Goal: Task Accomplishment & Management: Manage account settings

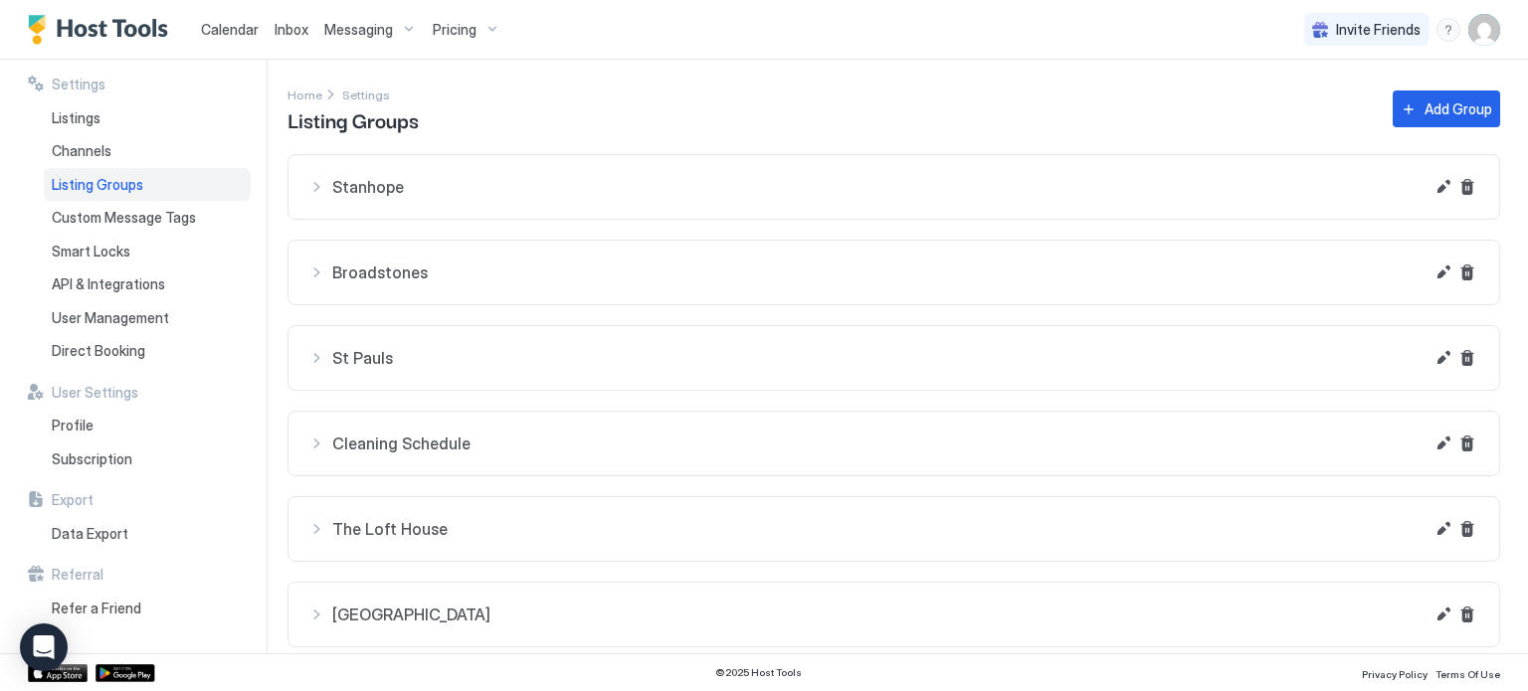
click at [453, 21] on span "Pricing" at bounding box center [455, 30] width 44 height 18
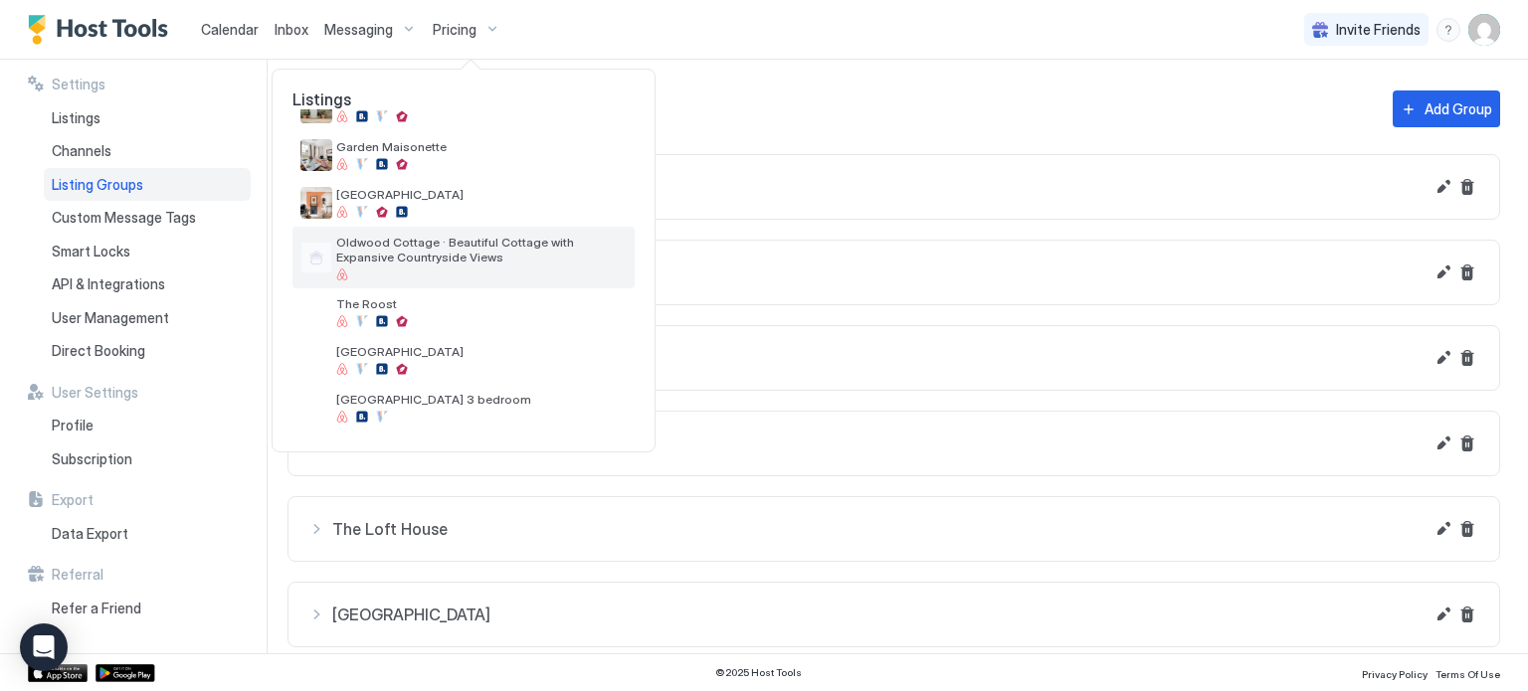
scroll to position [139, 0]
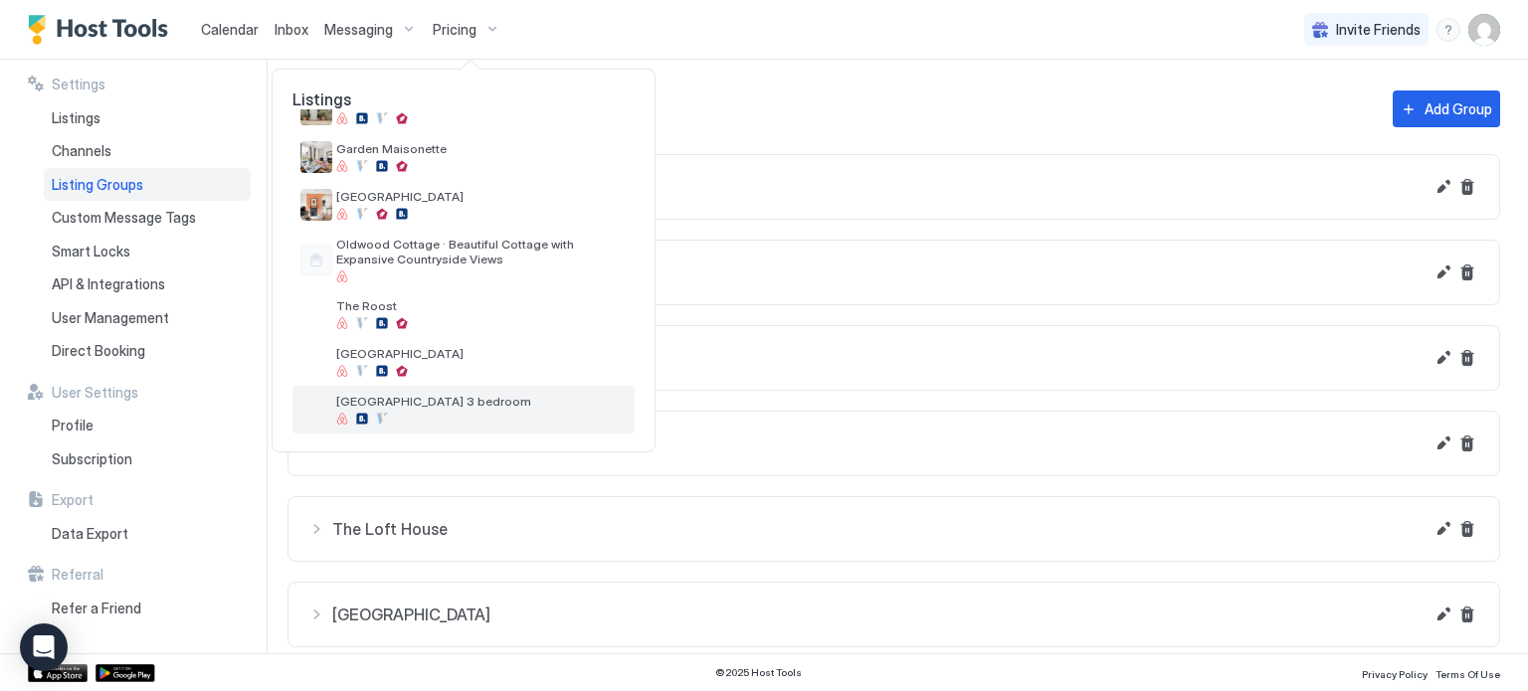
click at [567, 407] on span "[GEOGRAPHIC_DATA] 3 bedroom" at bounding box center [481, 401] width 291 height 15
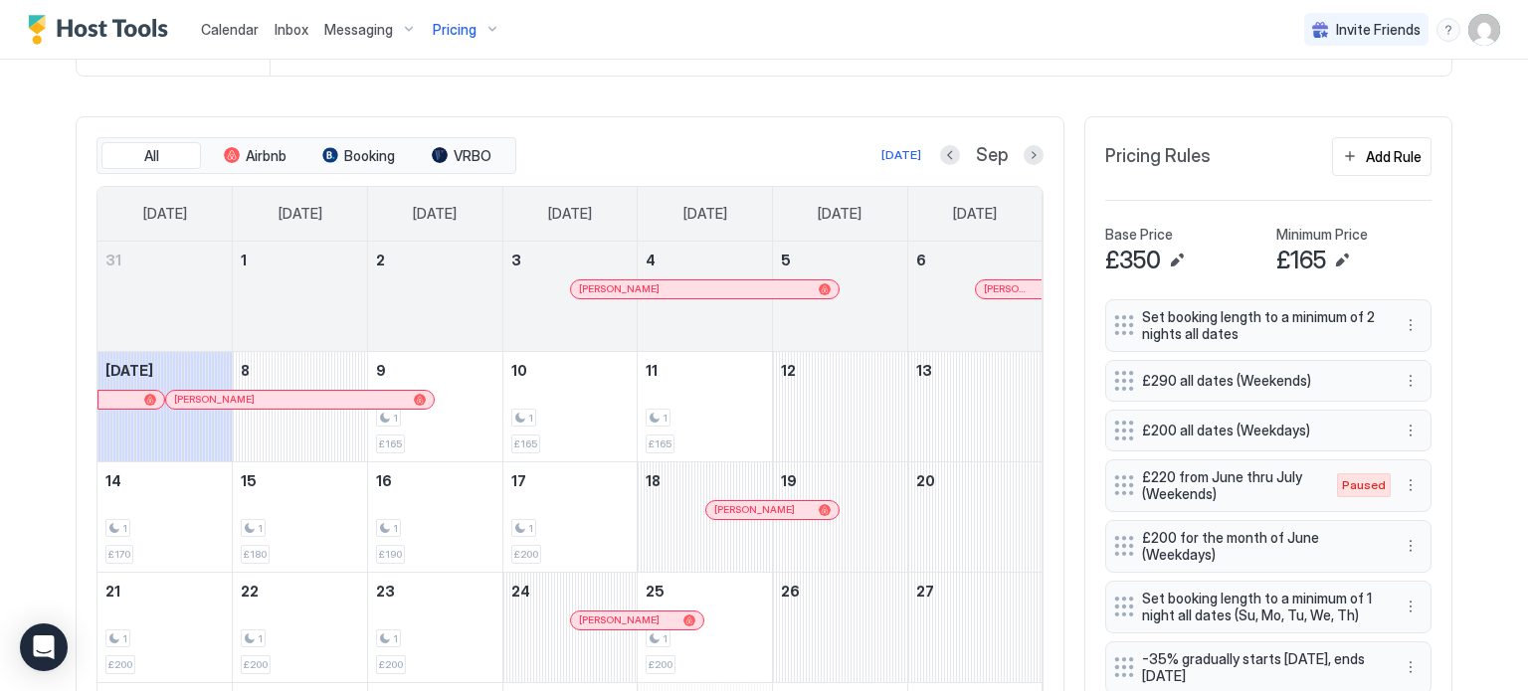
scroll to position [529, 0]
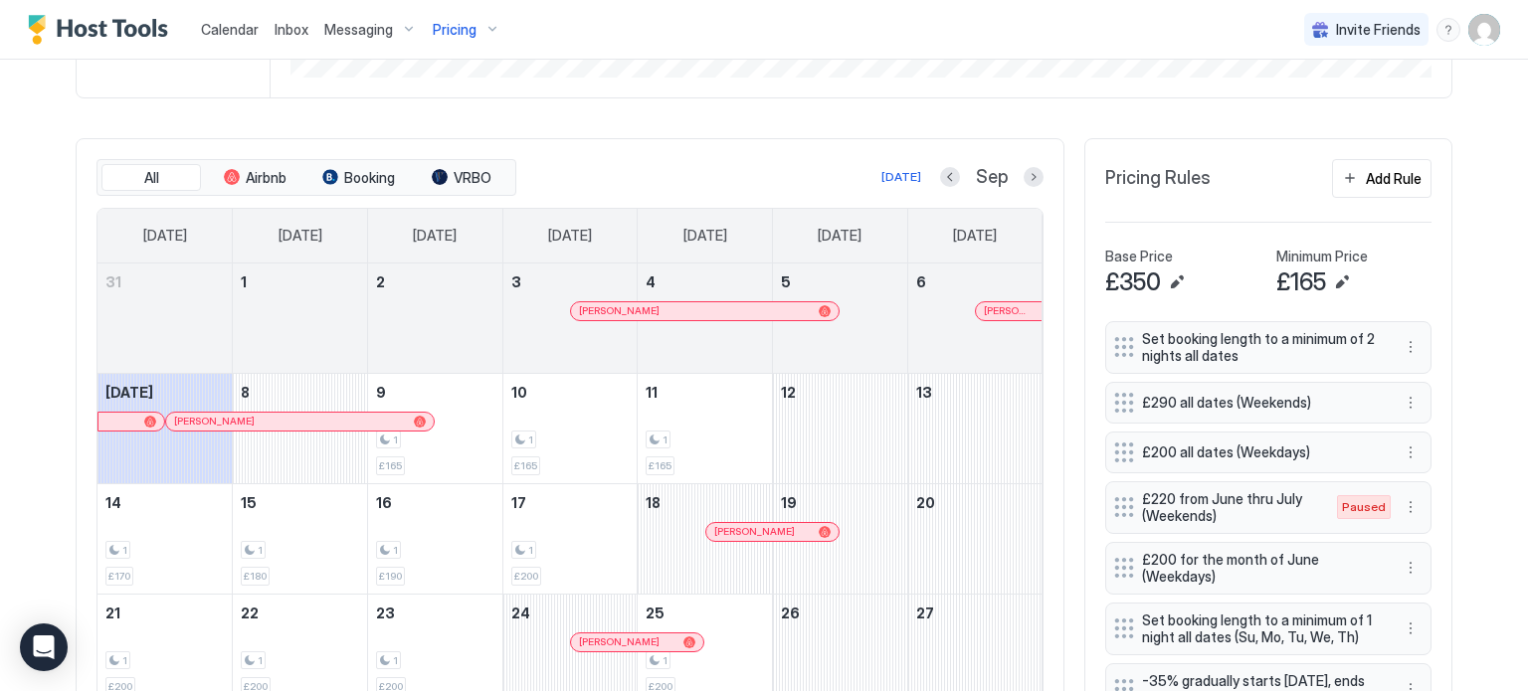
click at [851, 342] on div at bounding box center [840, 330] width 134 height 58
click at [1031, 172] on button "Next month" at bounding box center [1034, 177] width 20 height 20
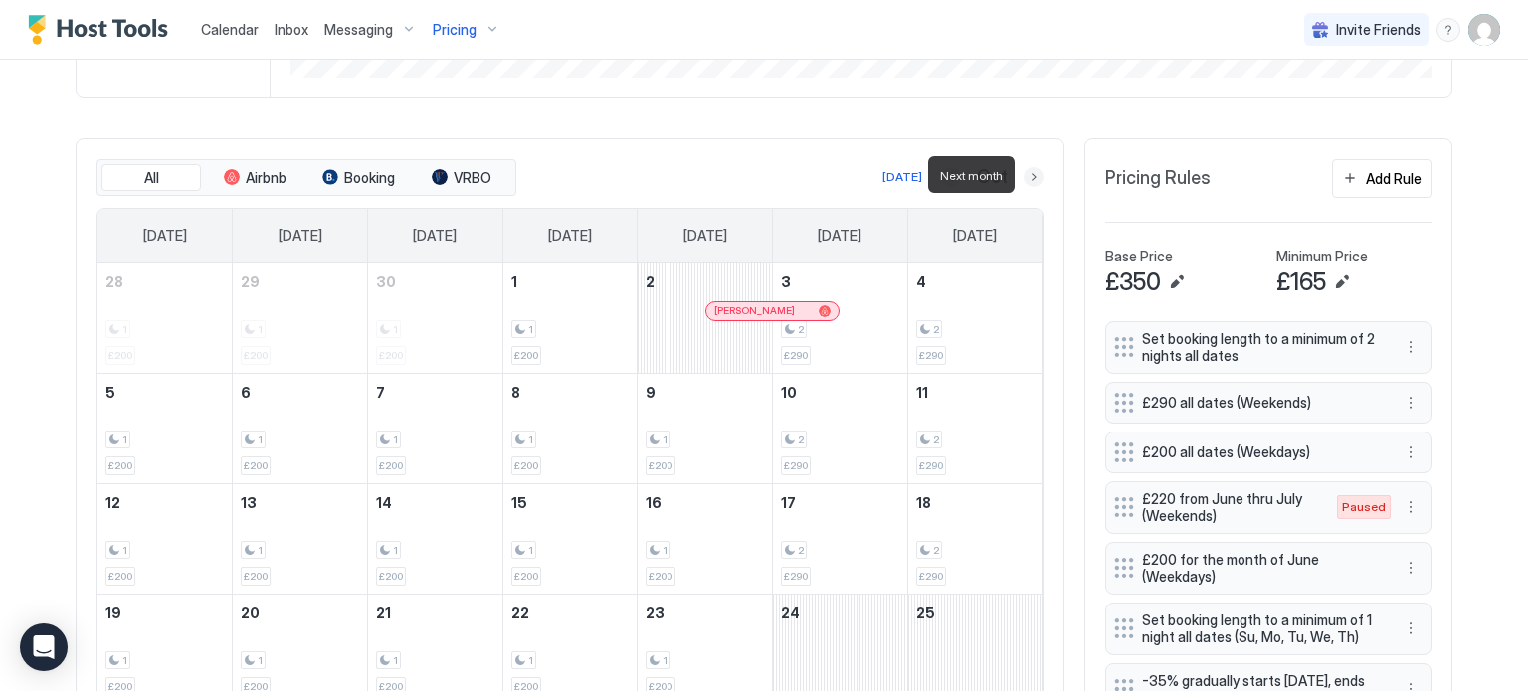
click at [1033, 171] on button "Next month" at bounding box center [1034, 177] width 20 height 20
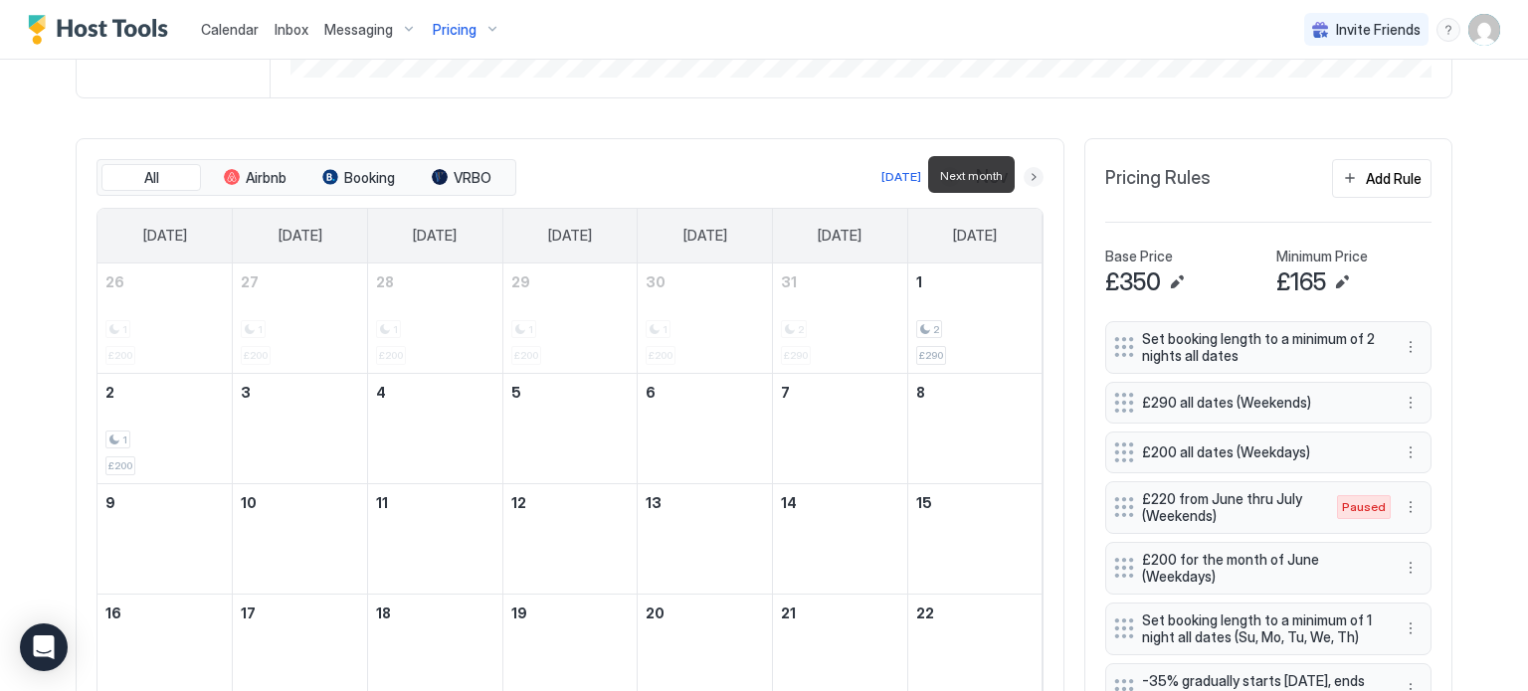
click at [1033, 171] on button "Next month" at bounding box center [1034, 177] width 20 height 20
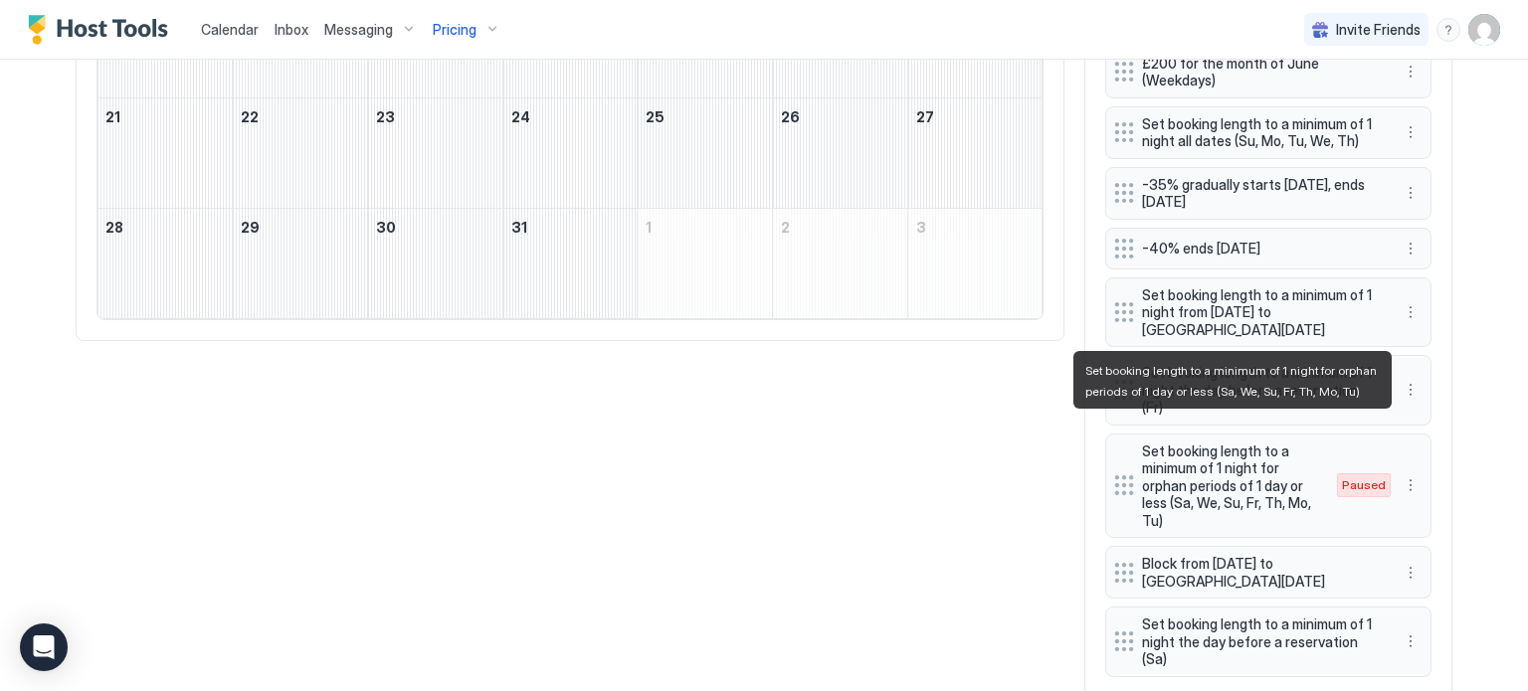
scroll to position [1046, 0]
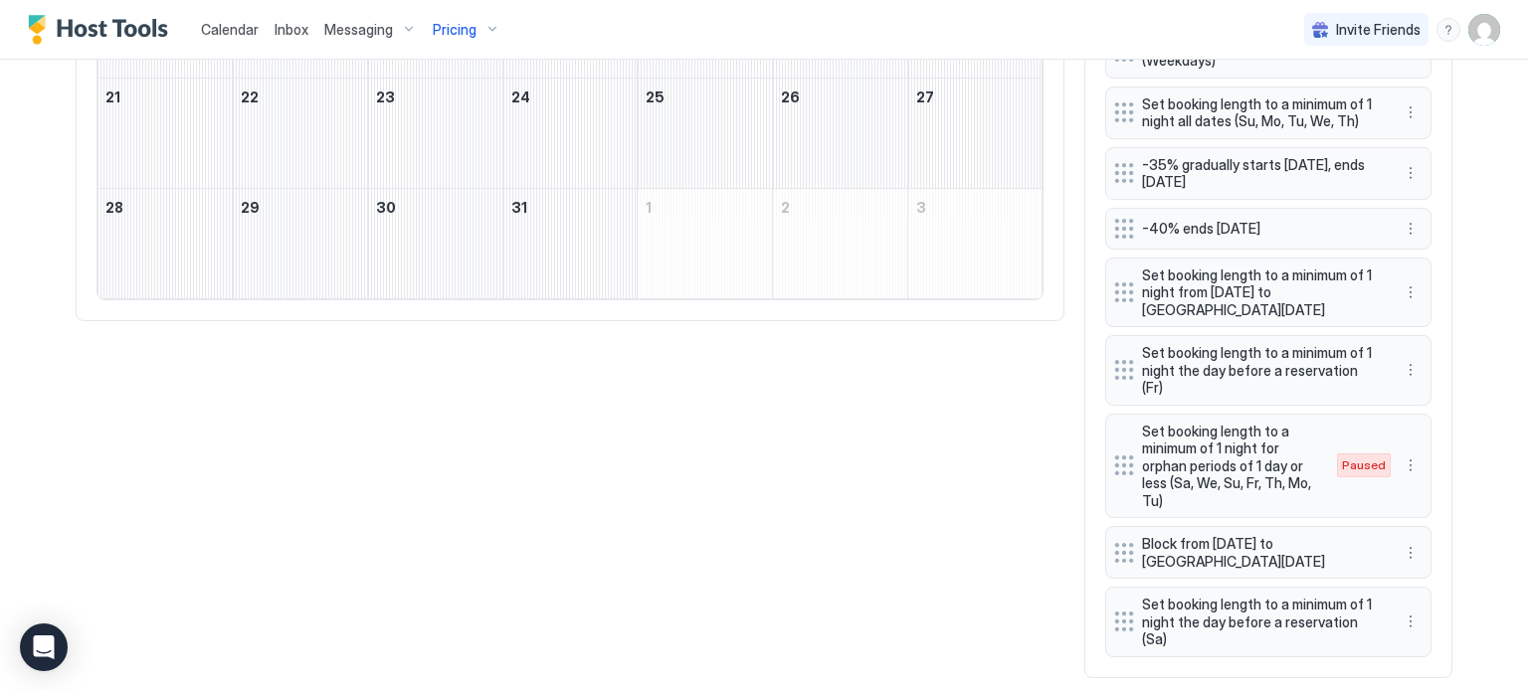
click at [872, 409] on div "All Airbnb Booking VRBO [DATE] Dec [DATE] [DATE] [DATE] [DATE] [DATE] [DATE] [D…" at bounding box center [764, 150] width 1377 height 1057
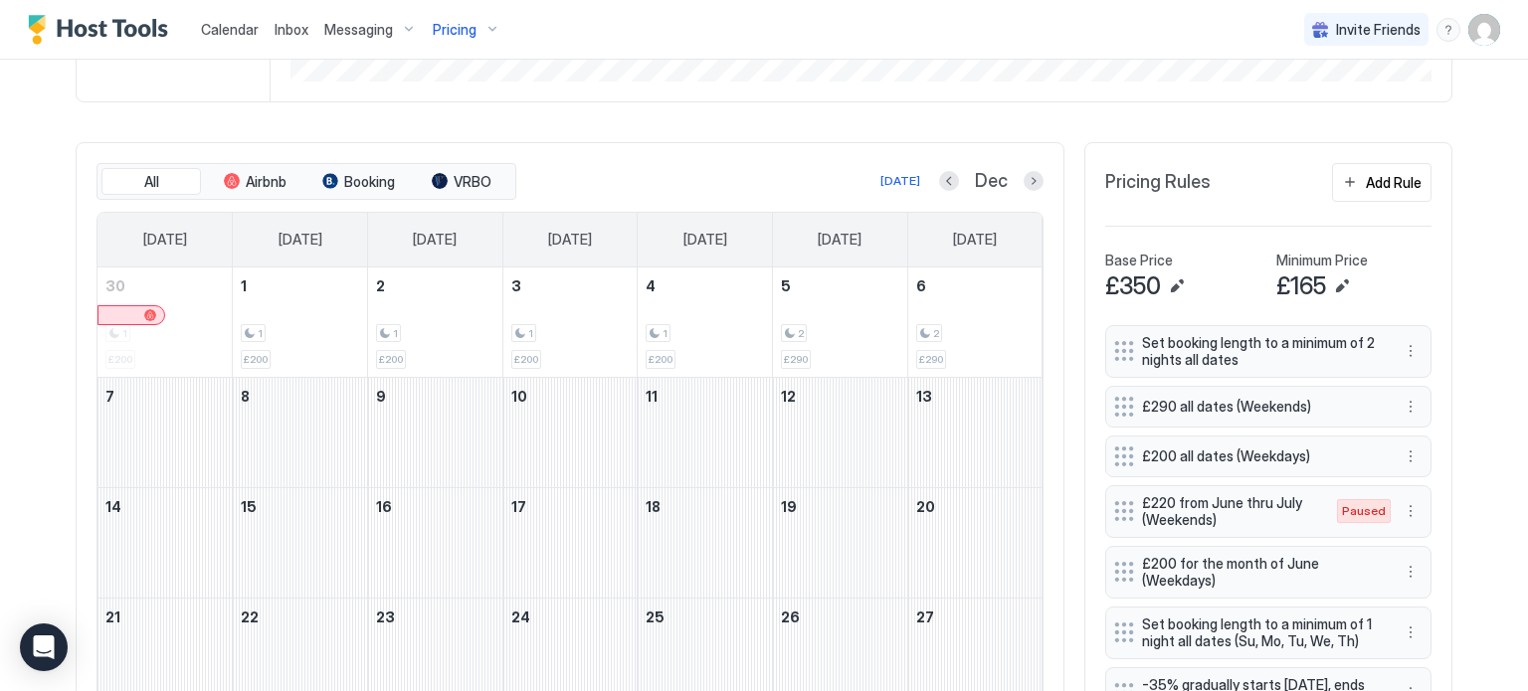
scroll to position [524, 0]
click at [1484, 24] on img "User profile" at bounding box center [1485, 30] width 32 height 32
click at [1373, 112] on div "Settings" at bounding box center [1373, 112] width 253 height 35
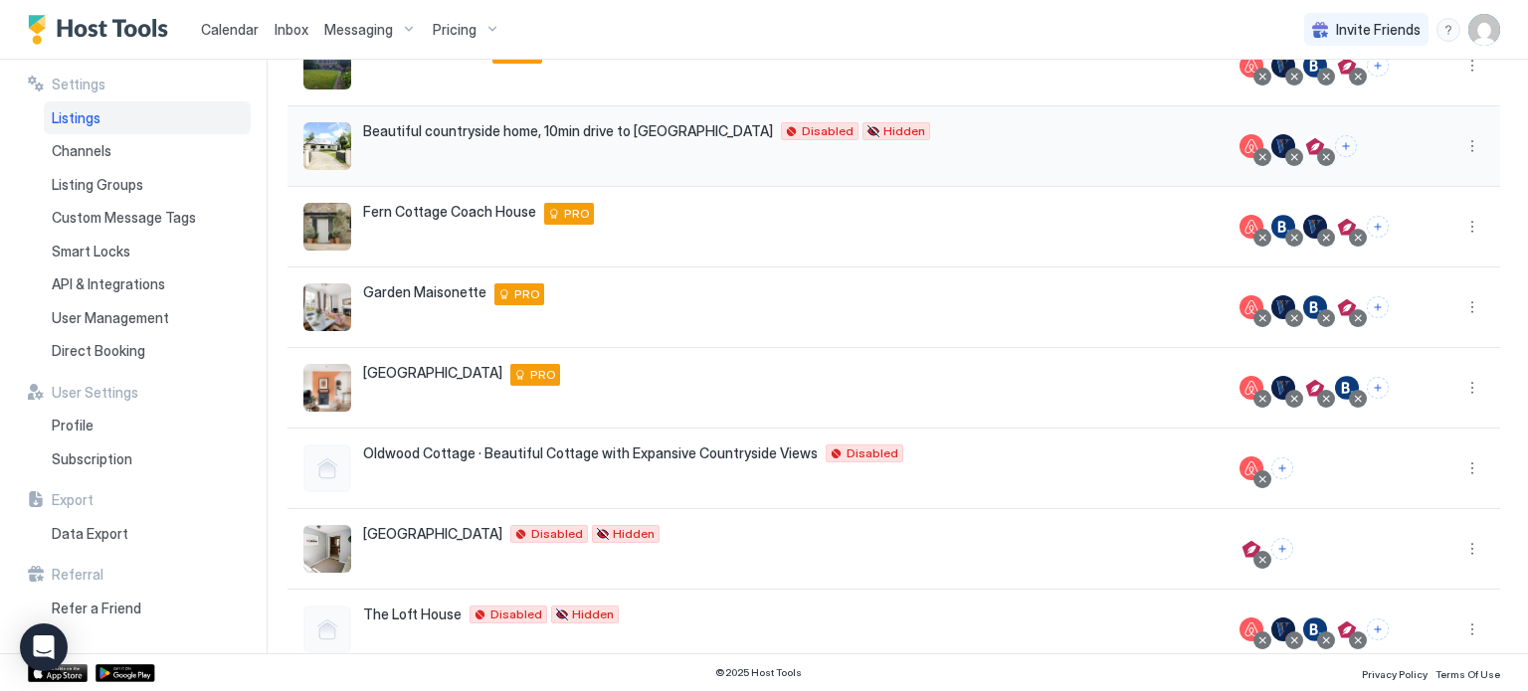
scroll to position [469, 0]
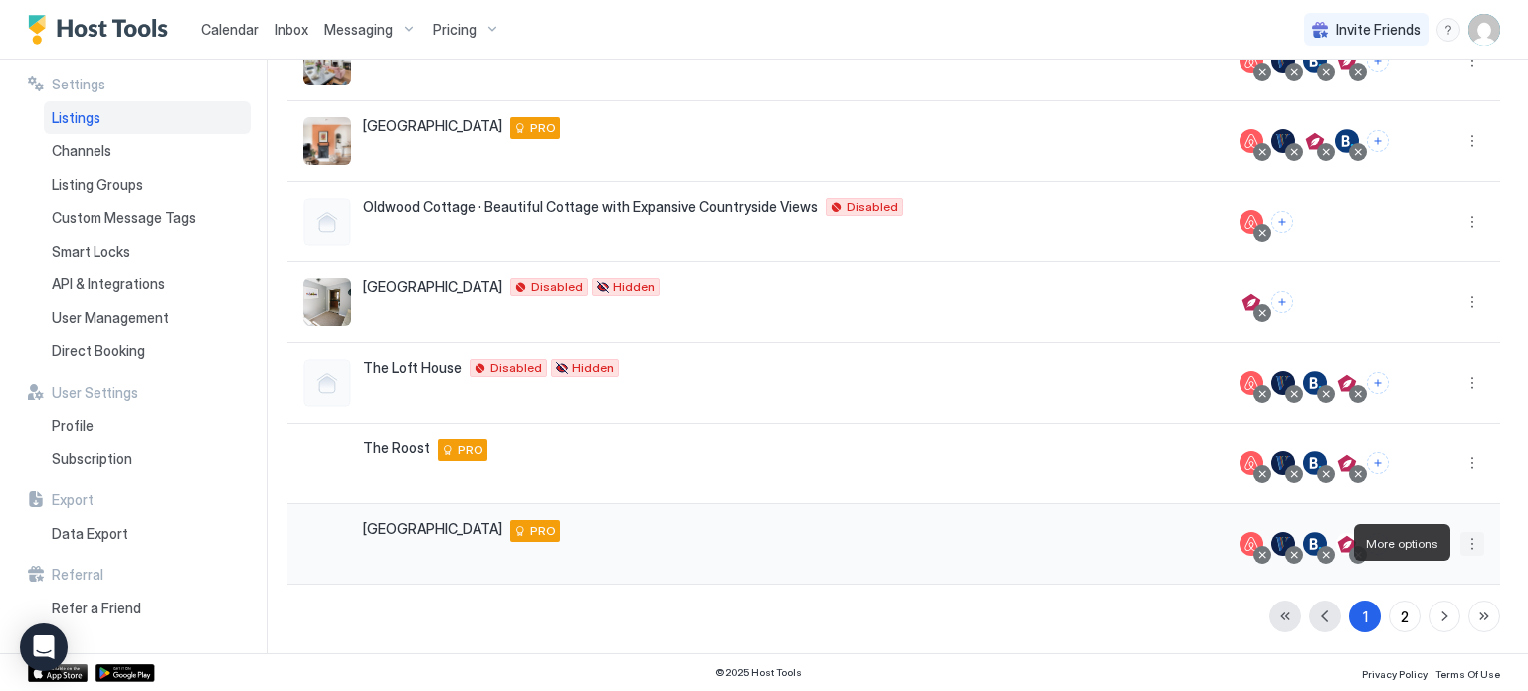
click at [1471, 545] on button "More options" at bounding box center [1473, 544] width 24 height 24
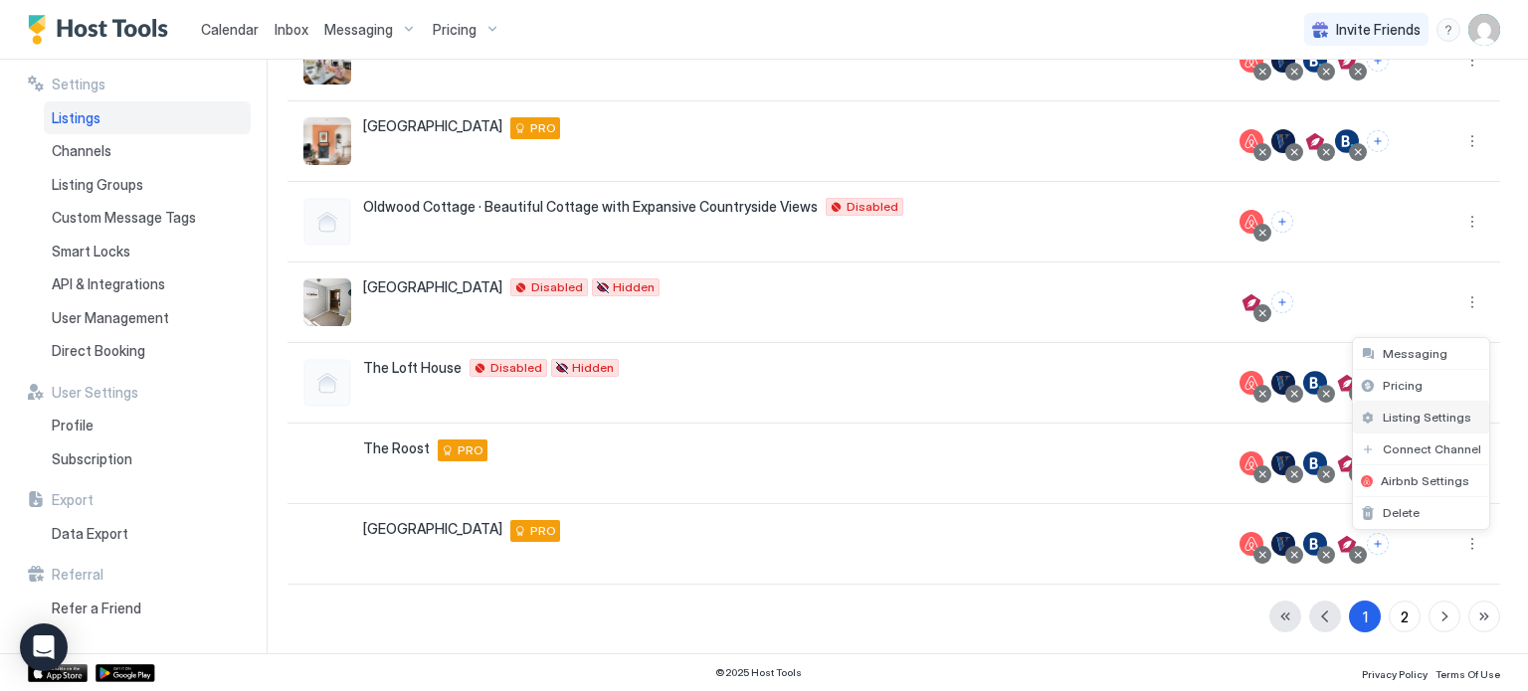
click at [1450, 427] on div "Listing Settings" at bounding box center [1421, 418] width 136 height 32
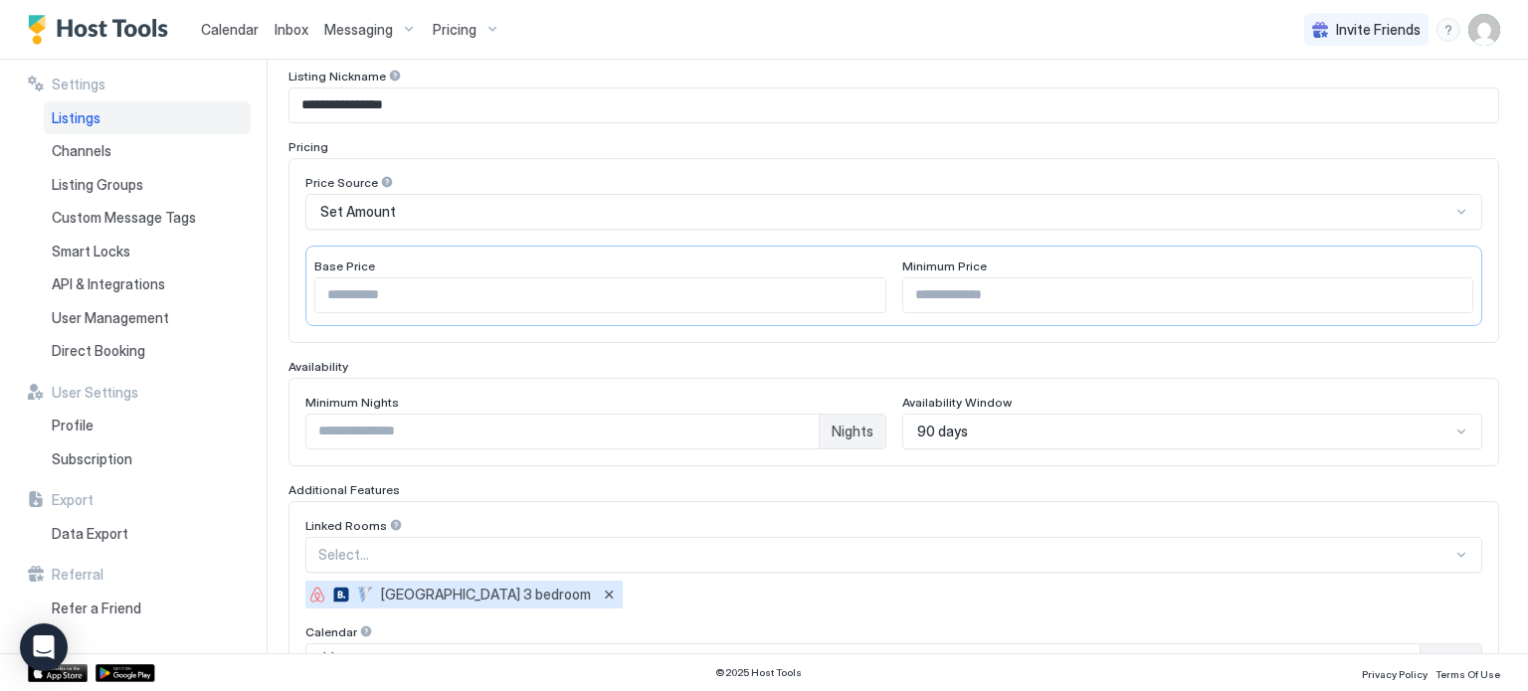
scroll to position [231, 0]
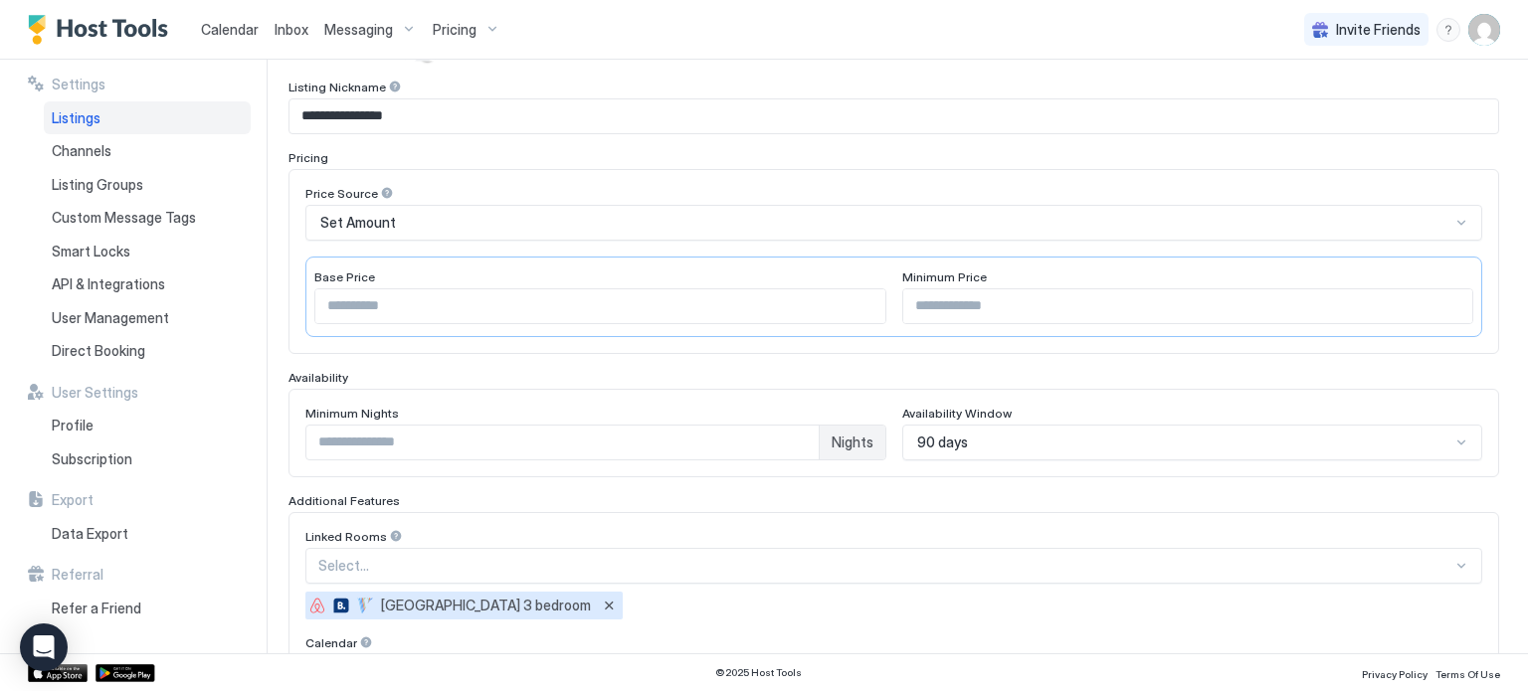
click at [1460, 443] on div "90 days" at bounding box center [1192, 443] width 581 height 36
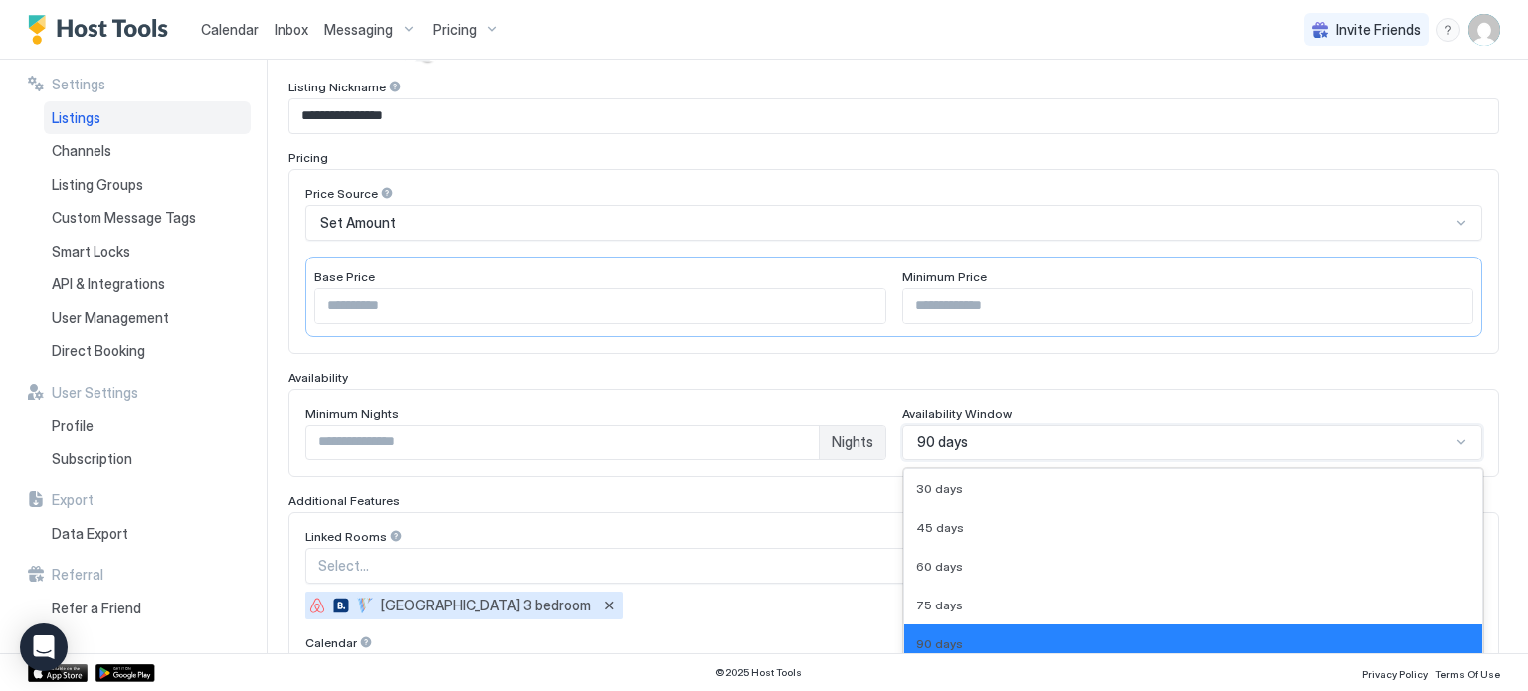
scroll to position [410, 0]
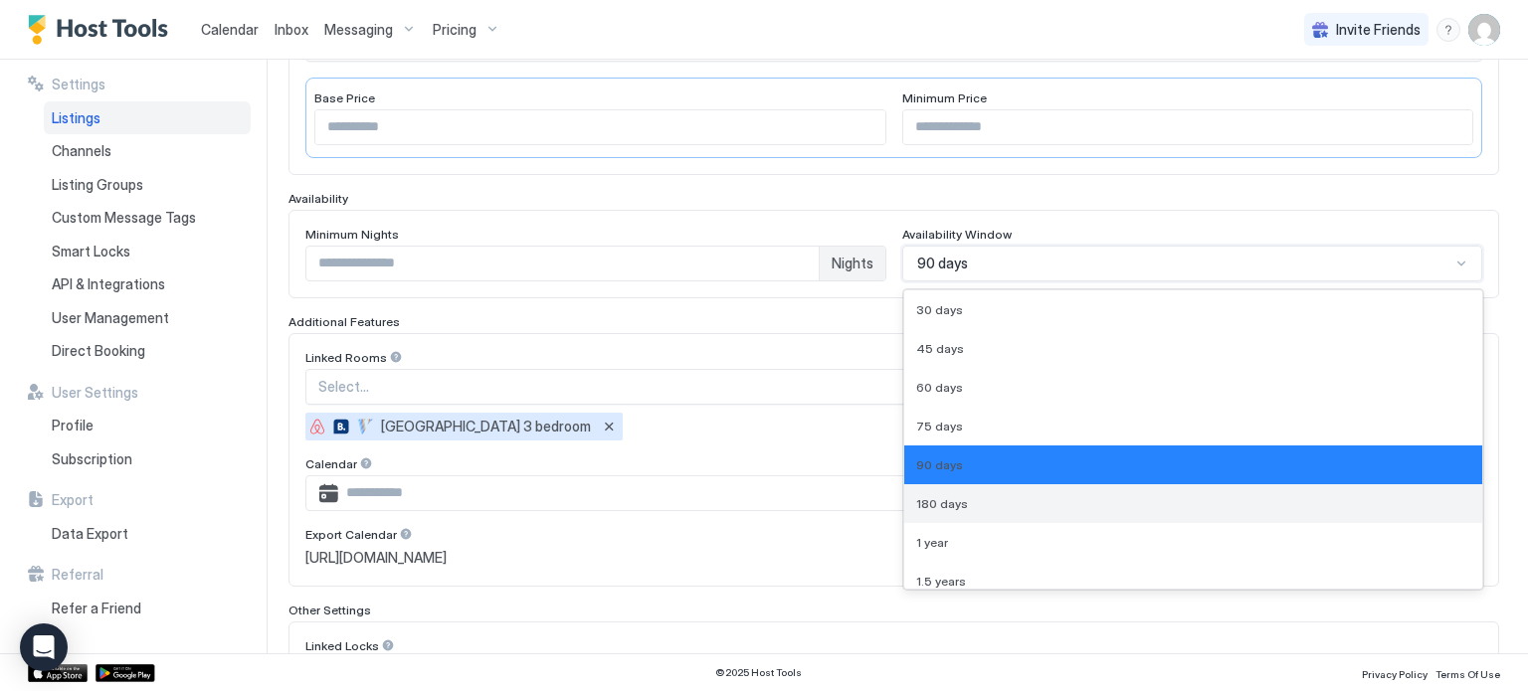
click at [1282, 499] on div "180 days" at bounding box center [1193, 503] width 555 height 15
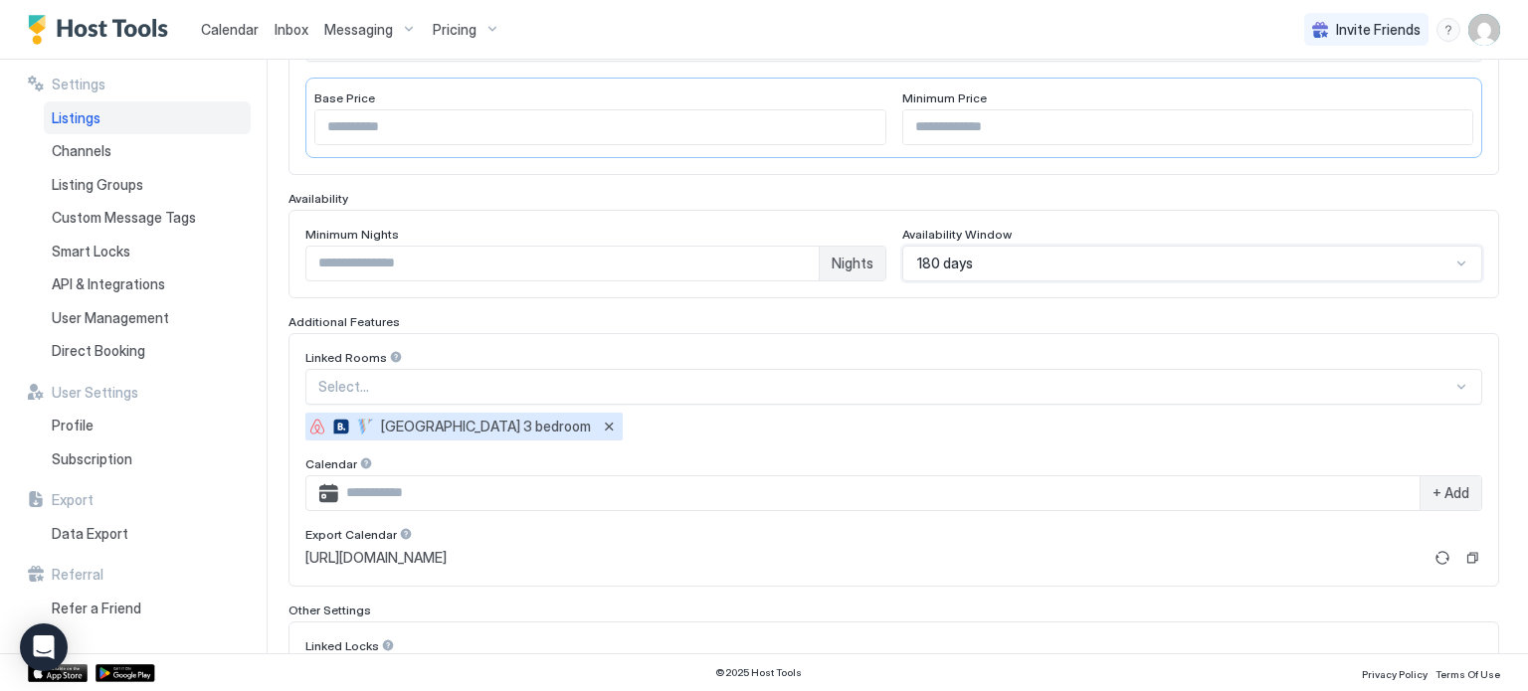
scroll to position [573, 0]
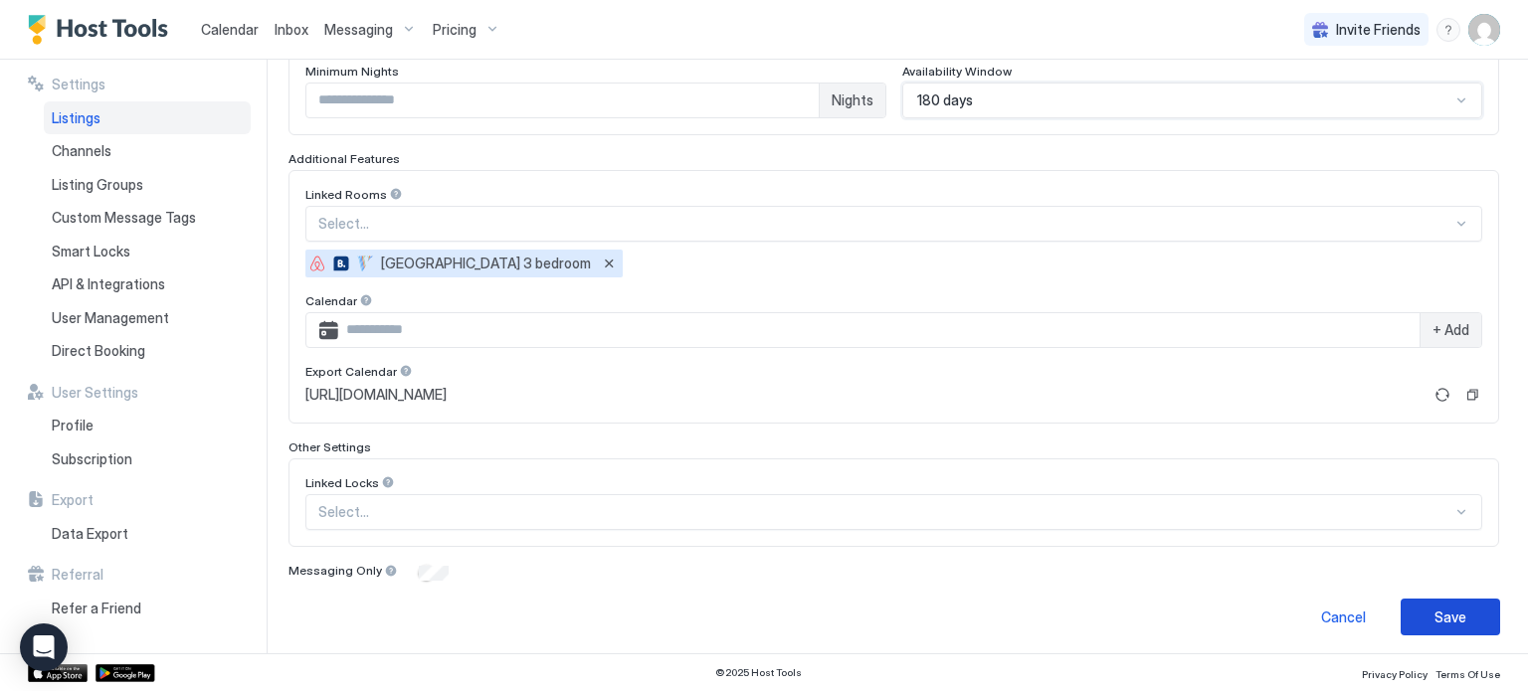
click at [1472, 613] on button "Save" at bounding box center [1450, 617] width 99 height 37
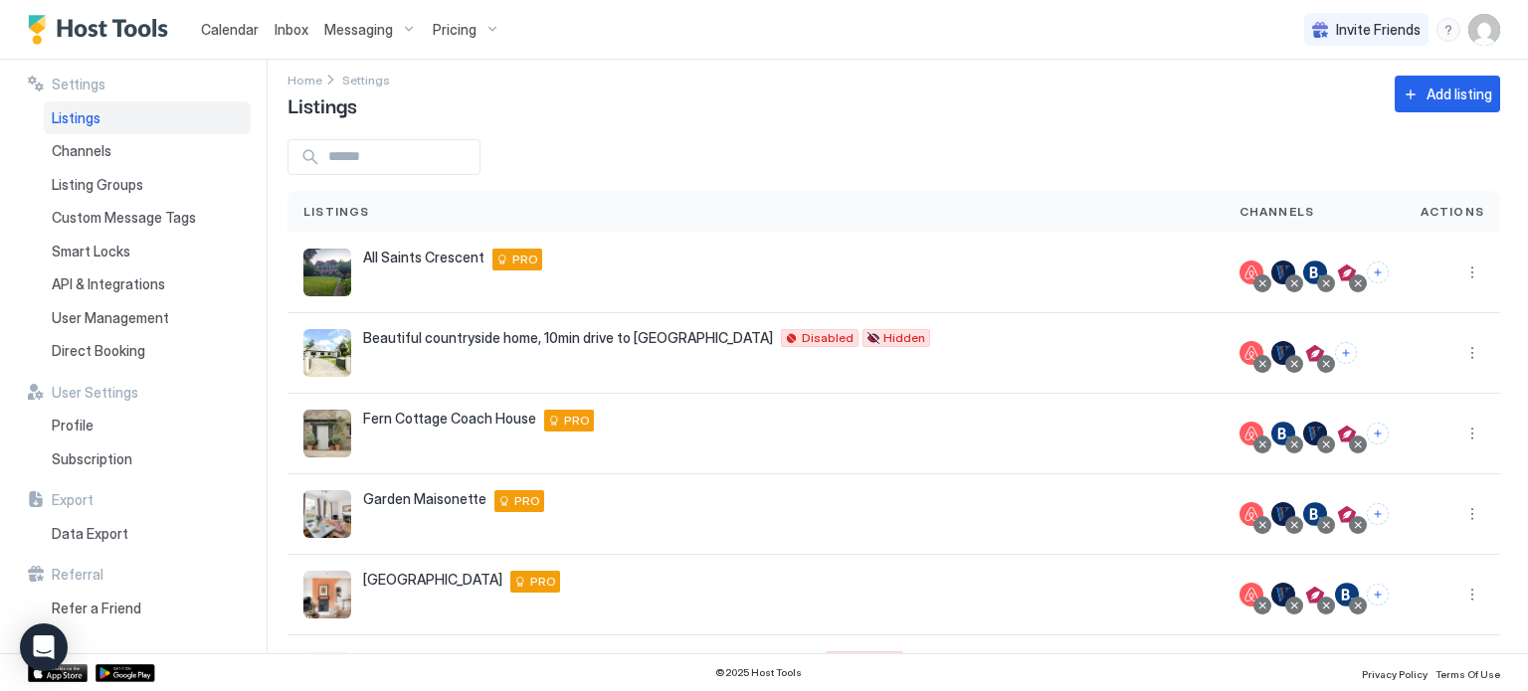
scroll to position [469, 0]
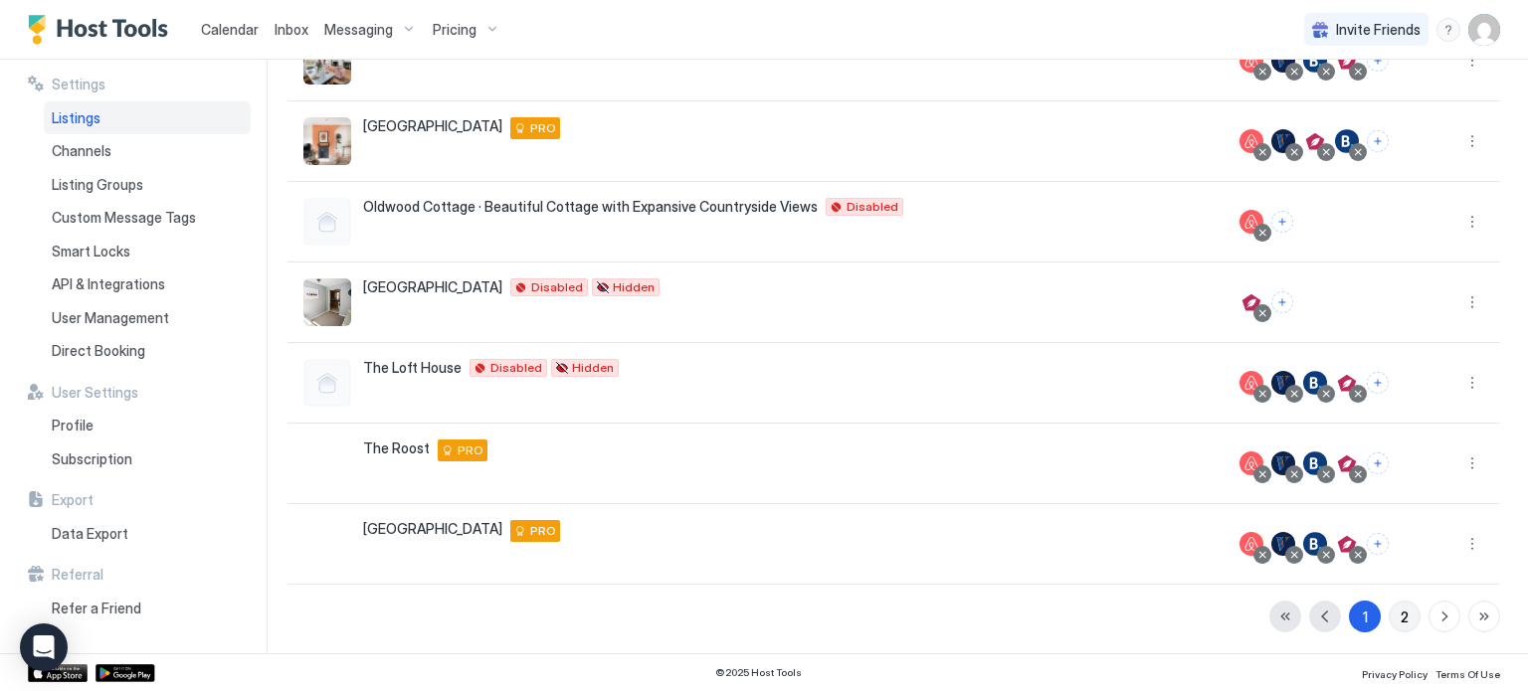
click at [1401, 617] on div "2" at bounding box center [1405, 617] width 8 height 21
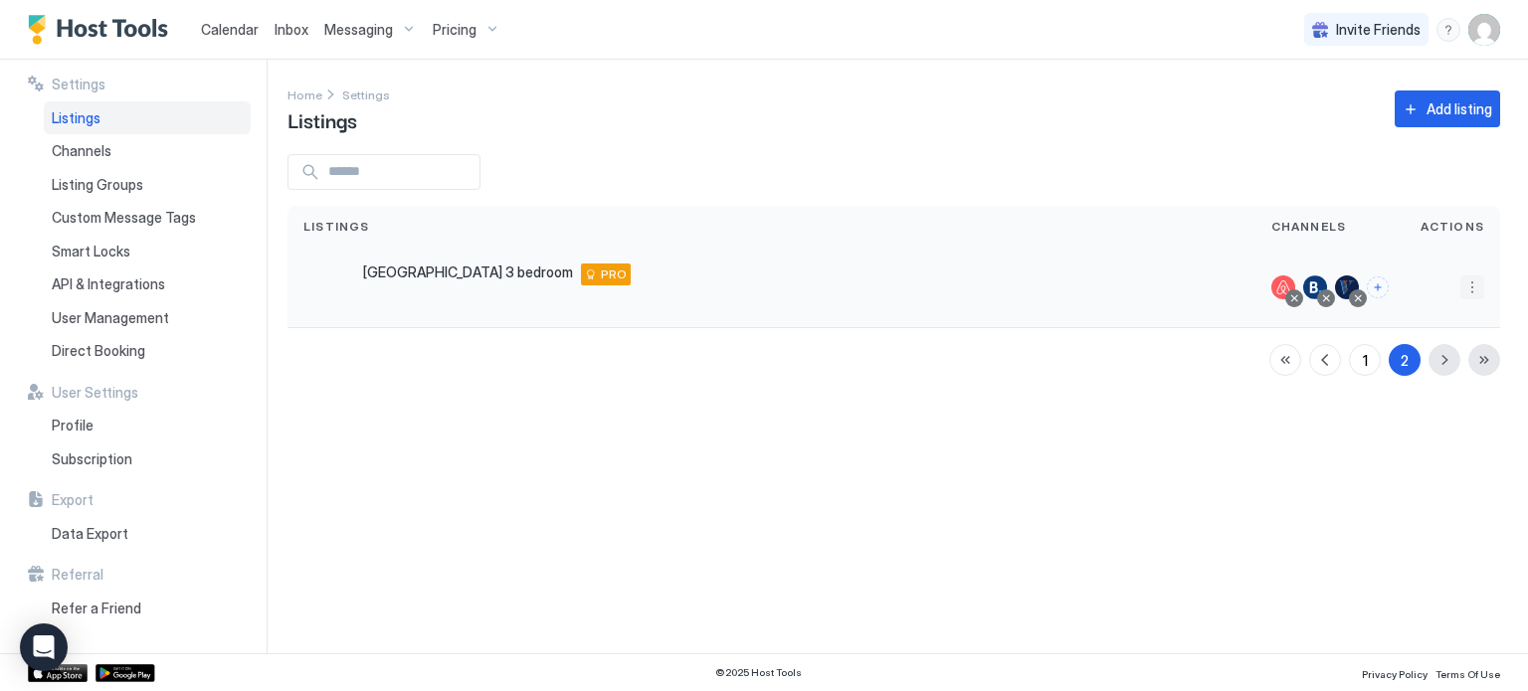
click at [1475, 287] on button "More options" at bounding box center [1473, 288] width 24 height 24
click at [1425, 377] on span "Listing Settings" at bounding box center [1427, 379] width 89 height 15
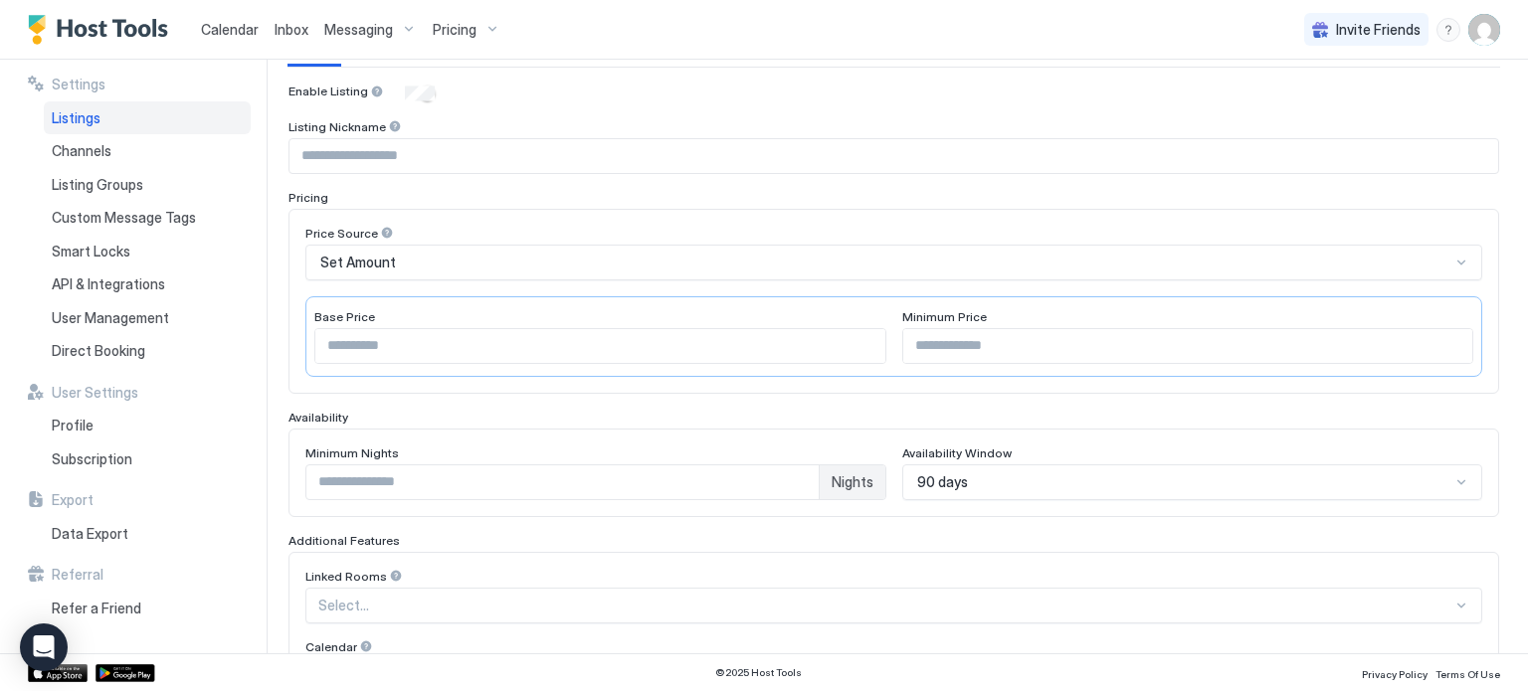
scroll to position [196, 0]
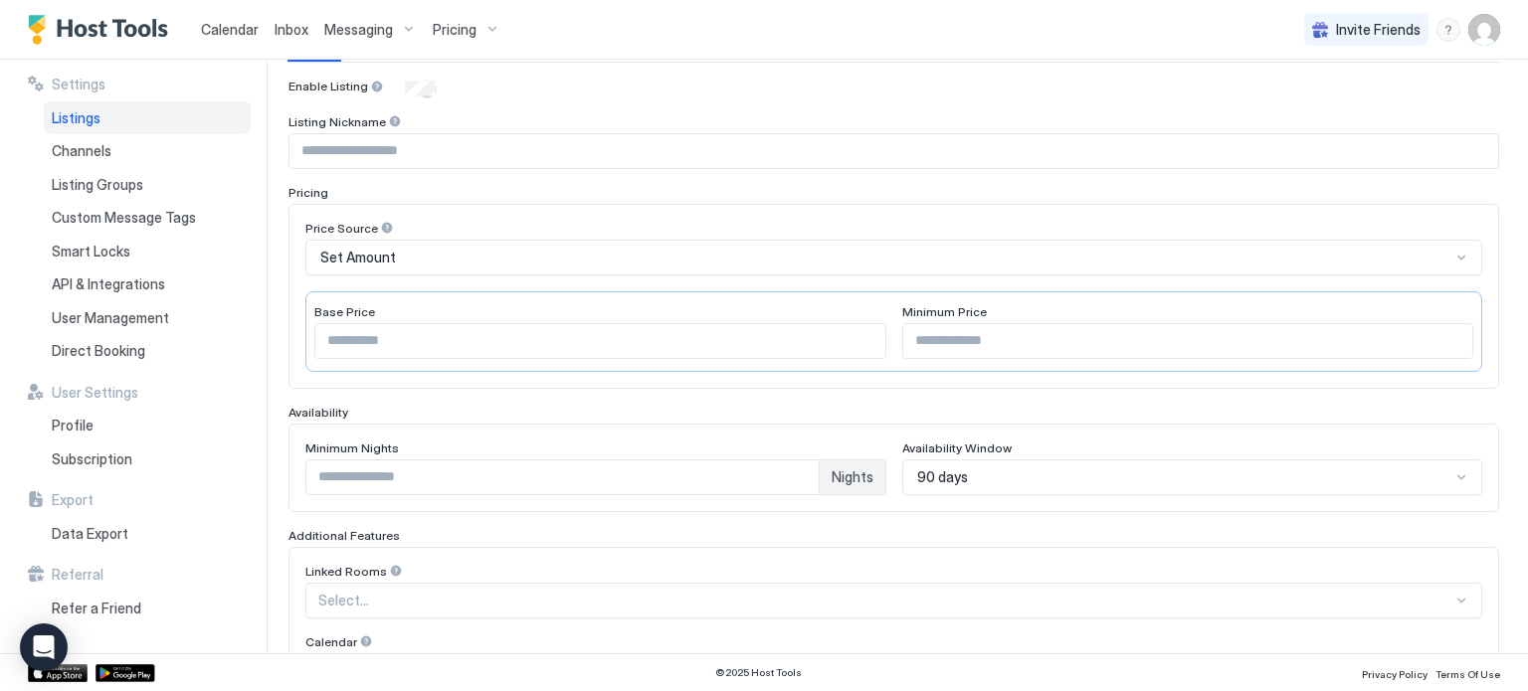
click at [1244, 463] on div "90 days" at bounding box center [1192, 478] width 581 height 36
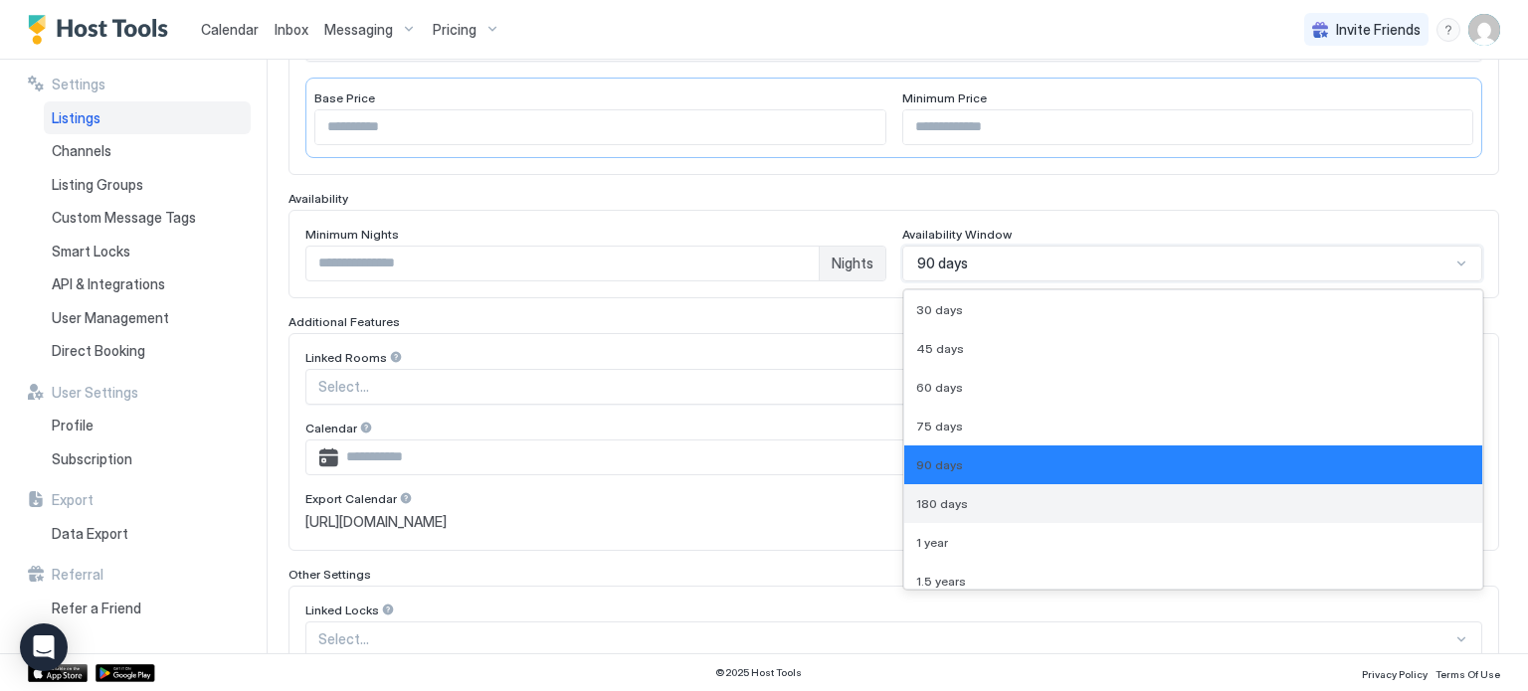
click at [1223, 500] on div "180 days" at bounding box center [1193, 503] width 555 height 15
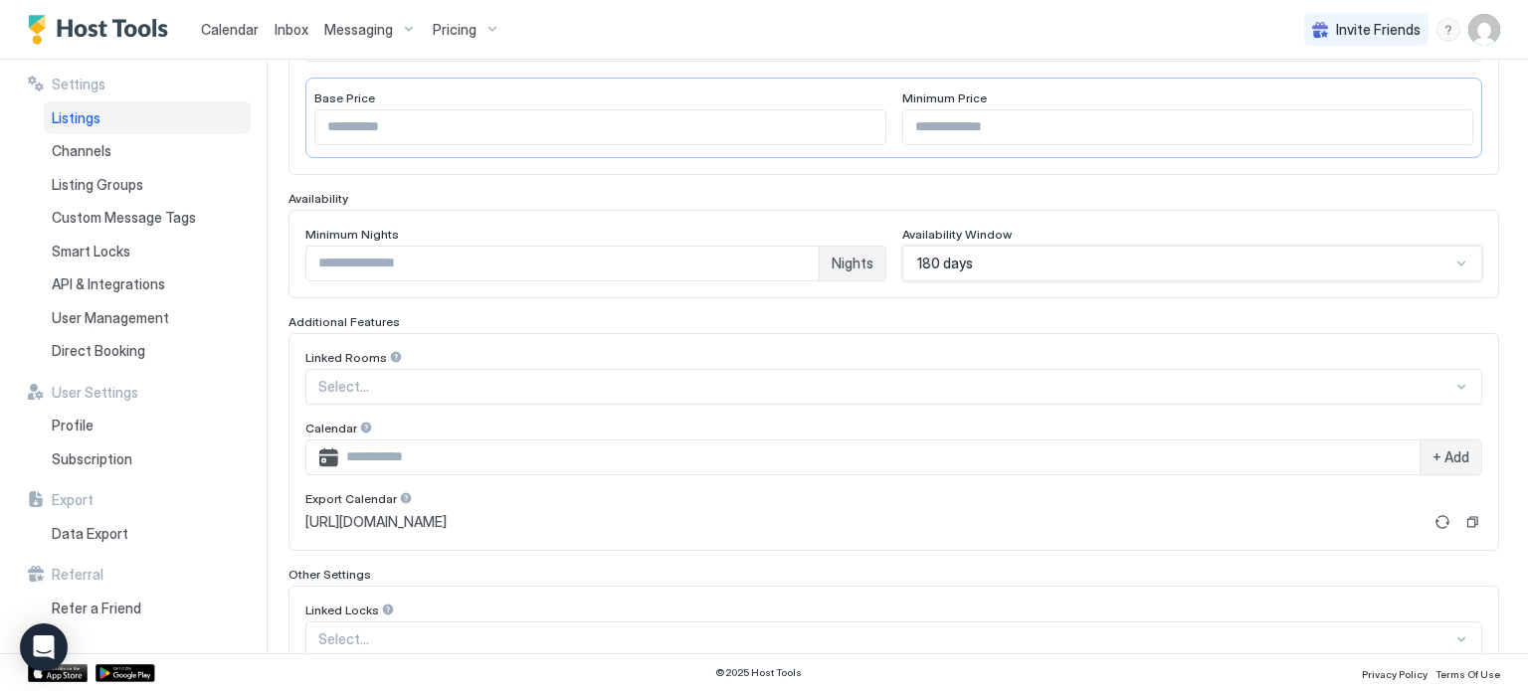
scroll to position [537, 0]
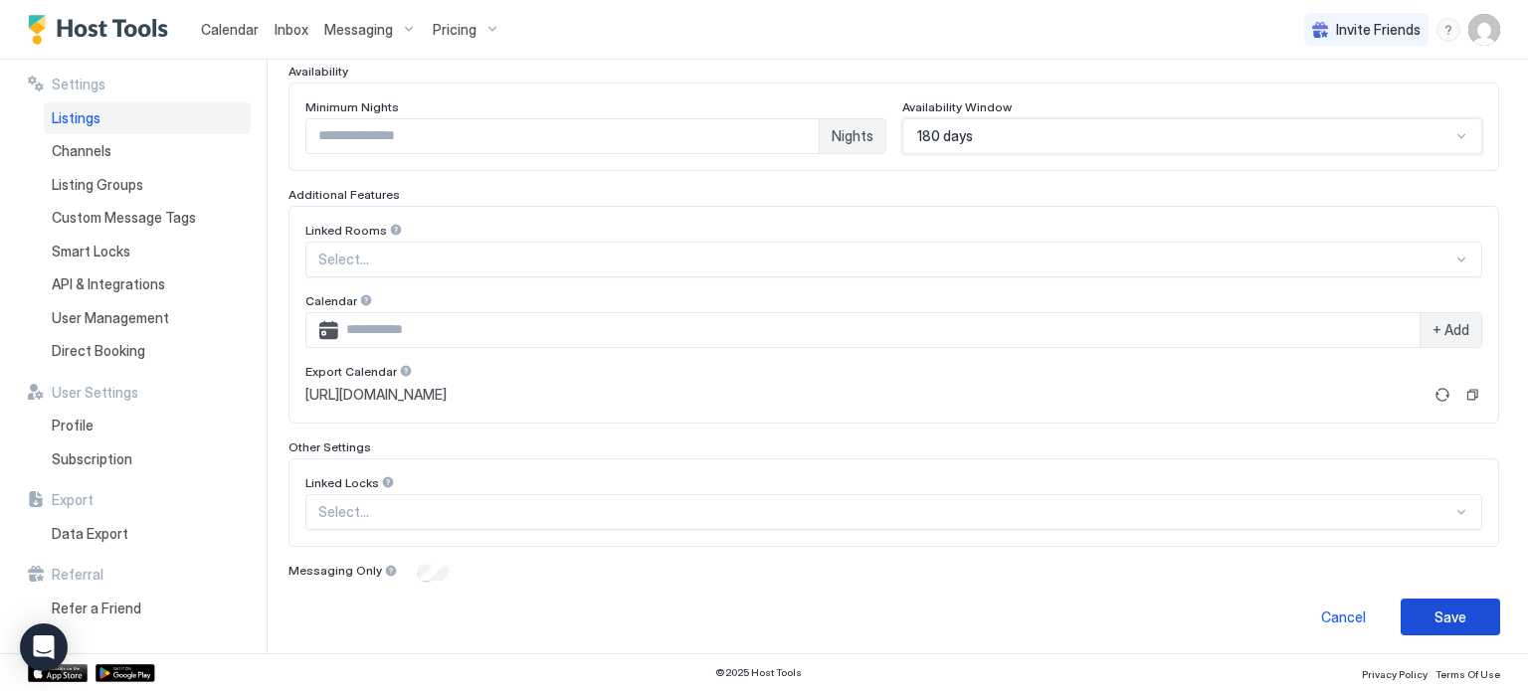
click at [1452, 612] on div "Save" at bounding box center [1451, 617] width 32 height 21
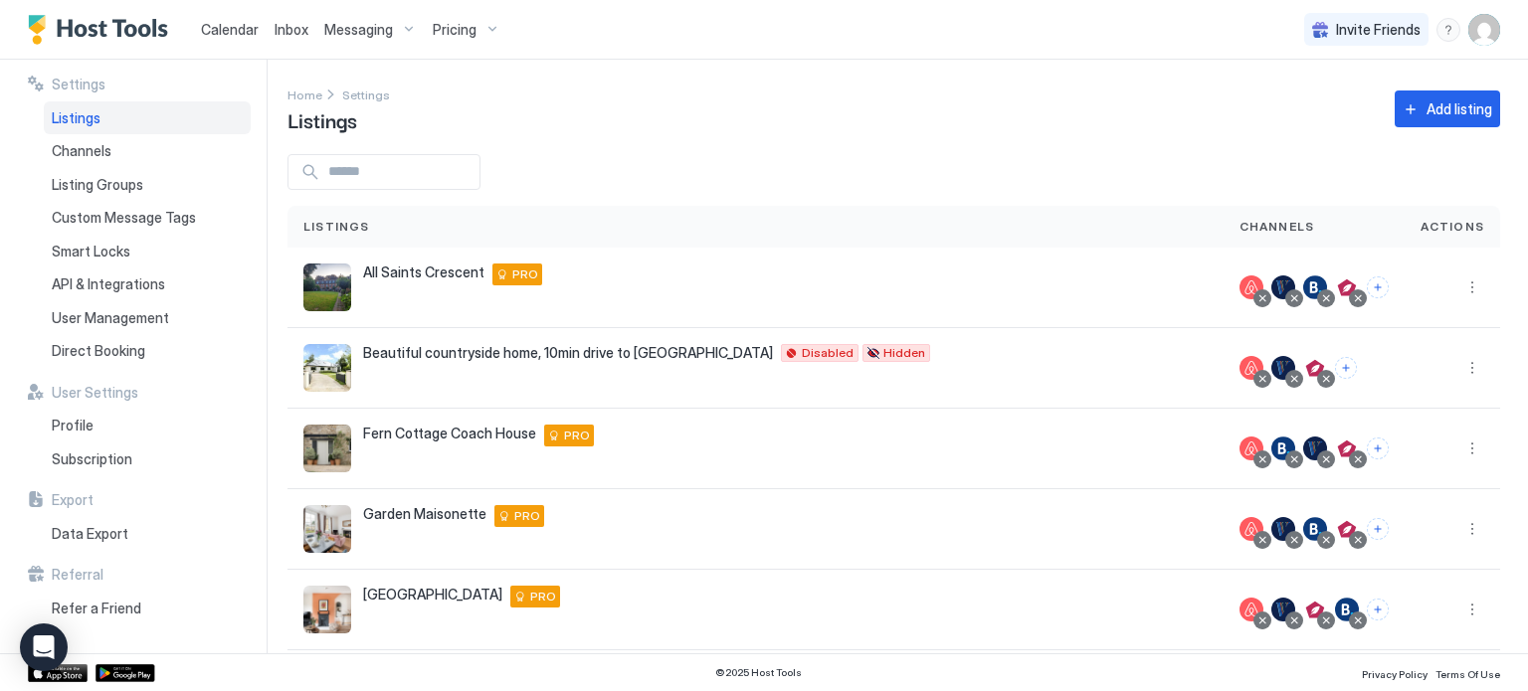
click at [452, 28] on span "Pricing" at bounding box center [455, 30] width 44 height 18
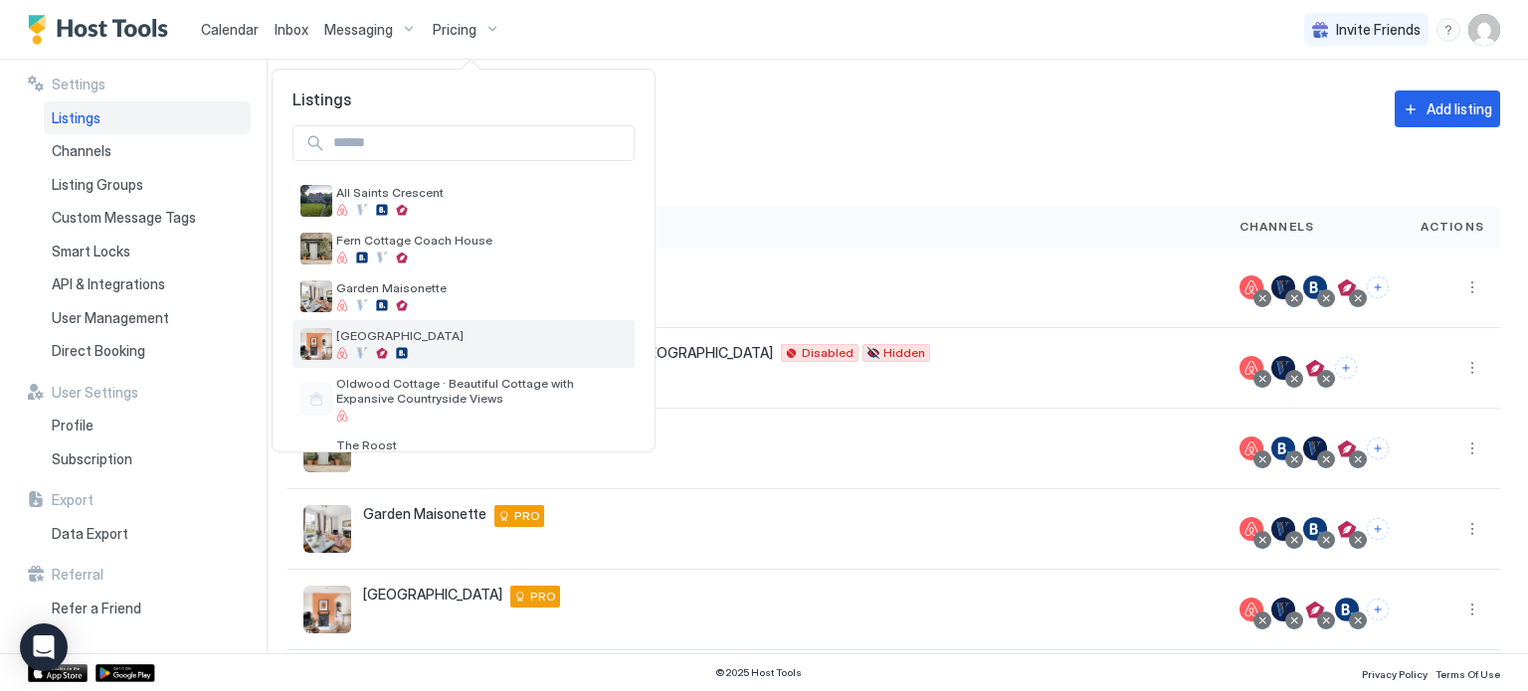
scroll to position [141, 0]
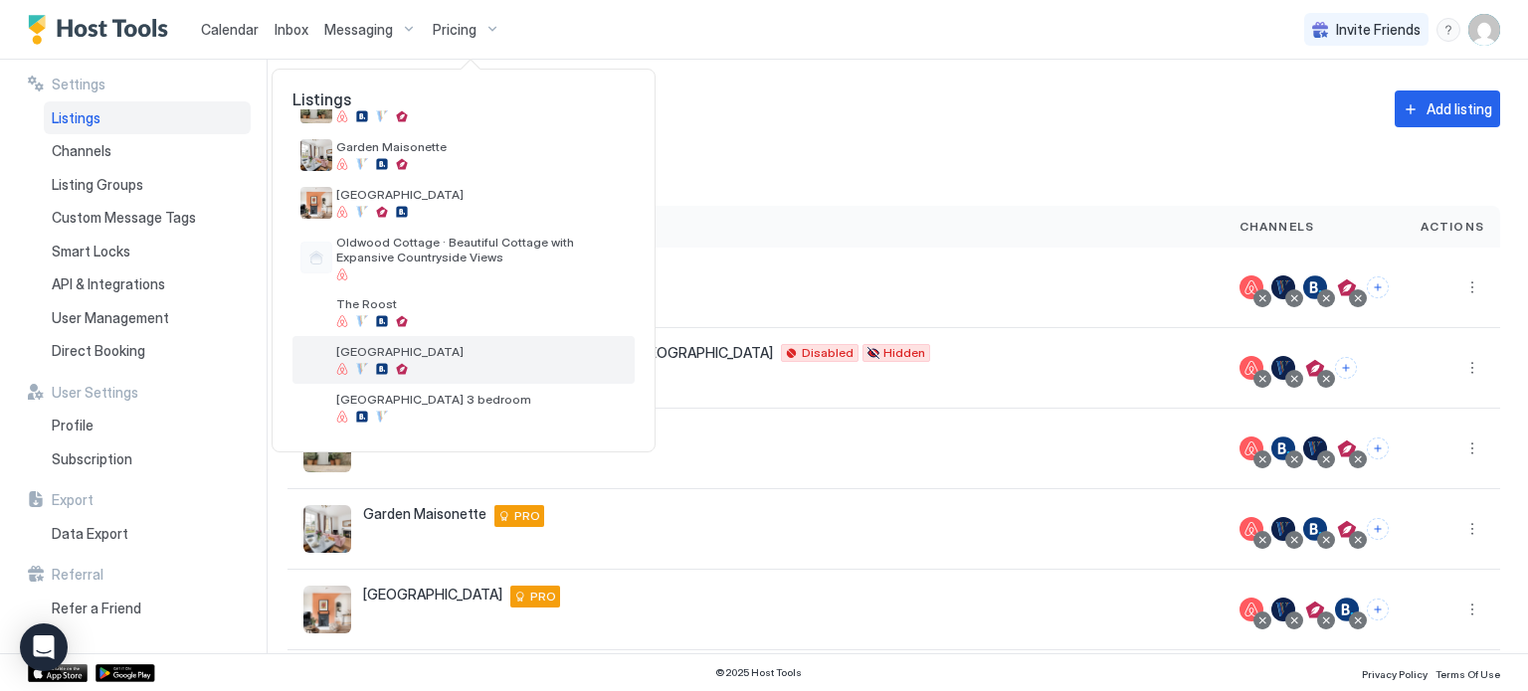
click at [494, 366] on div at bounding box center [481, 369] width 291 height 12
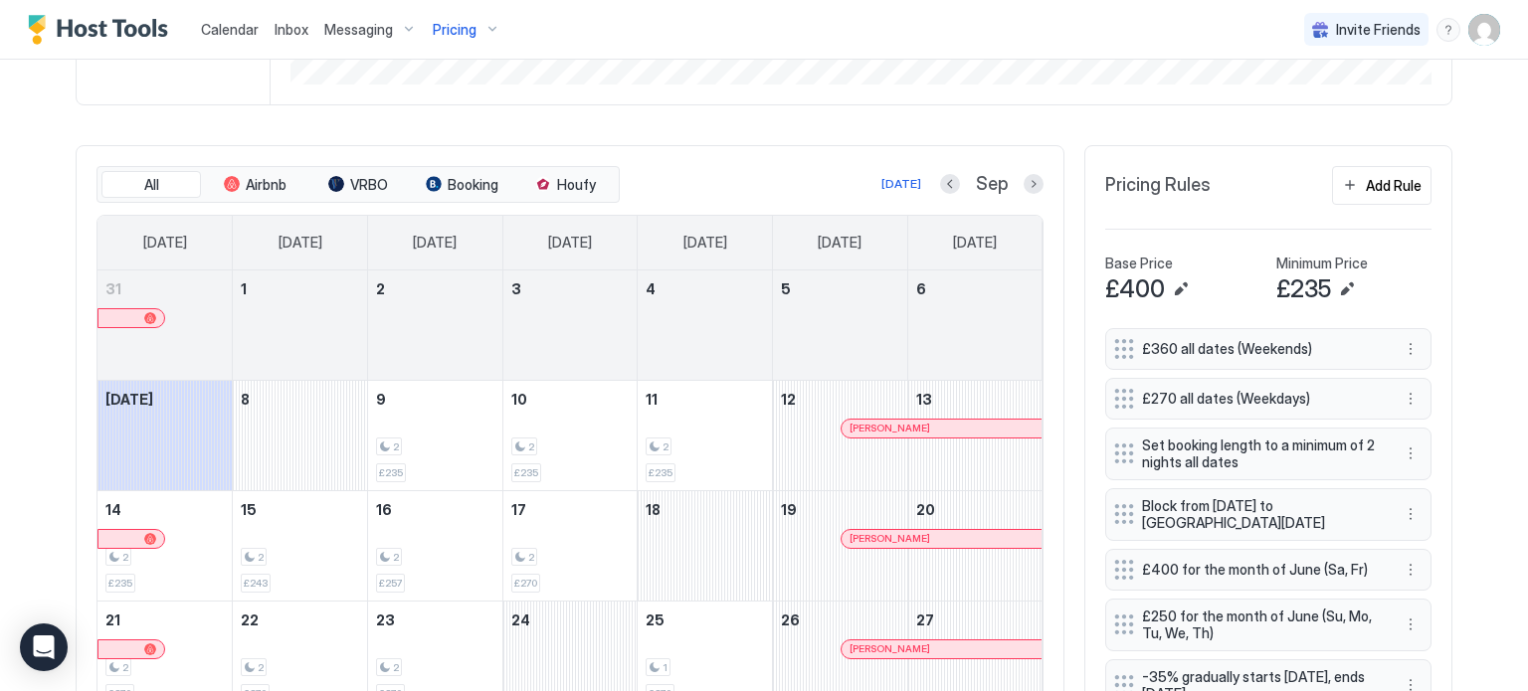
scroll to position [518, 0]
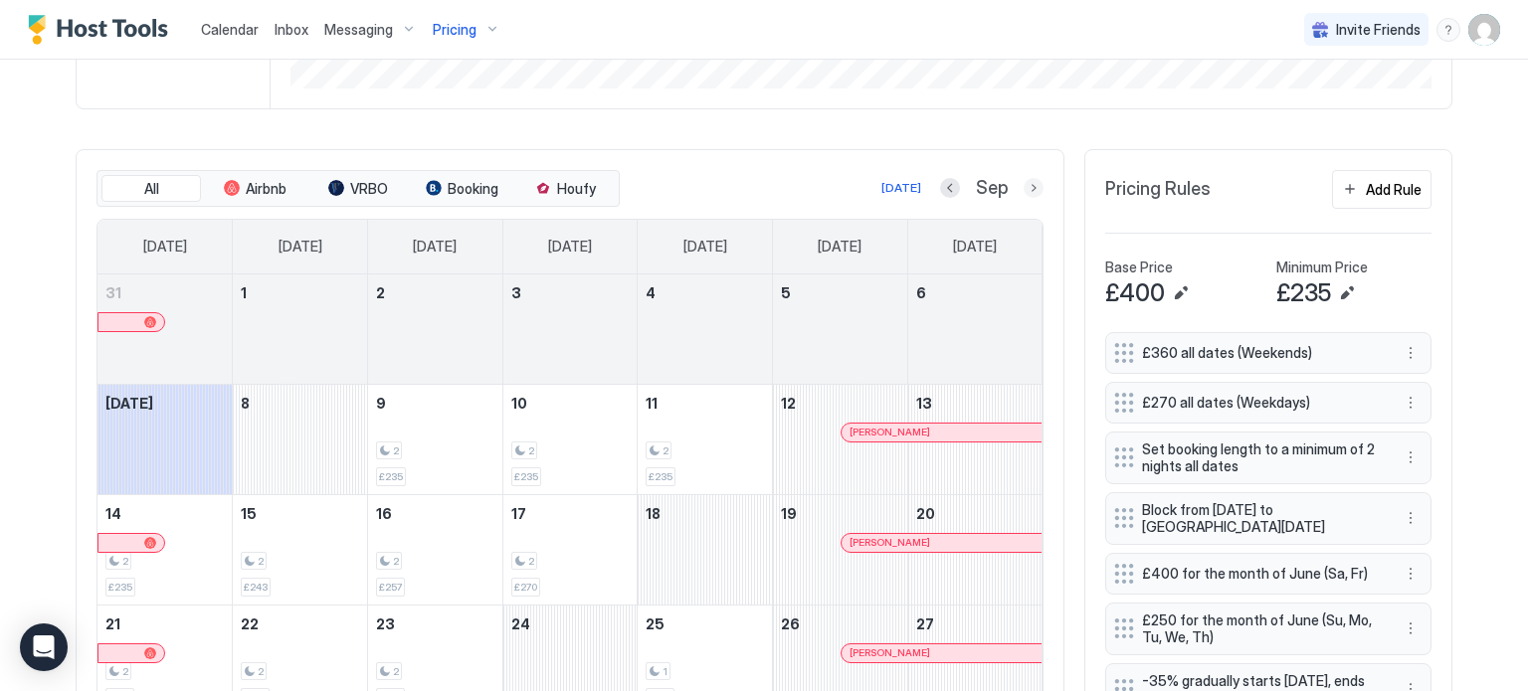
click at [1031, 183] on button "Next month" at bounding box center [1034, 188] width 20 height 20
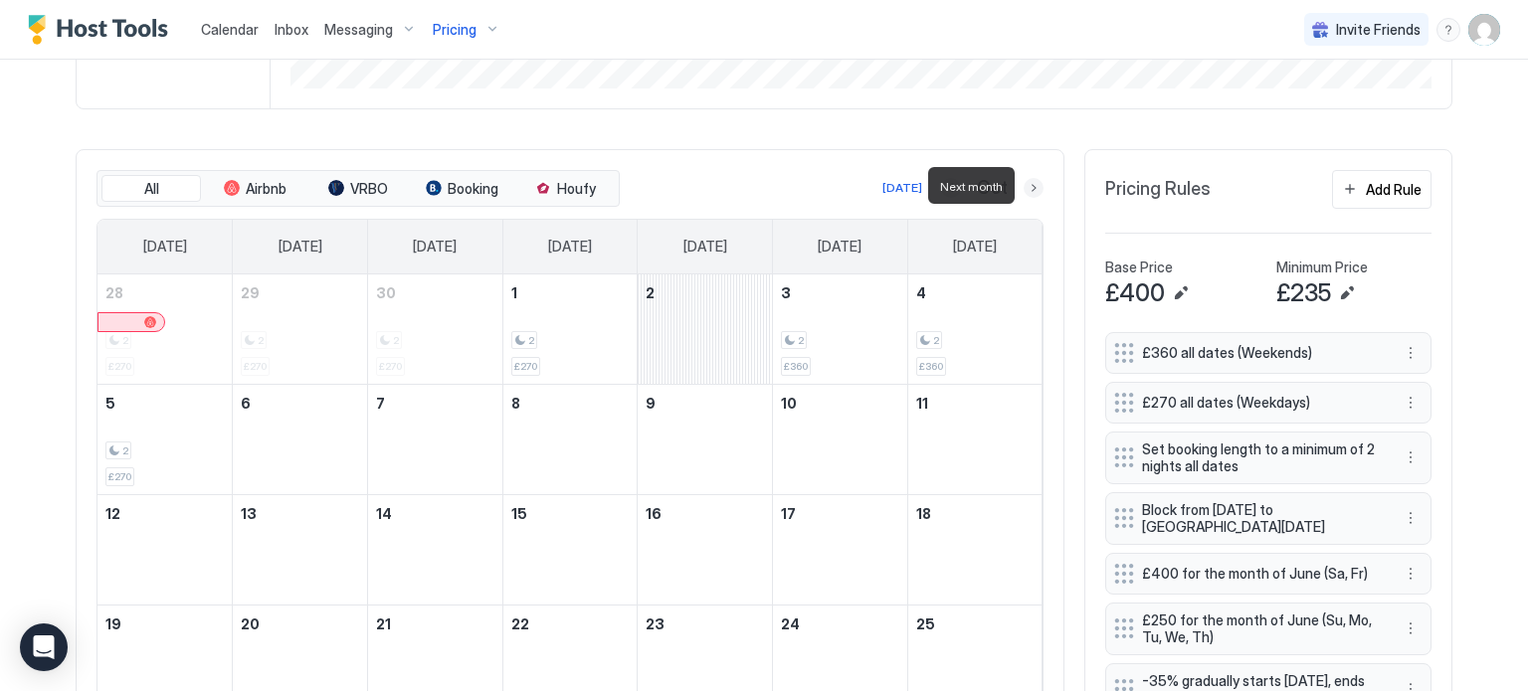
click at [1031, 183] on button "Next month" at bounding box center [1034, 188] width 20 height 20
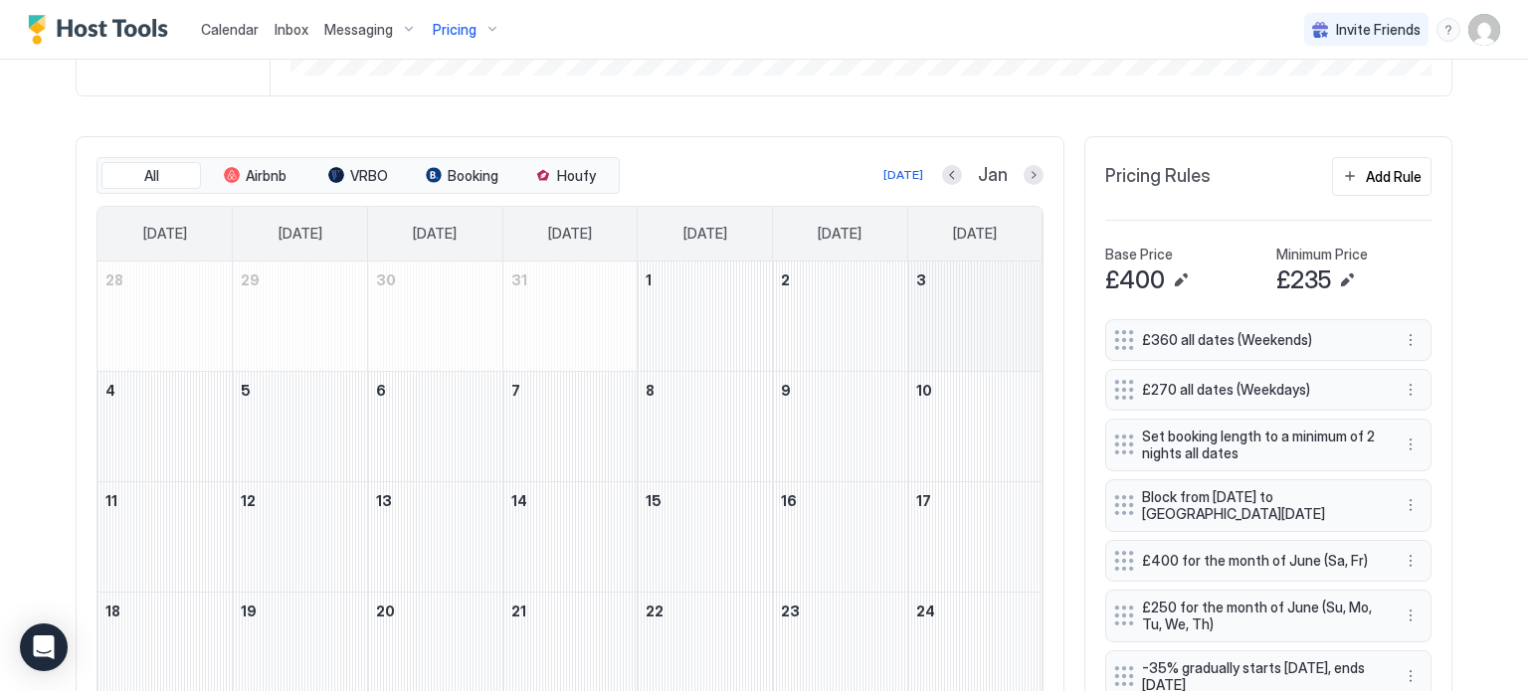
scroll to position [444, 0]
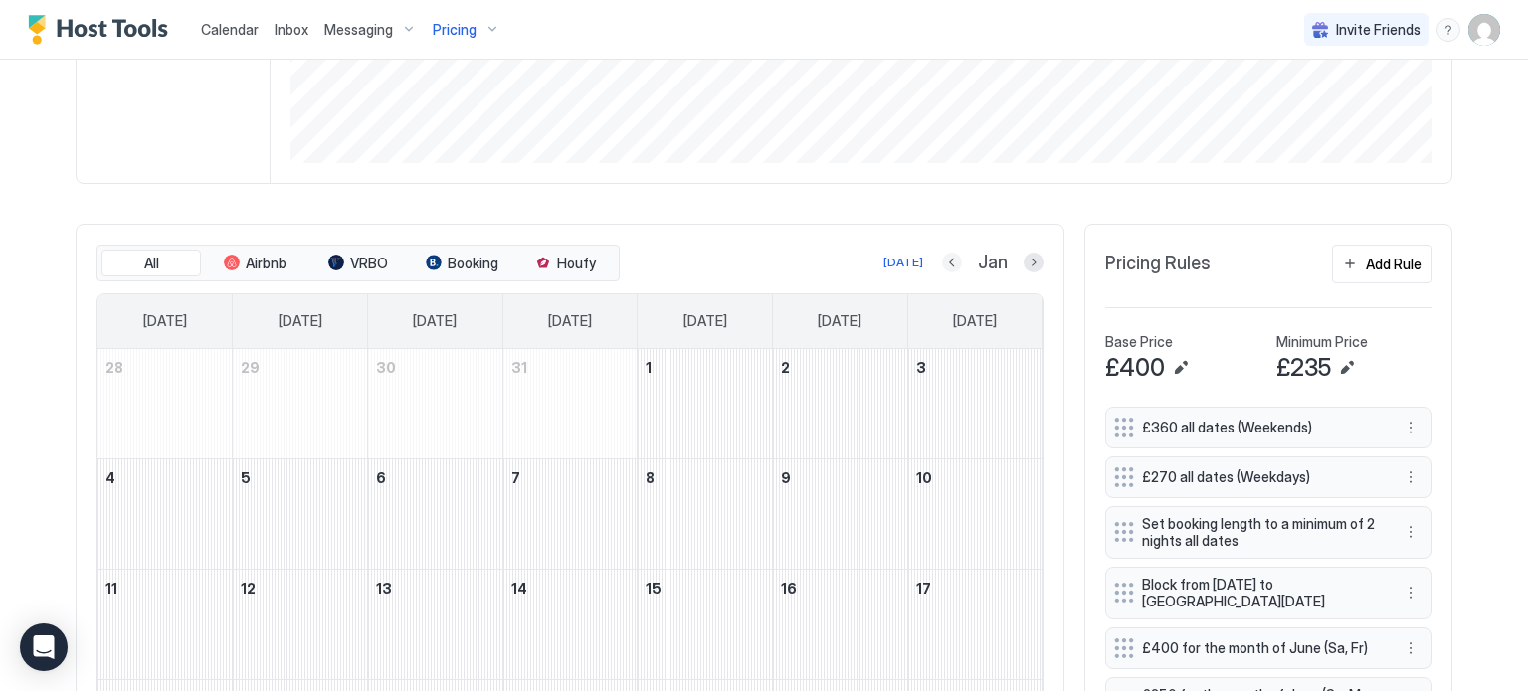
click at [959, 264] on button "Previous month" at bounding box center [952, 263] width 20 height 20
click at [959, 264] on button "Previous month" at bounding box center [949, 263] width 20 height 20
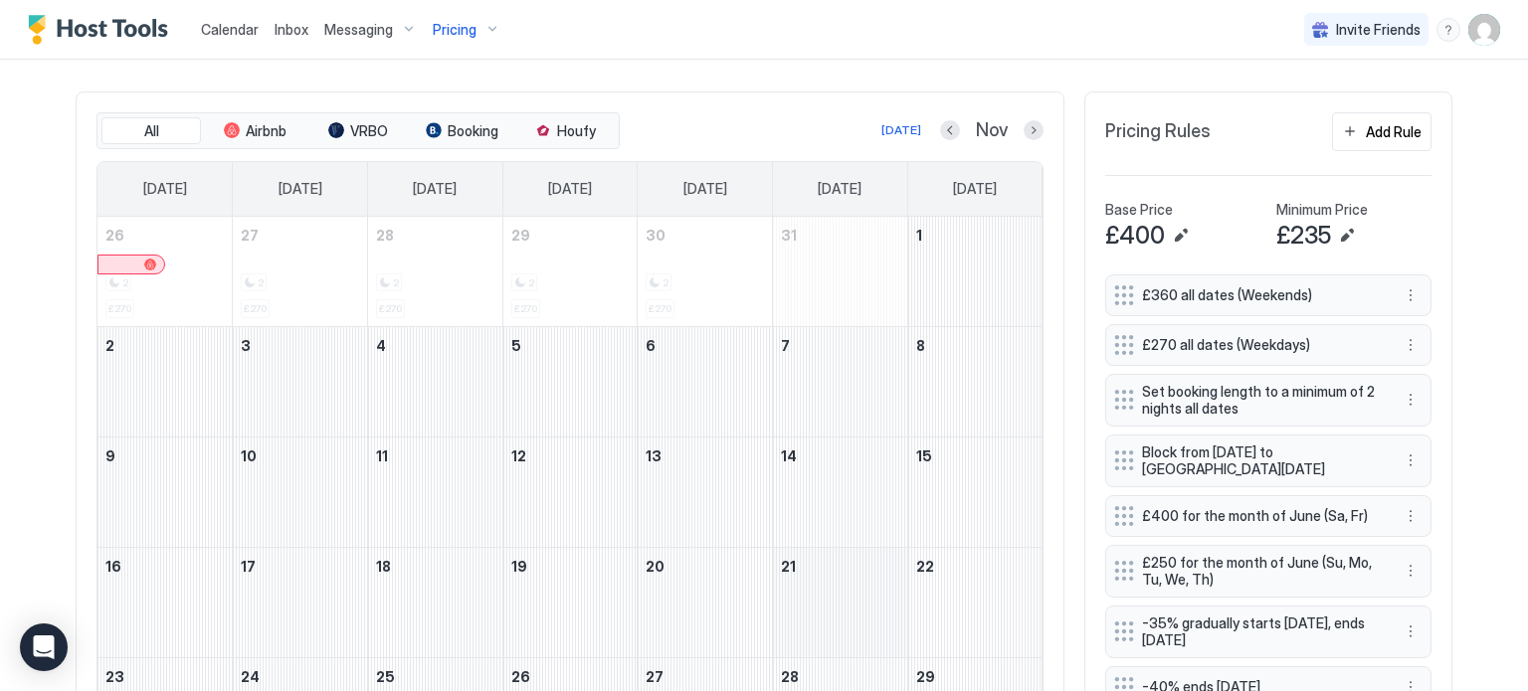
scroll to position [577, 0]
click at [1412, 457] on button "More options" at bounding box center [1411, 460] width 24 height 24
click at [1440, 487] on span "Edit" at bounding box center [1441, 484] width 22 height 15
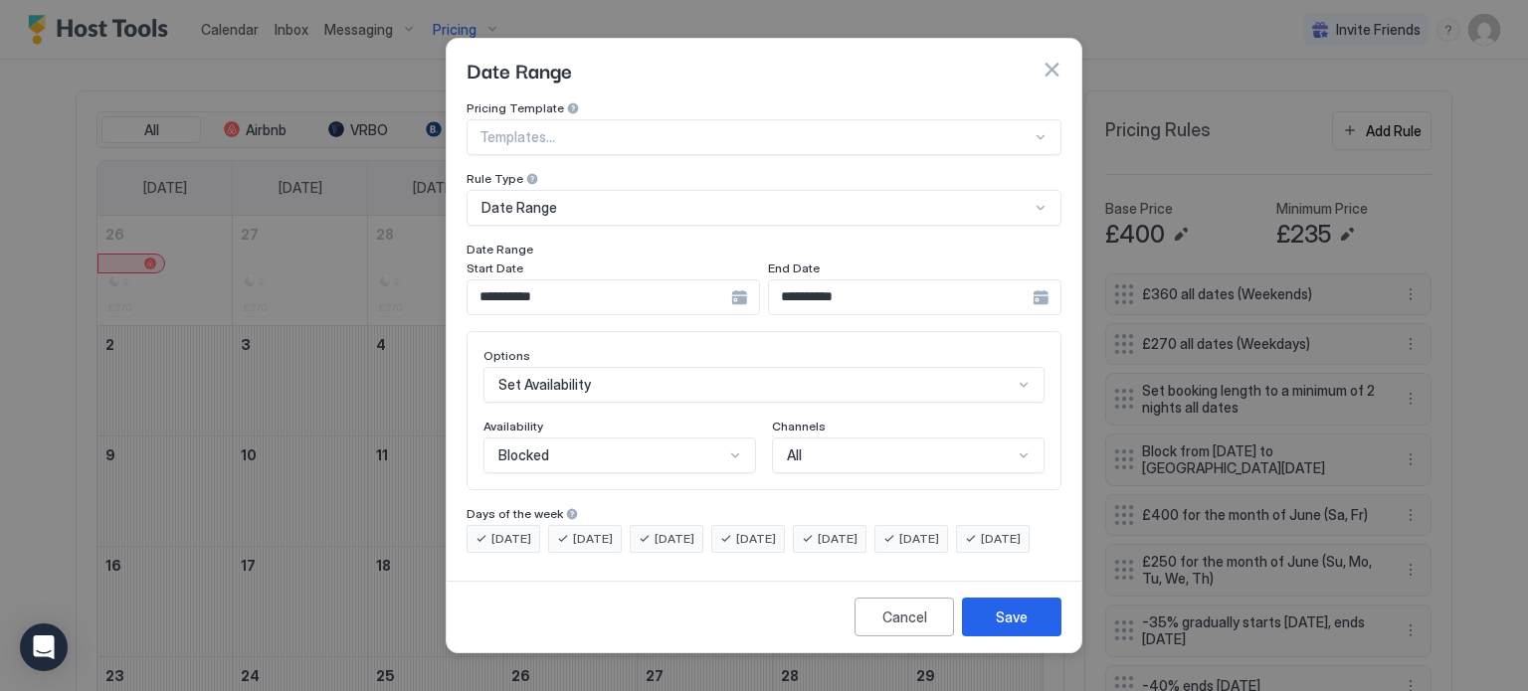
click at [741, 280] on div "**********" at bounding box center [614, 298] width 294 height 36
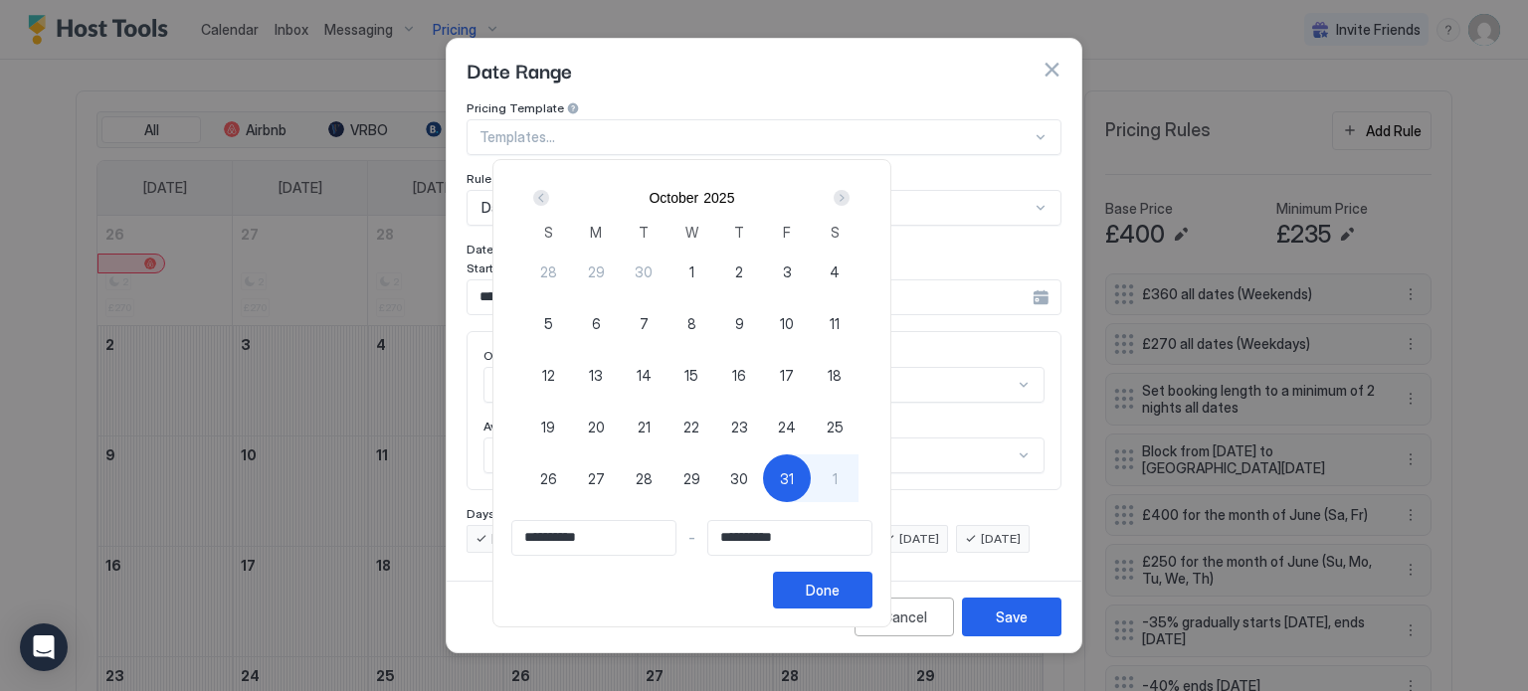
click at [850, 198] on div "Next" at bounding box center [842, 198] width 16 height 16
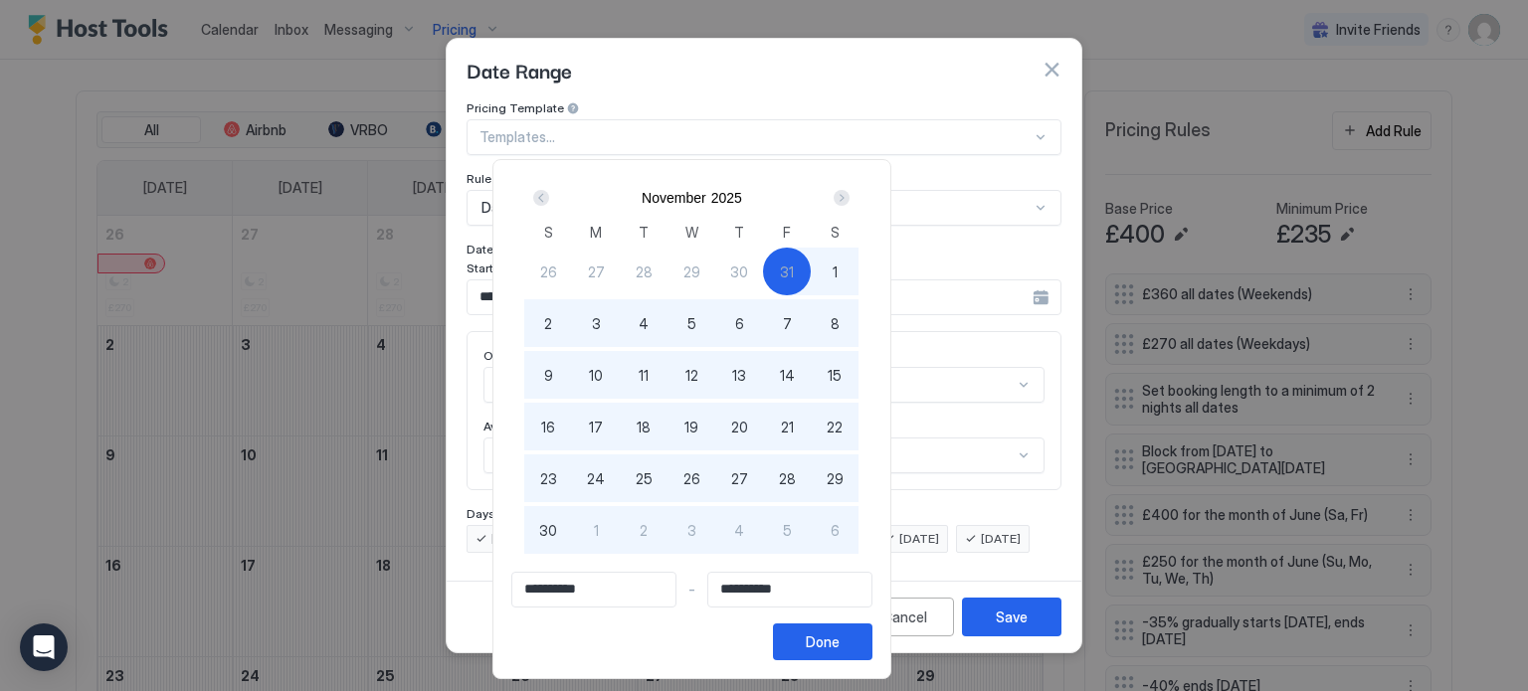
click at [850, 198] on div "Next" at bounding box center [842, 198] width 16 height 16
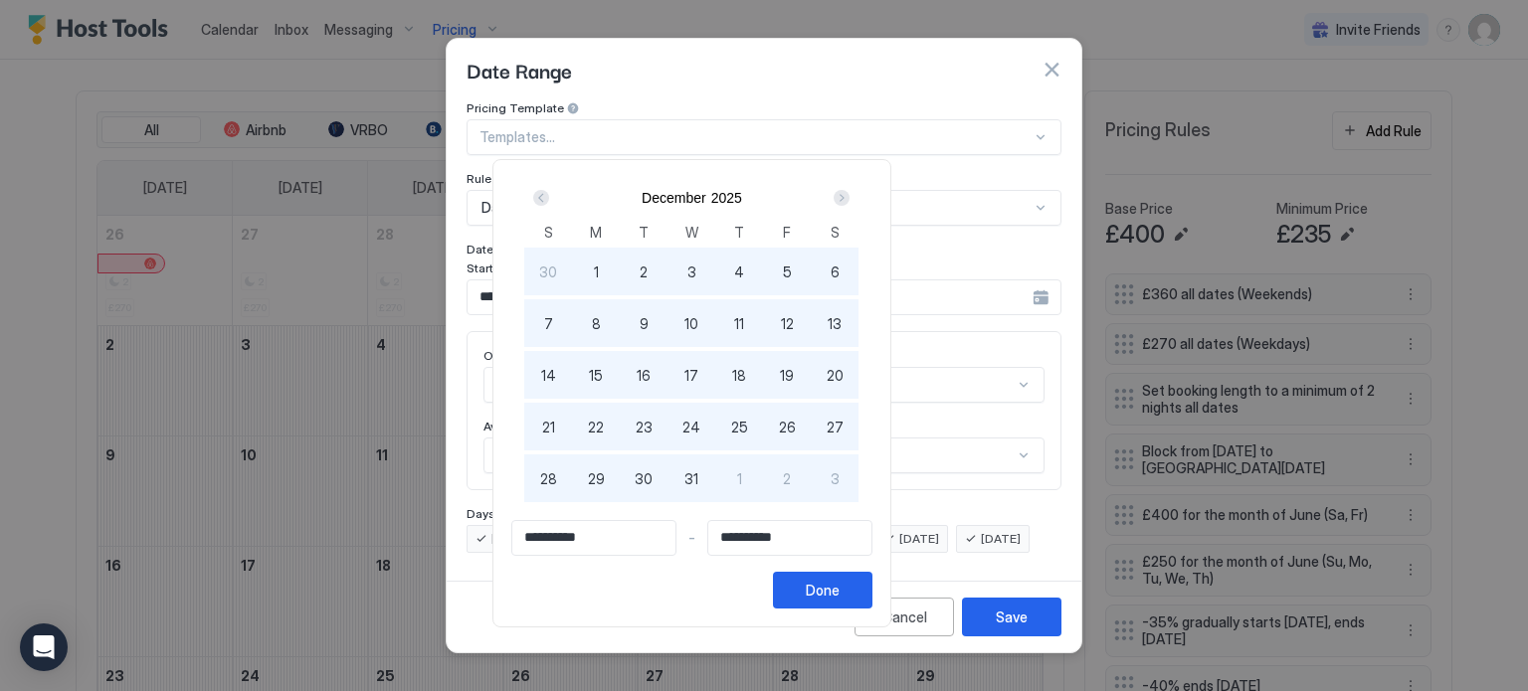
click at [850, 198] on div "Next" at bounding box center [842, 198] width 16 height 16
click at [557, 474] on span "25" at bounding box center [548, 479] width 17 height 21
type input "**********"
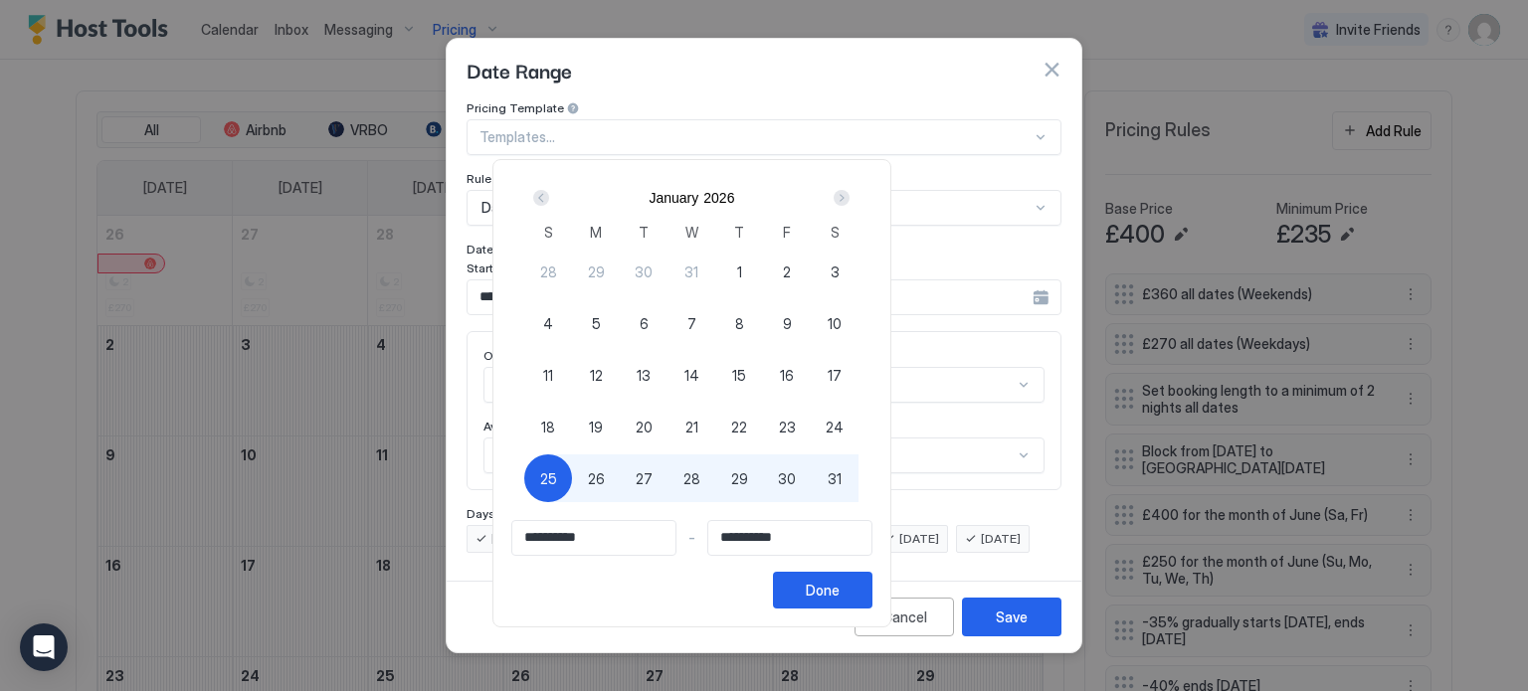
click at [850, 196] on div "Next" at bounding box center [842, 198] width 16 height 16
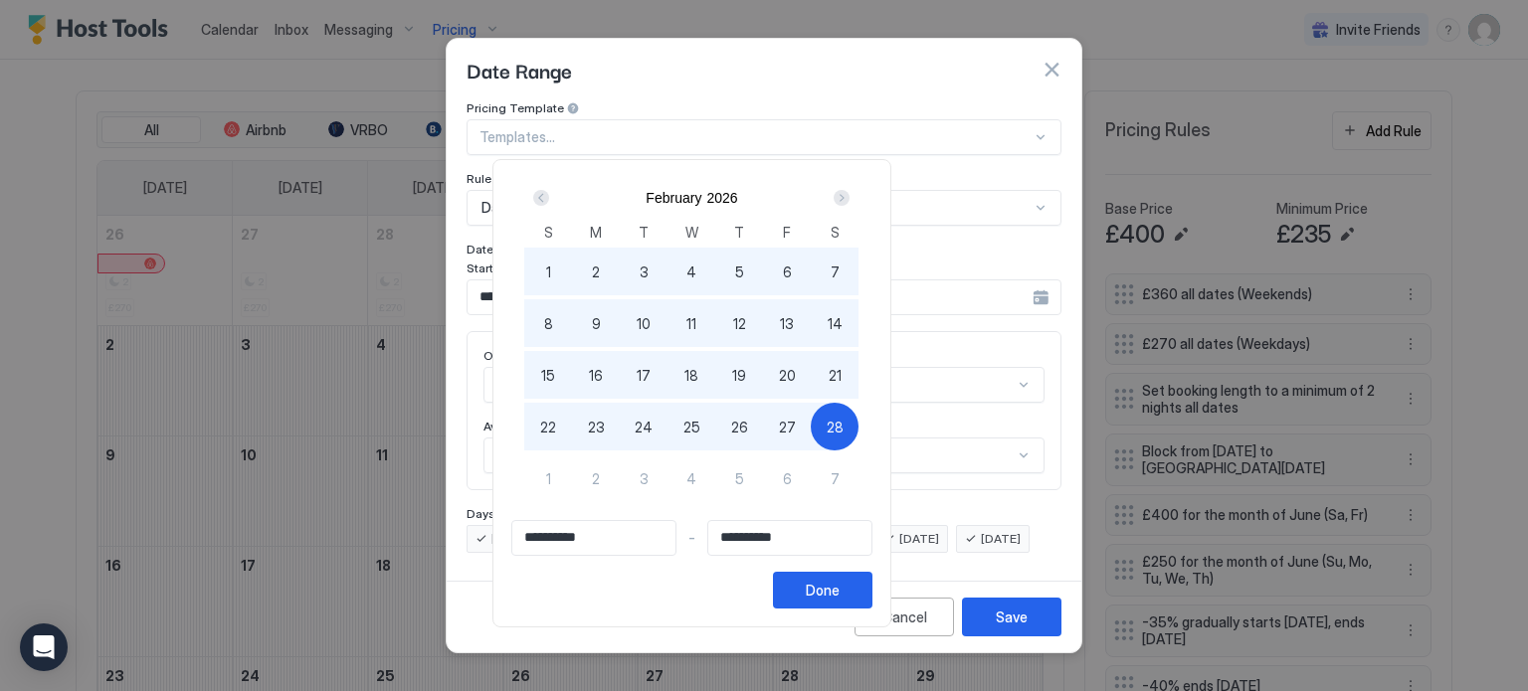
click at [850, 196] on div "Next" at bounding box center [842, 198] width 16 height 16
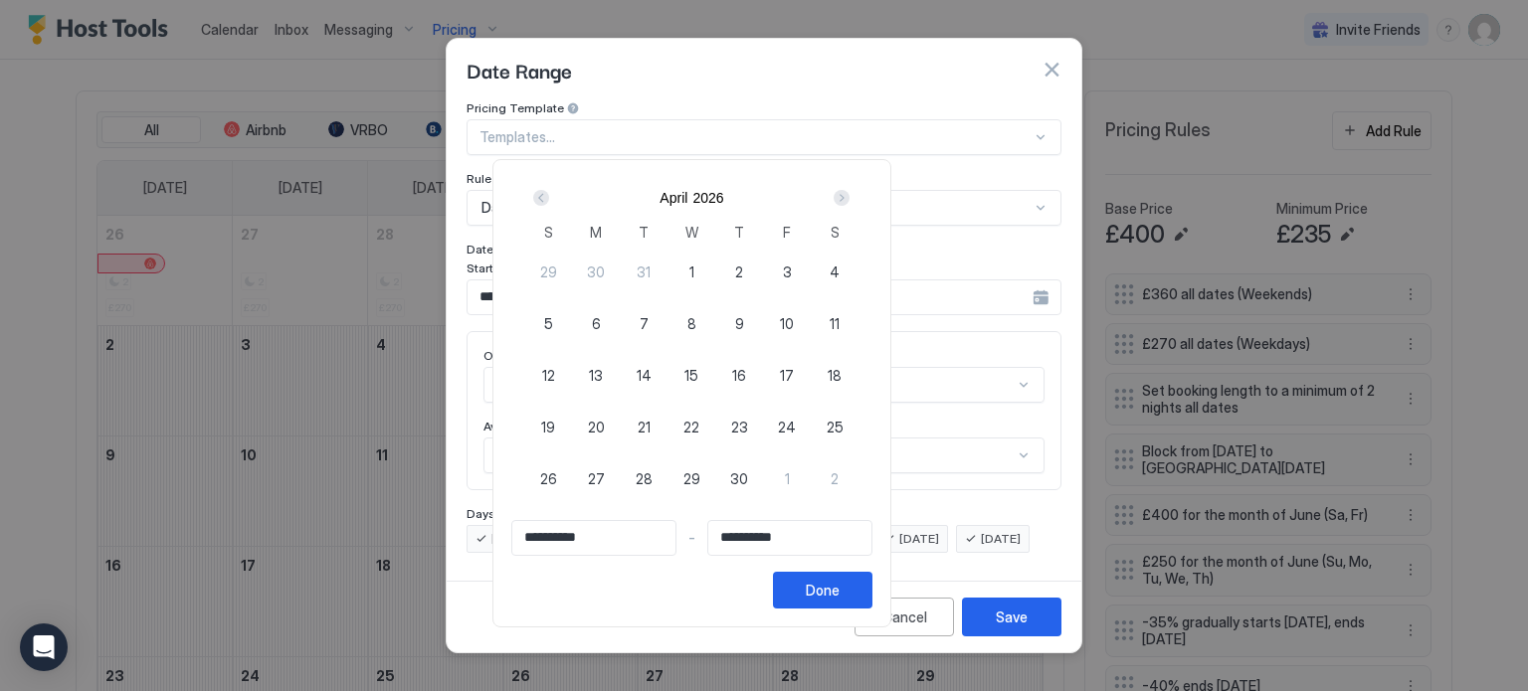
click at [850, 196] on div "Next" at bounding box center [842, 198] width 16 height 16
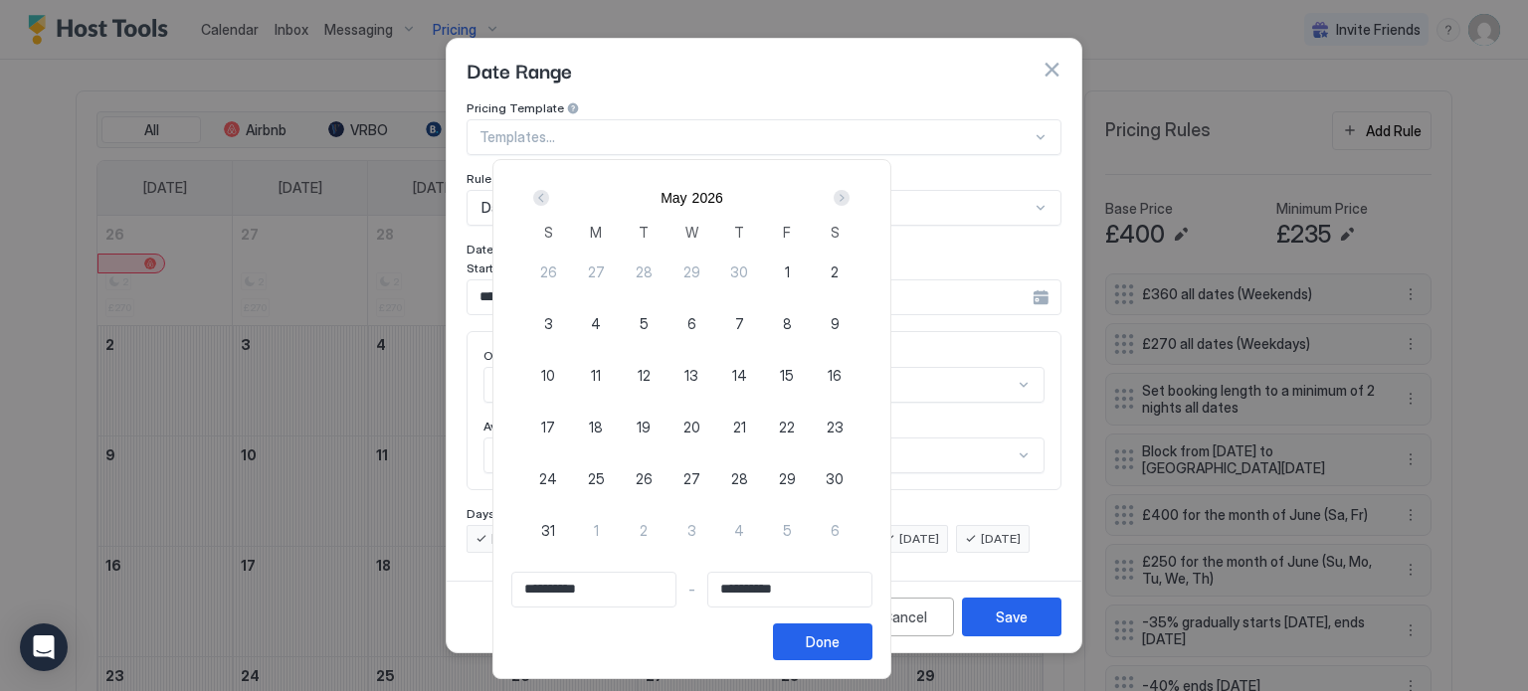
click at [850, 196] on div "Next" at bounding box center [842, 198] width 16 height 16
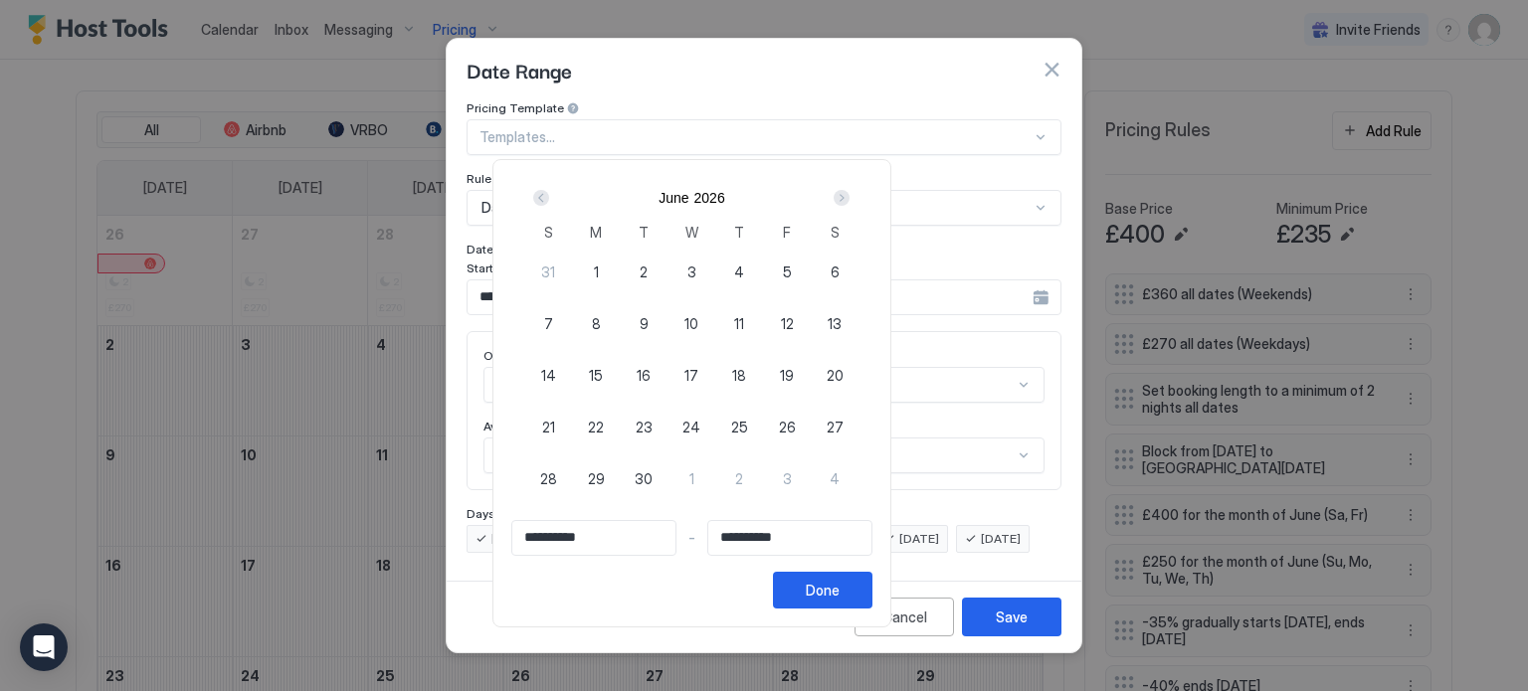
click at [850, 196] on div "Next" at bounding box center [842, 198] width 16 height 16
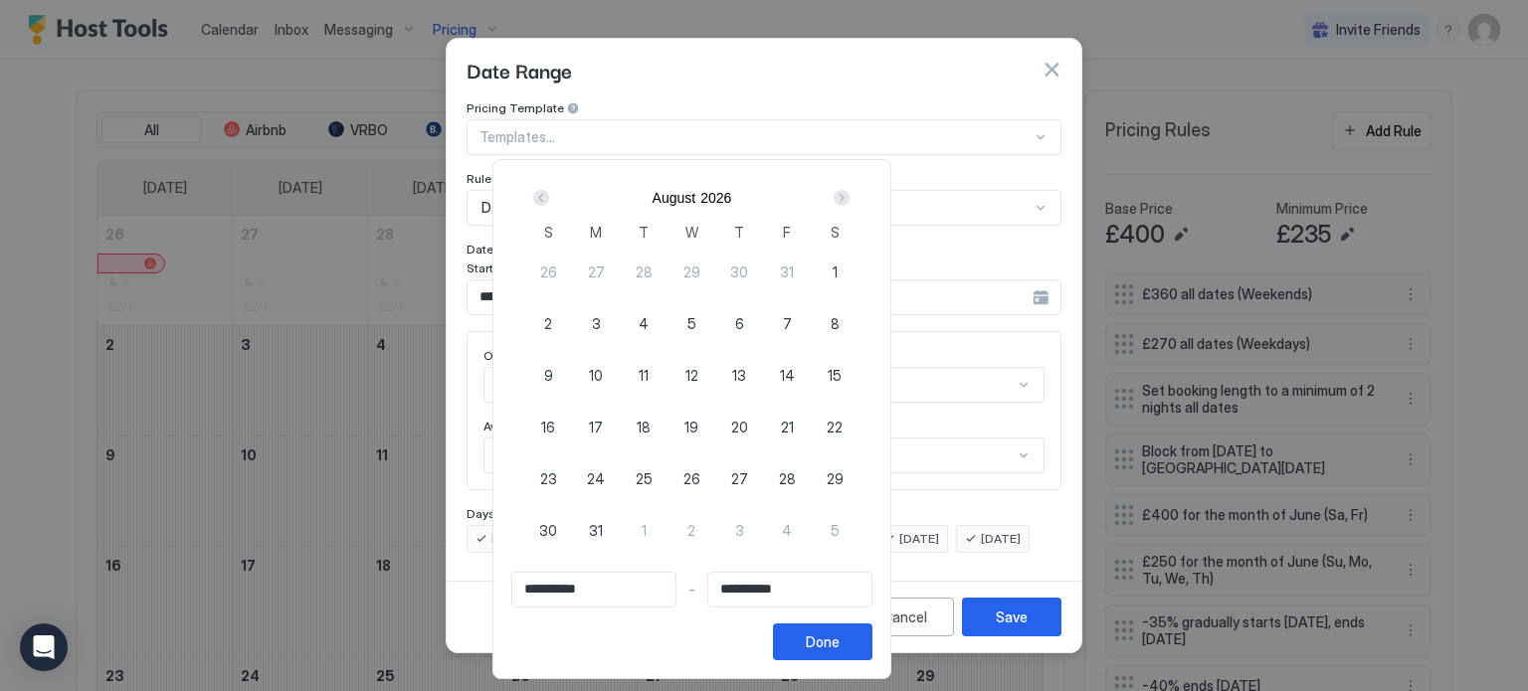
click at [850, 196] on div "Next" at bounding box center [842, 198] width 16 height 16
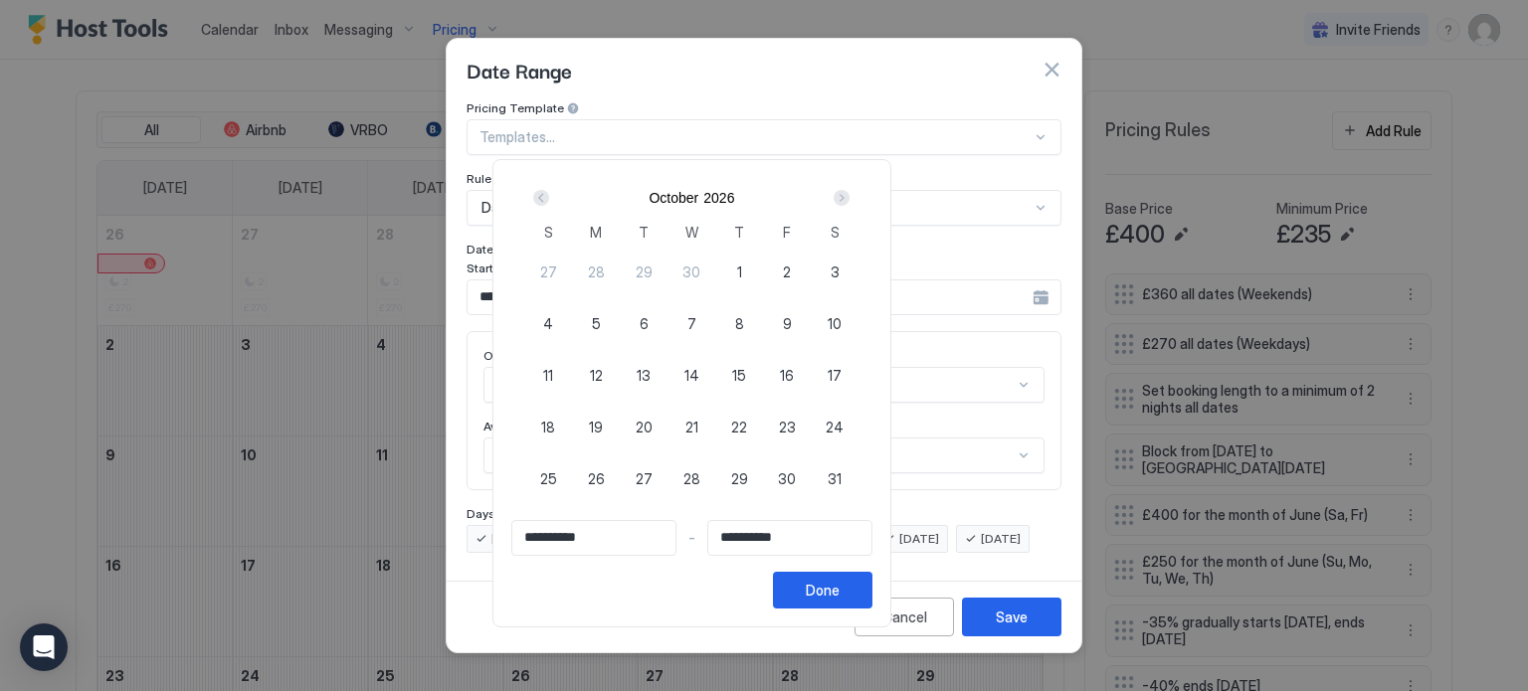
click at [850, 196] on div "Next" at bounding box center [842, 198] width 16 height 16
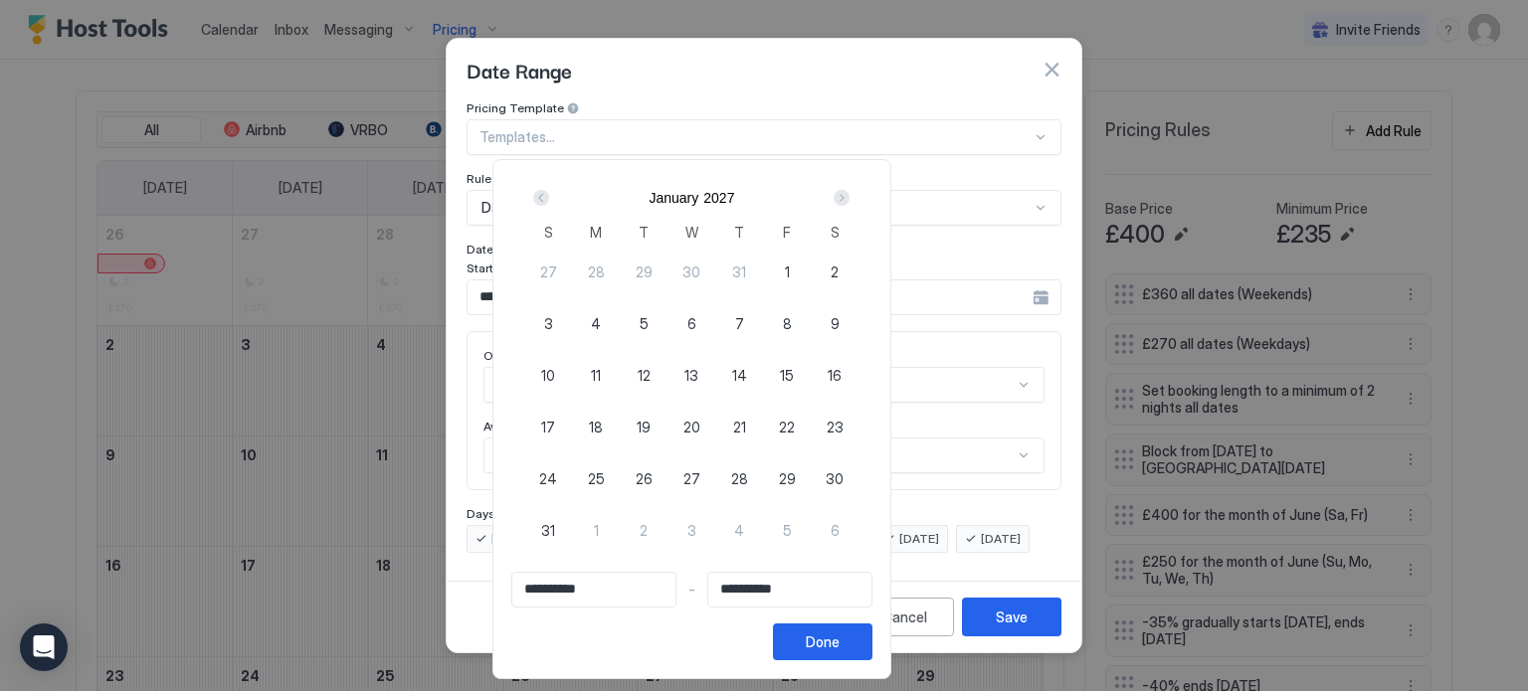
click at [850, 196] on div "Next" at bounding box center [842, 198] width 16 height 16
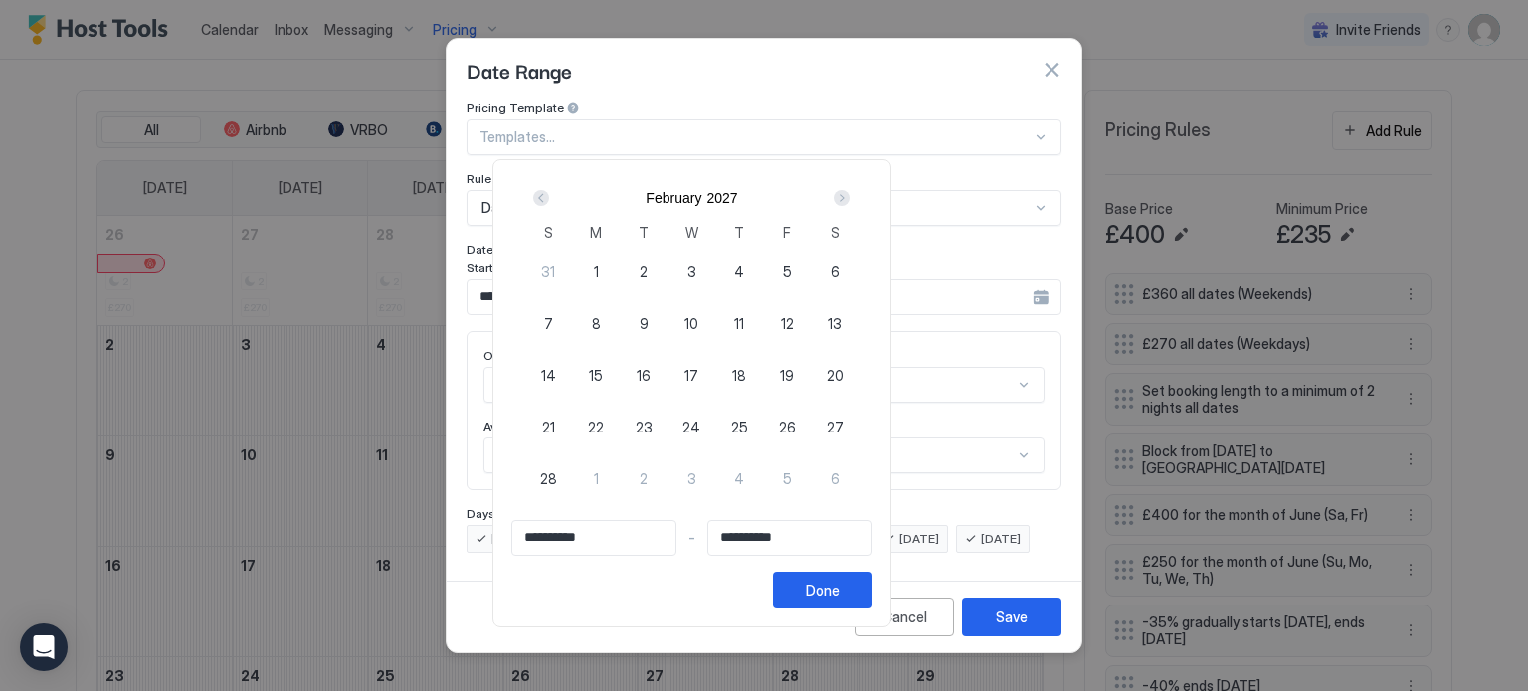
click at [850, 196] on div "Next" at bounding box center [842, 198] width 16 height 16
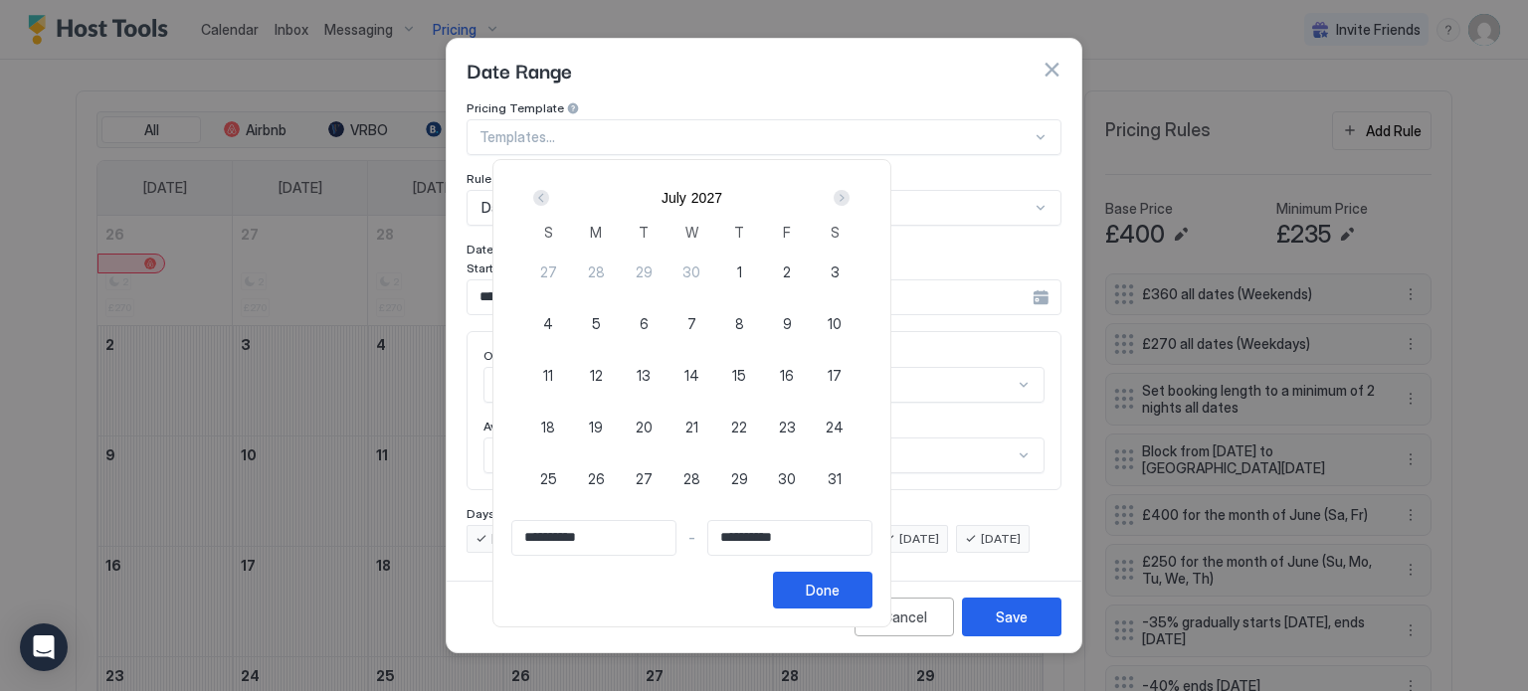
click at [850, 196] on div "Next" at bounding box center [842, 198] width 16 height 16
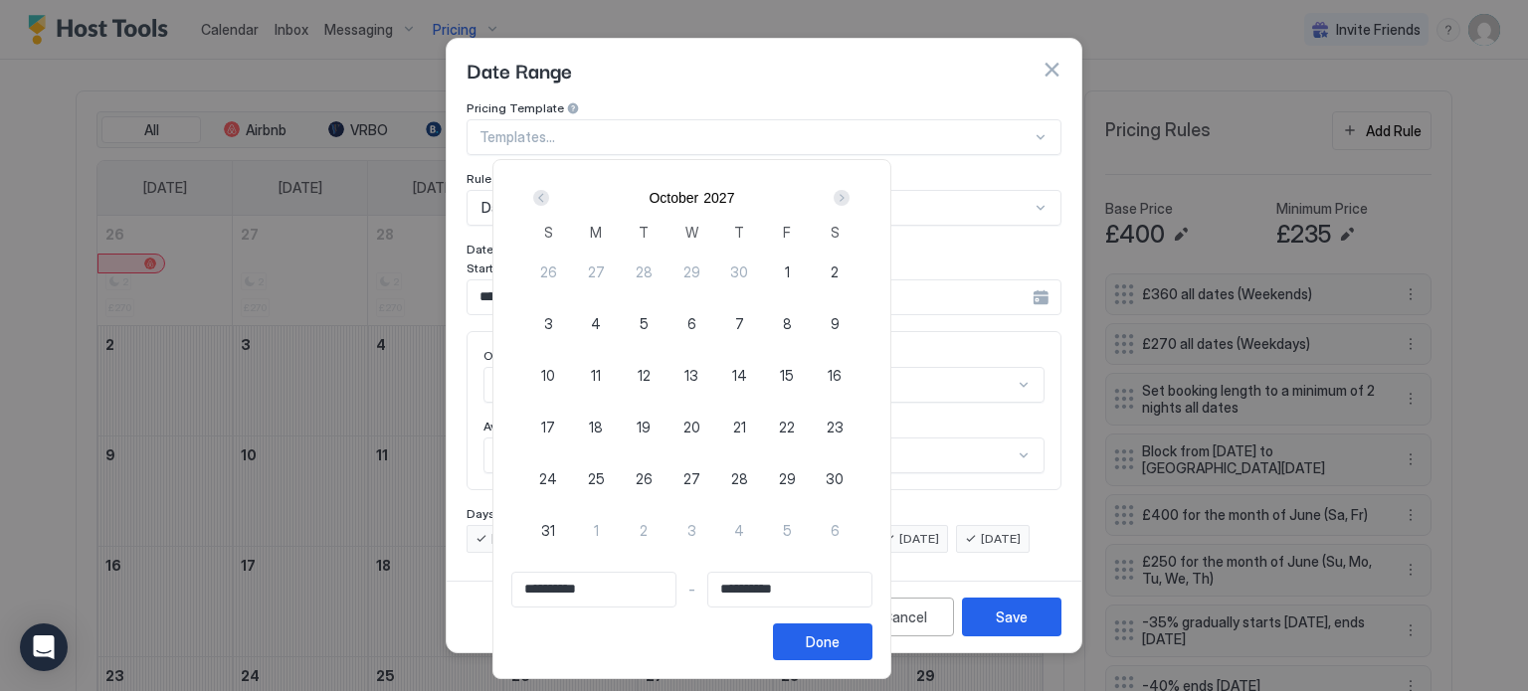
click at [850, 196] on div "Next" at bounding box center [842, 198] width 16 height 16
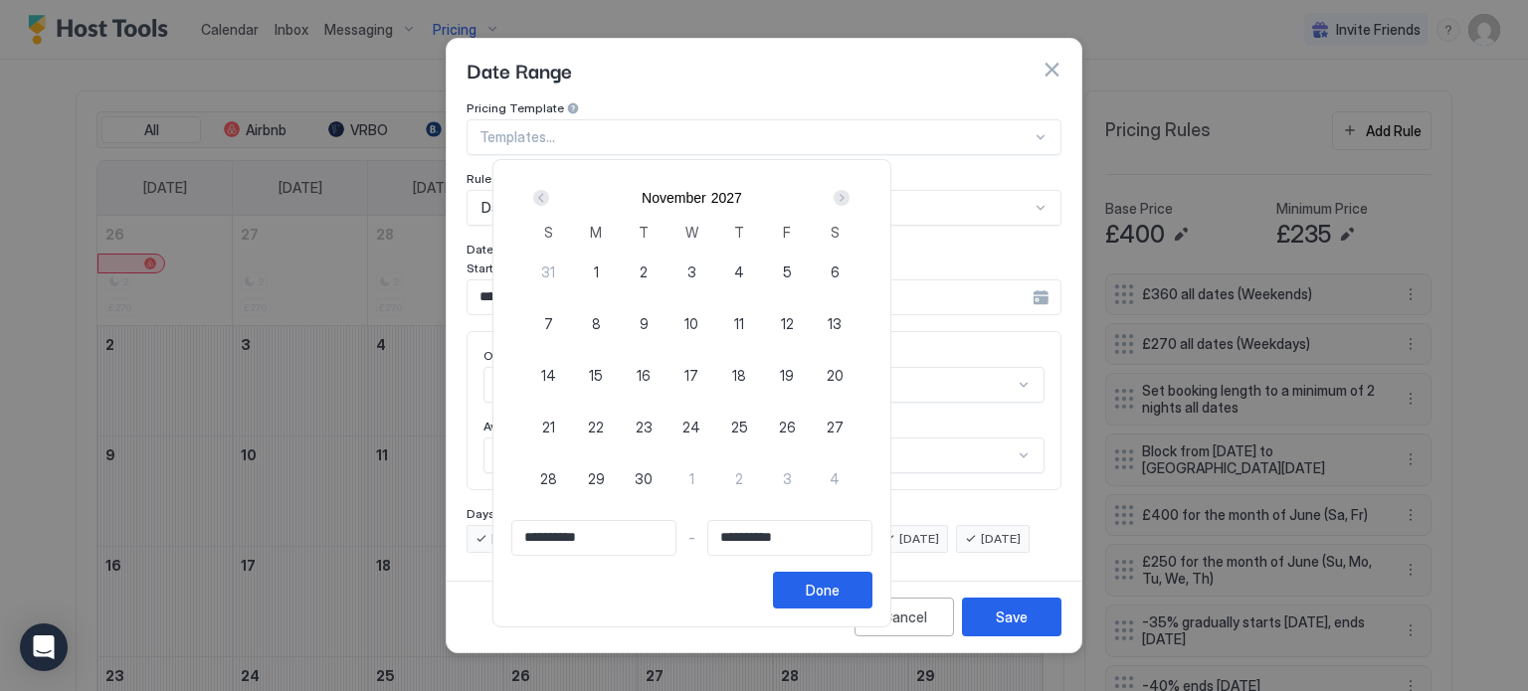
click at [850, 196] on div "Next" at bounding box center [842, 198] width 16 height 16
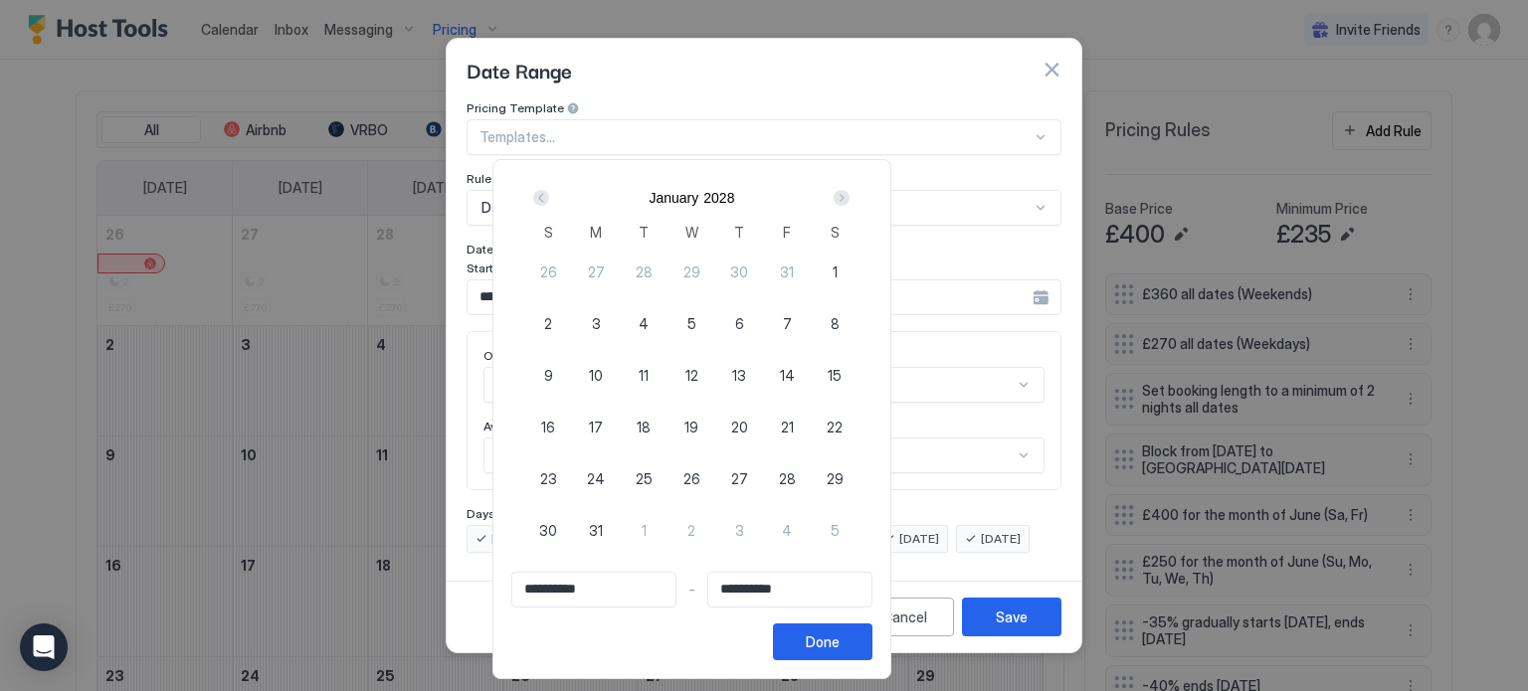
click at [850, 196] on div "Next" at bounding box center [842, 198] width 16 height 16
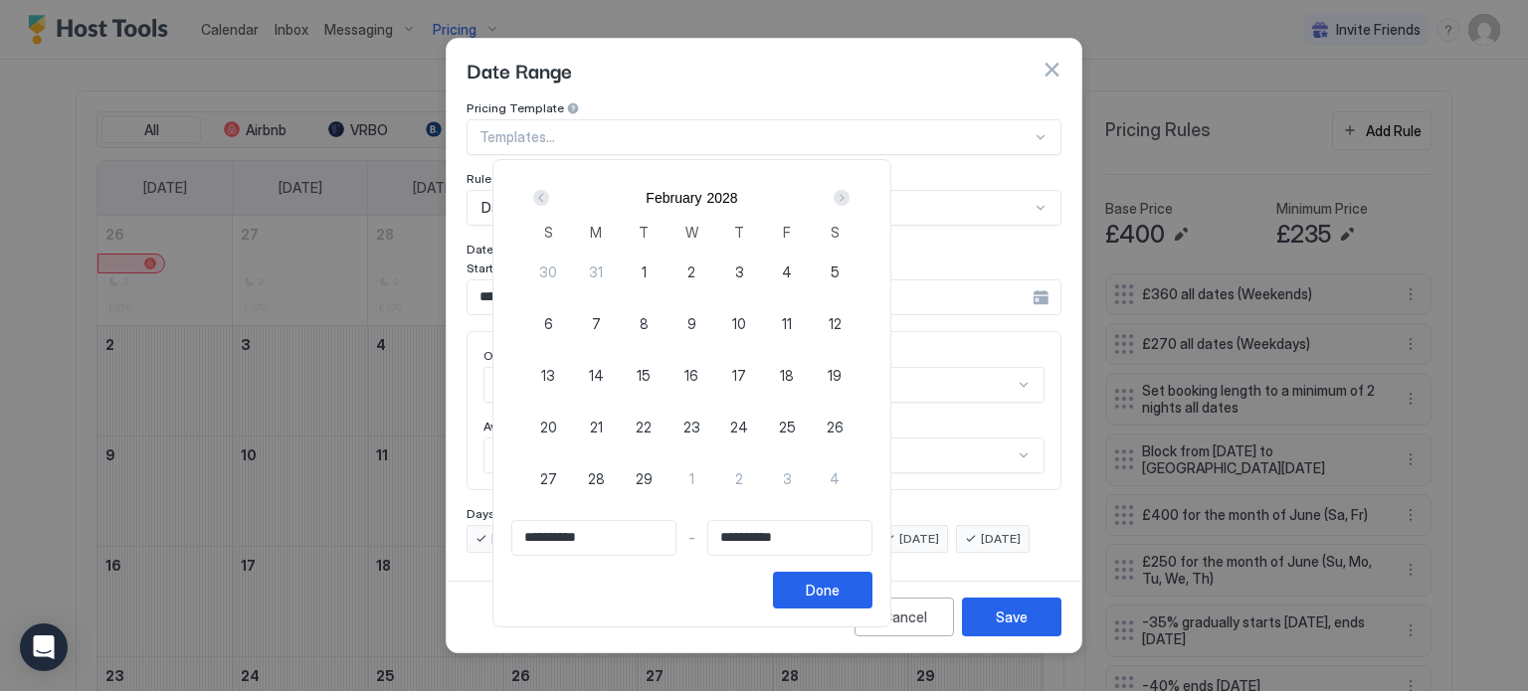
click at [850, 196] on div "Next" at bounding box center [842, 198] width 16 height 16
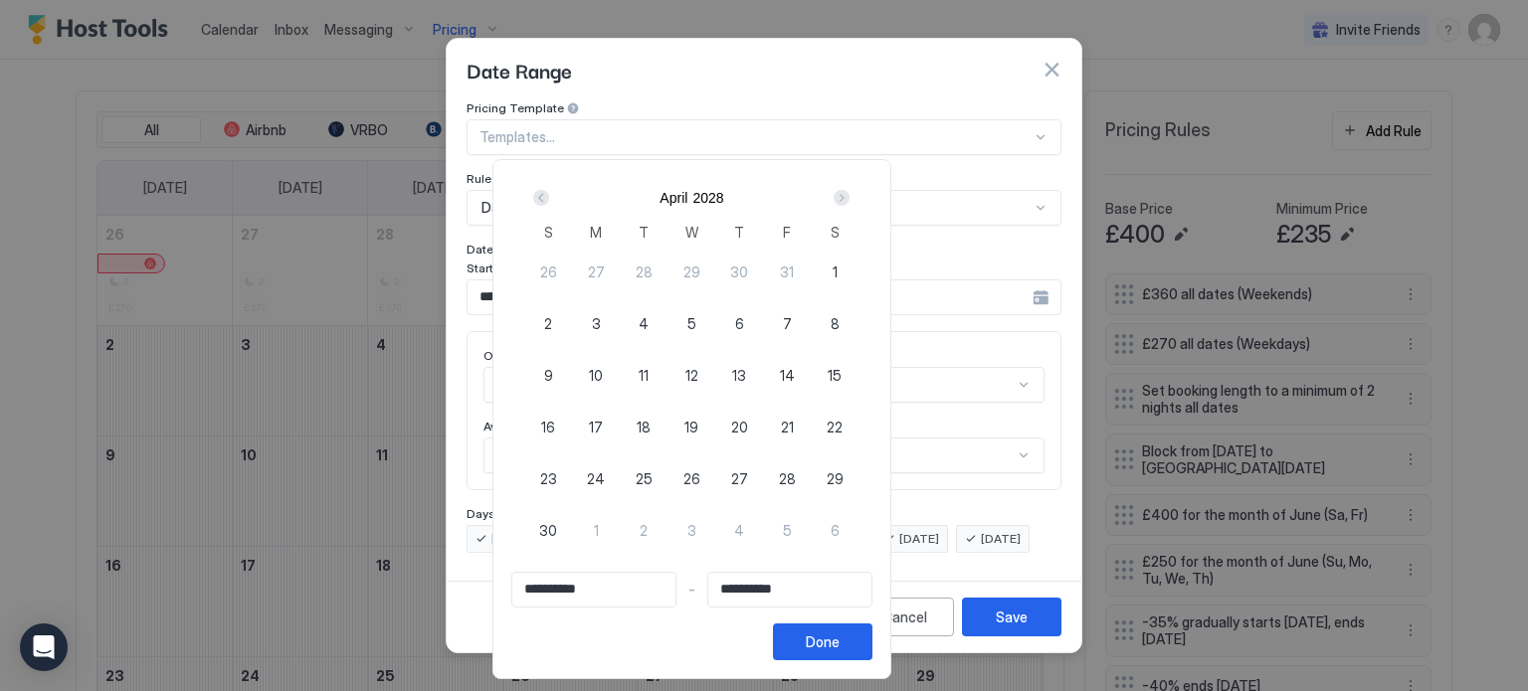
click at [850, 196] on div "Next" at bounding box center [842, 198] width 16 height 16
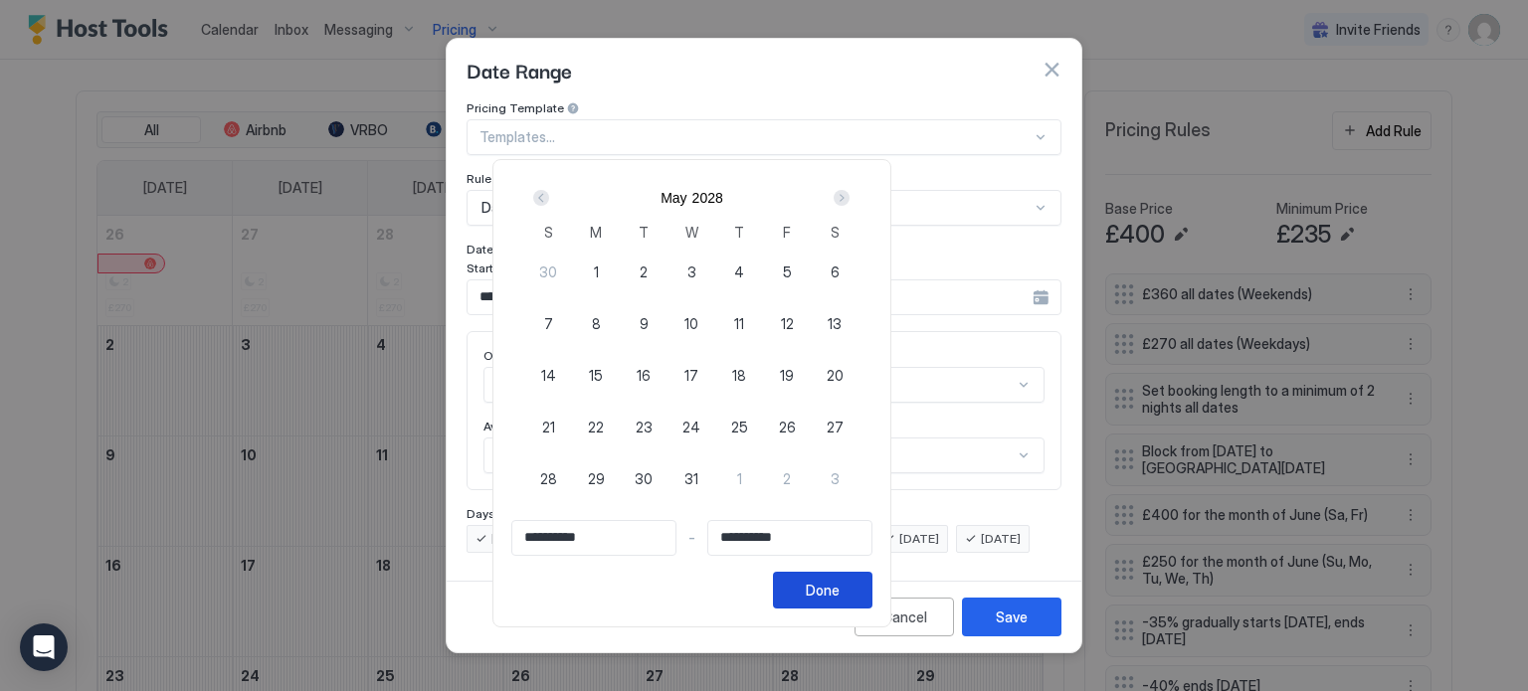
click at [873, 586] on button "Done" at bounding box center [822, 590] width 99 height 37
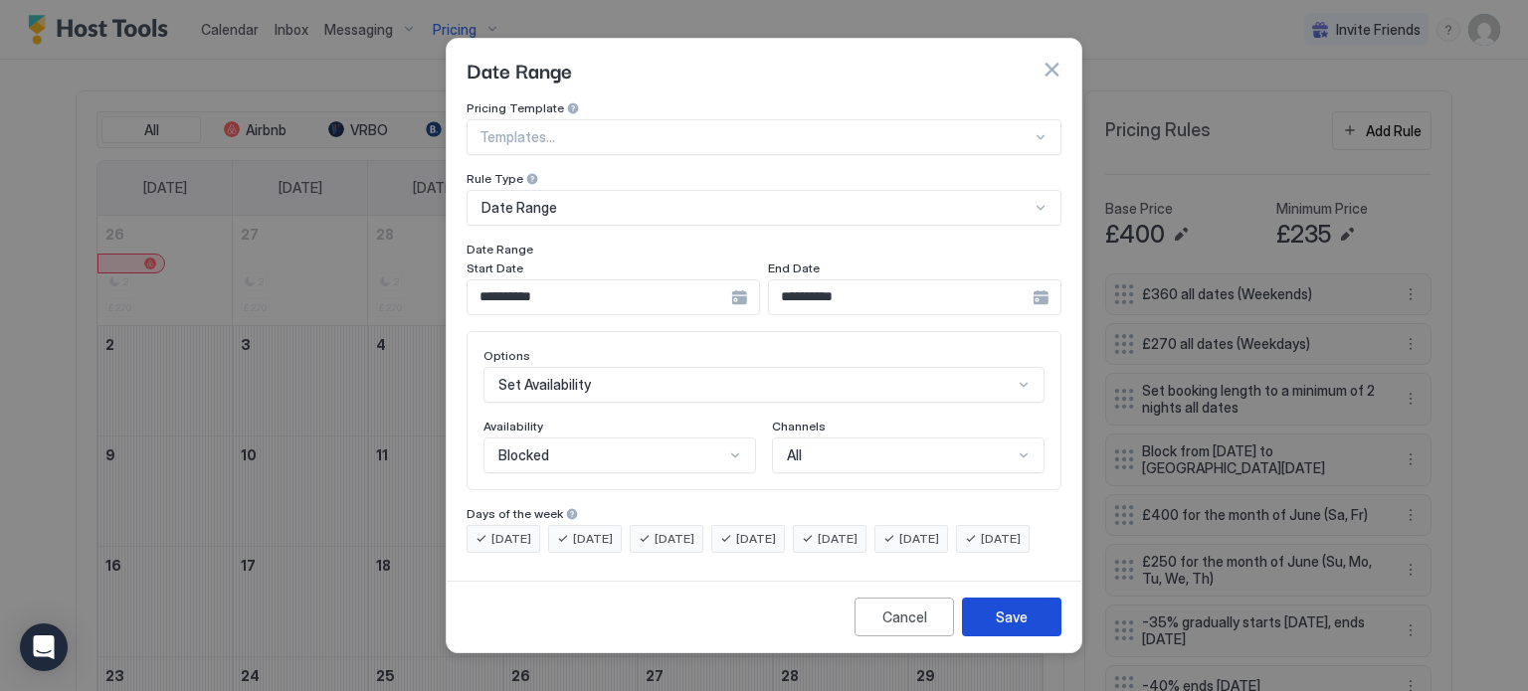
click at [1015, 628] on div "Save" at bounding box center [1012, 617] width 32 height 21
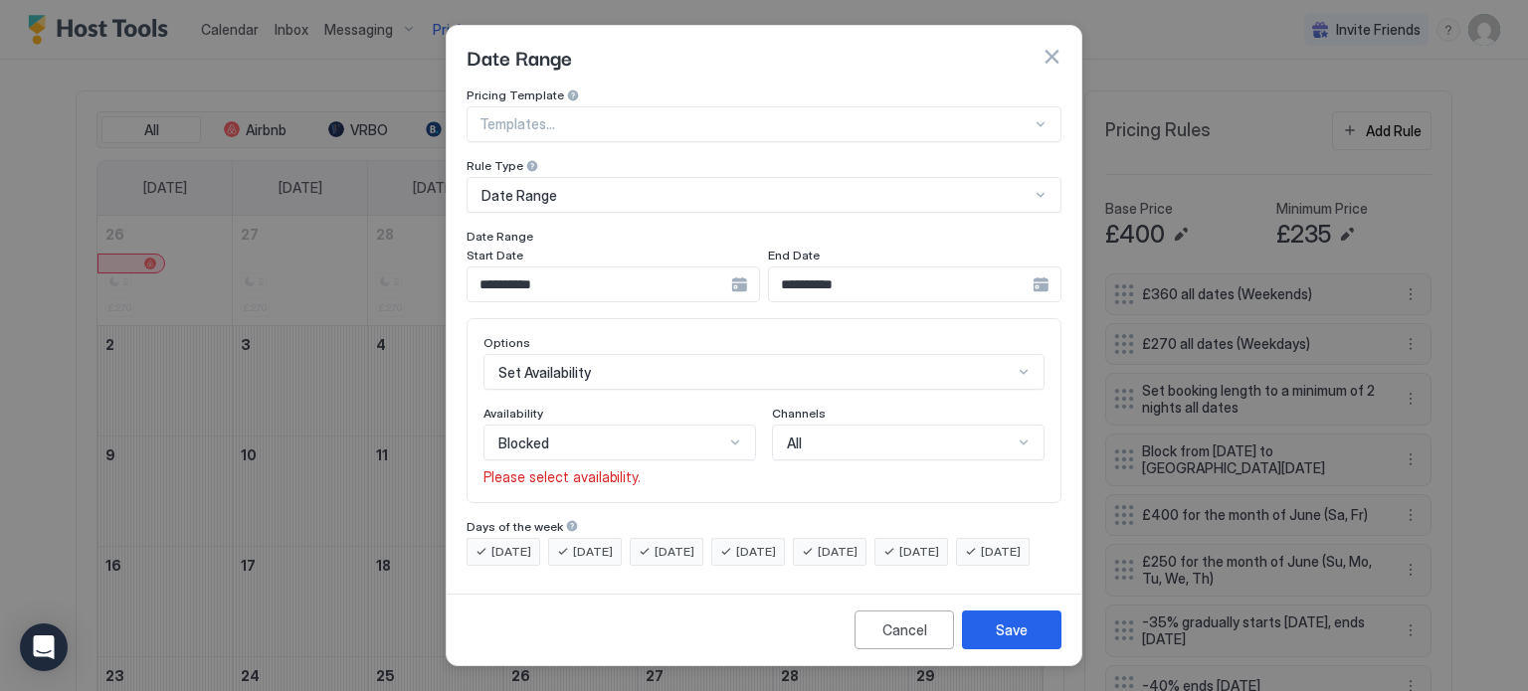
click at [729, 436] on div "Availability Blocked Please select availability." at bounding box center [620, 446] width 273 height 81
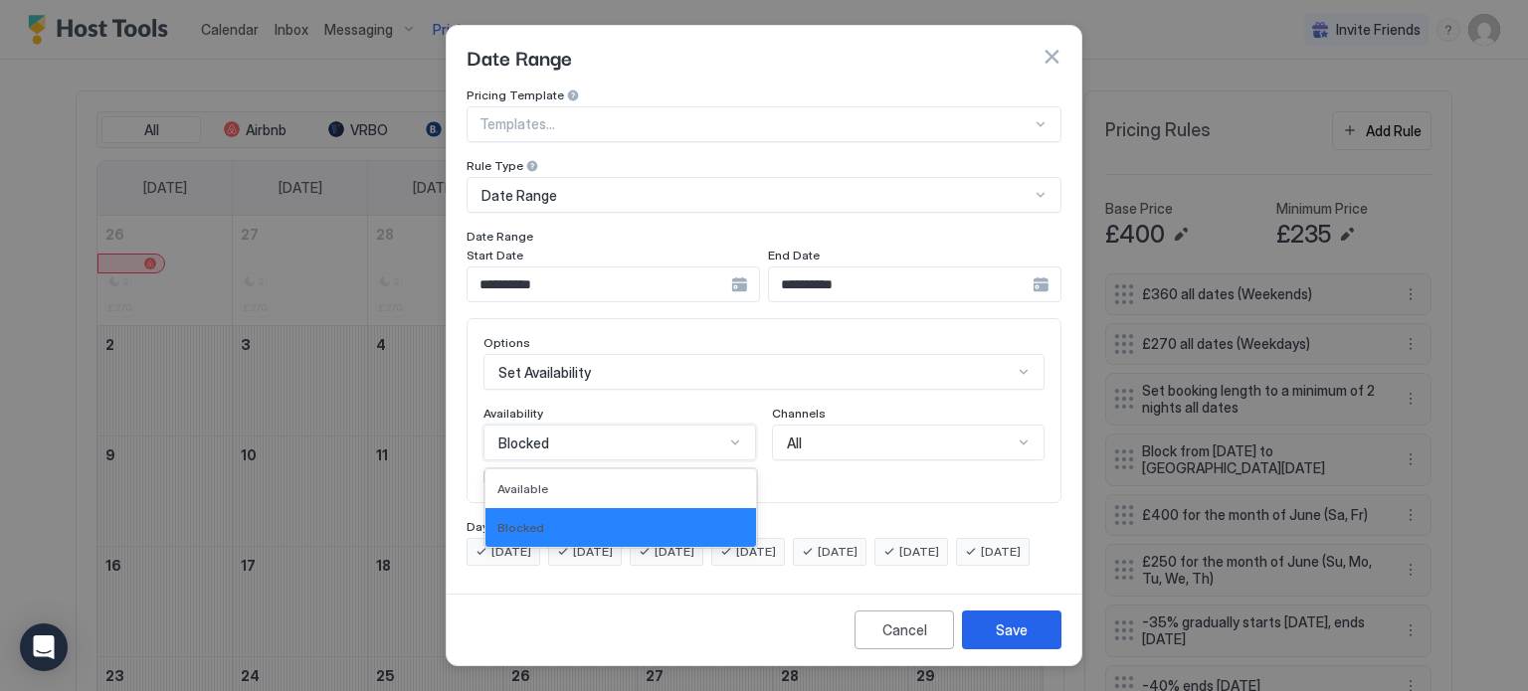
scroll to position [16, 0]
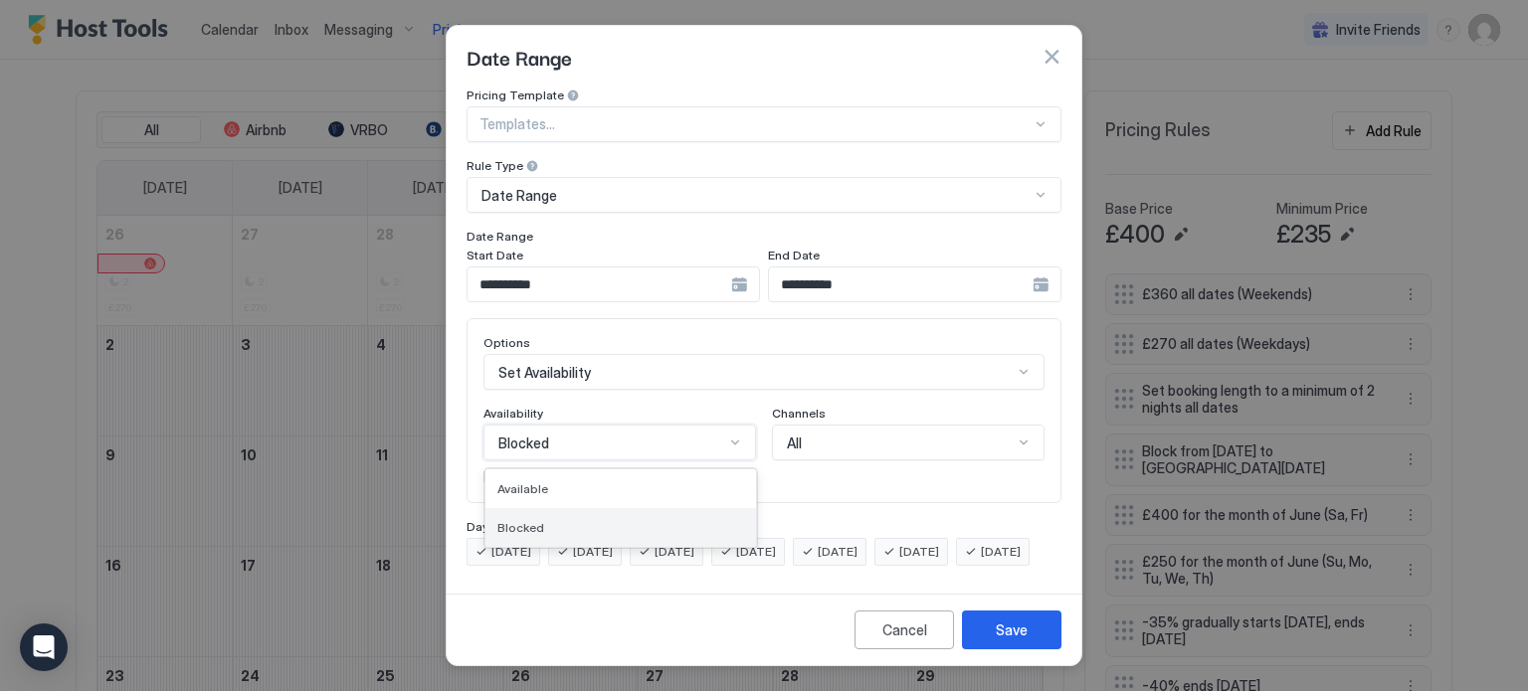
click at [696, 520] on div "Blocked" at bounding box center [620, 527] width 247 height 15
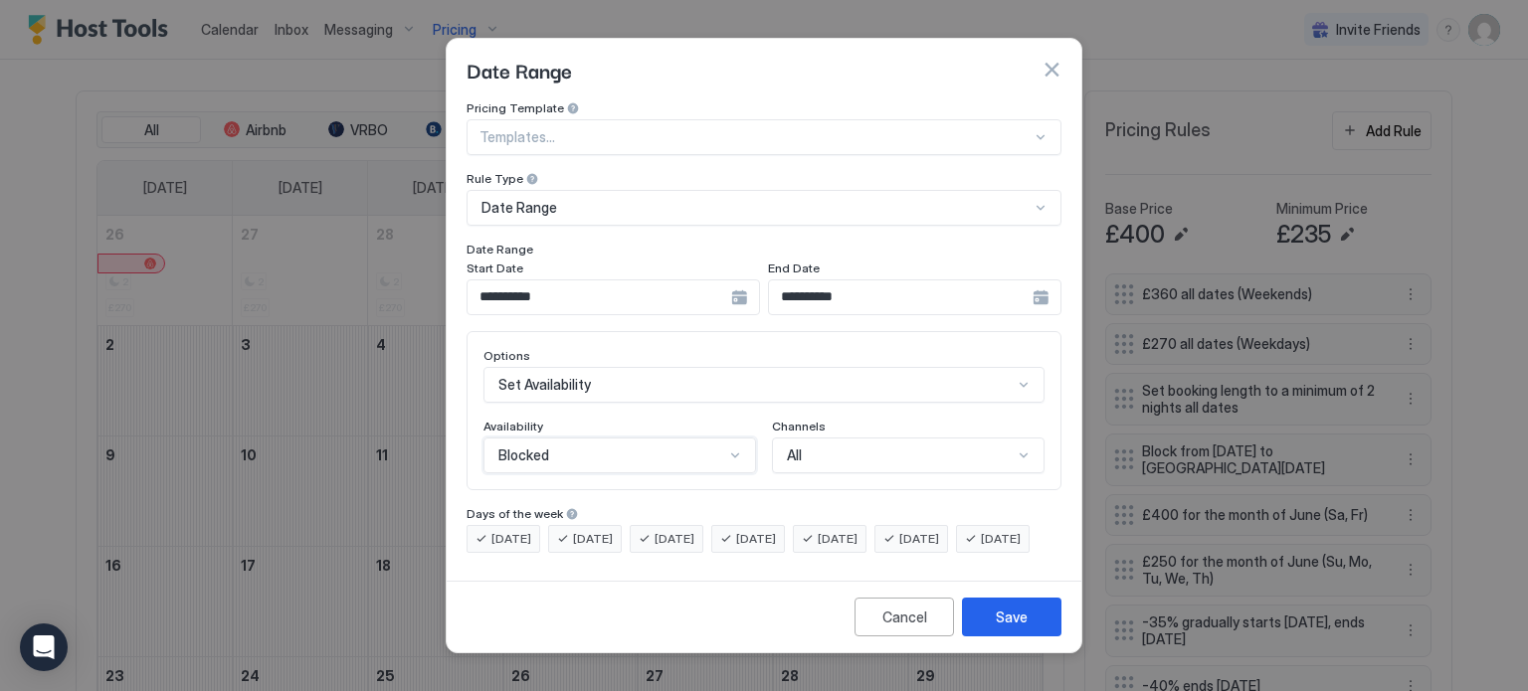
click at [827, 465] on div "Options Set Availability Availability option Blocked, selected. Blocked Channel…" at bounding box center [764, 410] width 595 height 159
click at [1025, 628] on div "Save" at bounding box center [1012, 617] width 32 height 21
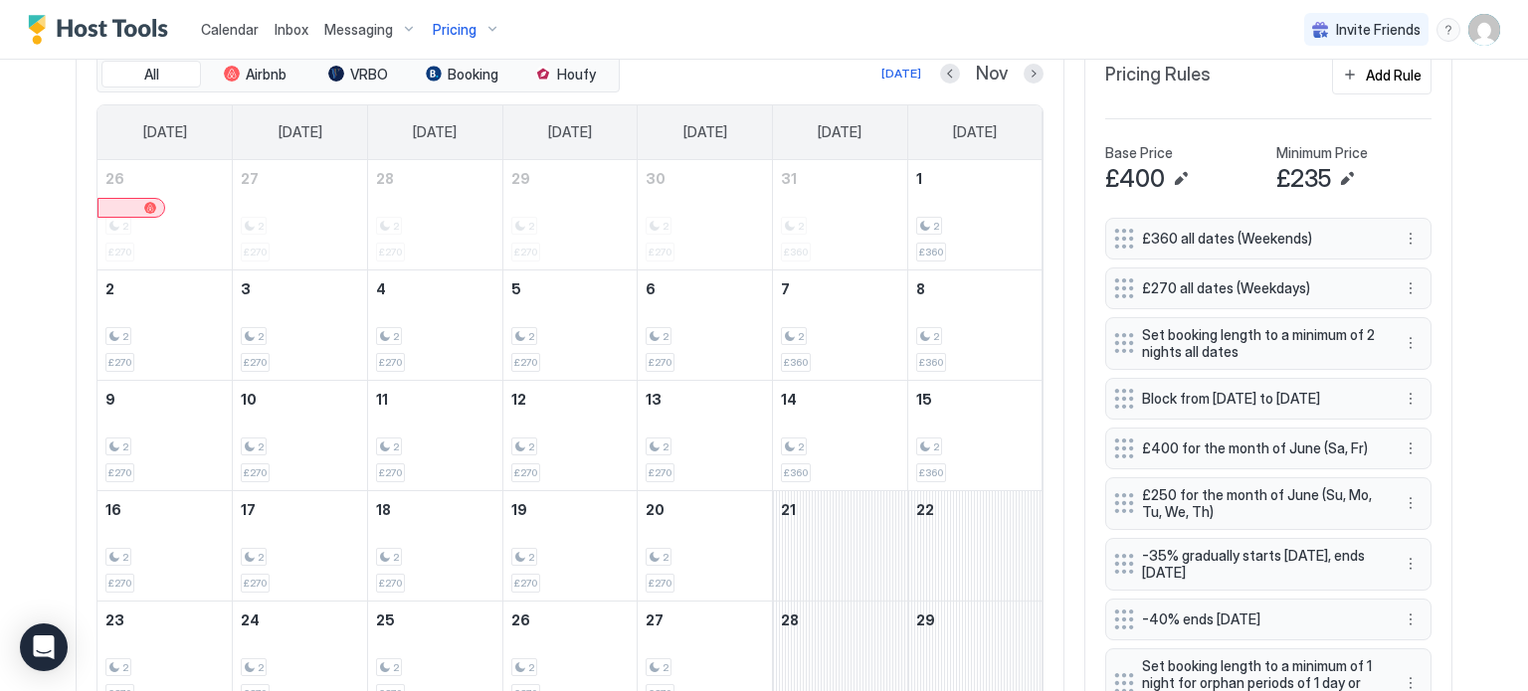
scroll to position [574, 0]
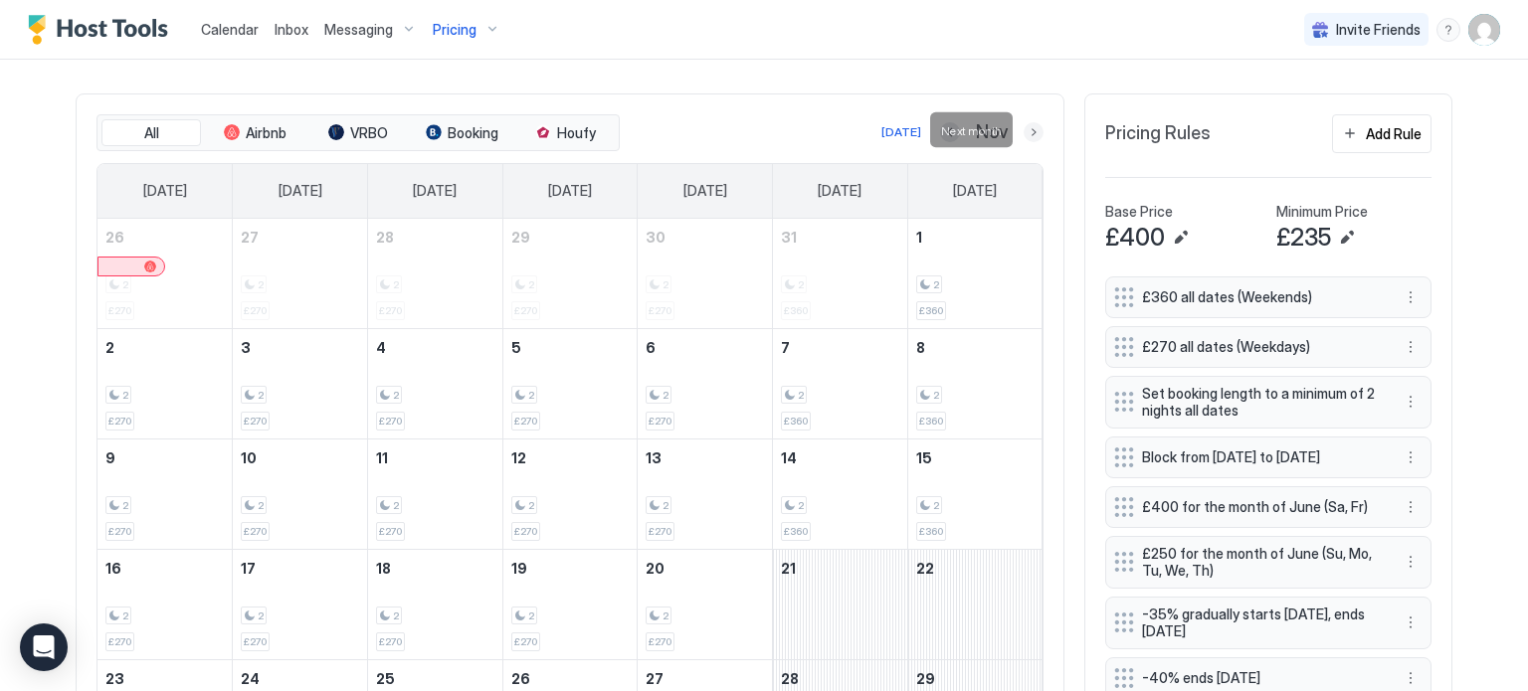
click at [1033, 129] on button "Next month" at bounding box center [1034, 132] width 20 height 20
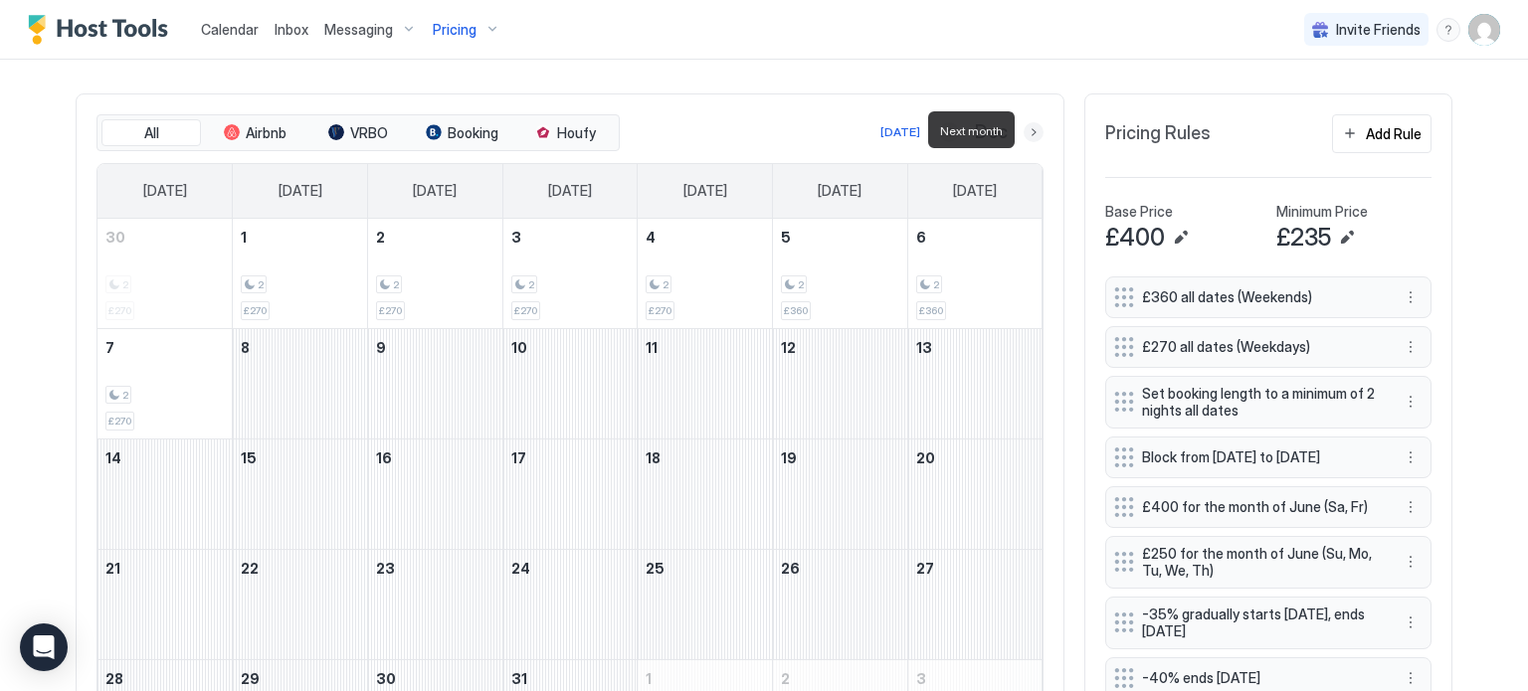
click at [1033, 129] on button "Next month" at bounding box center [1034, 132] width 20 height 20
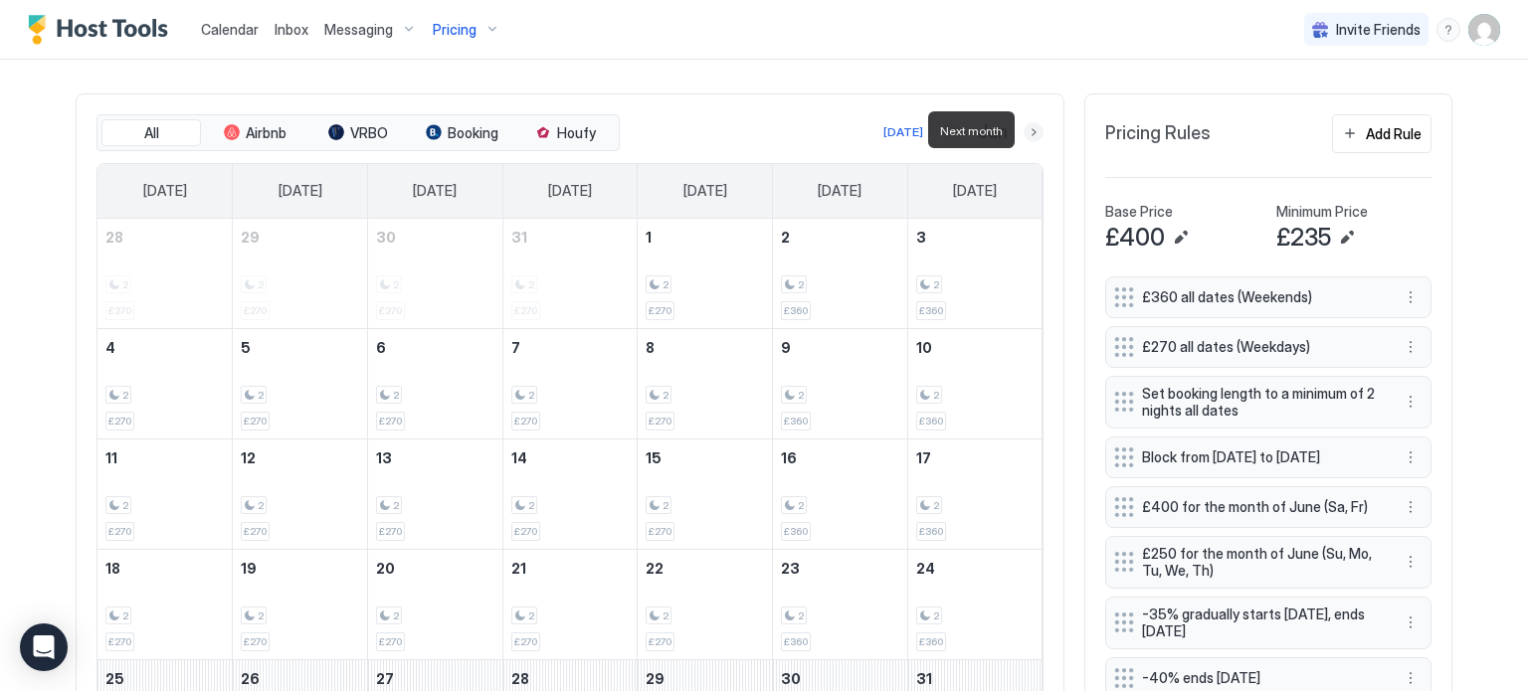
click at [1033, 129] on button "Next month" at bounding box center [1034, 132] width 20 height 20
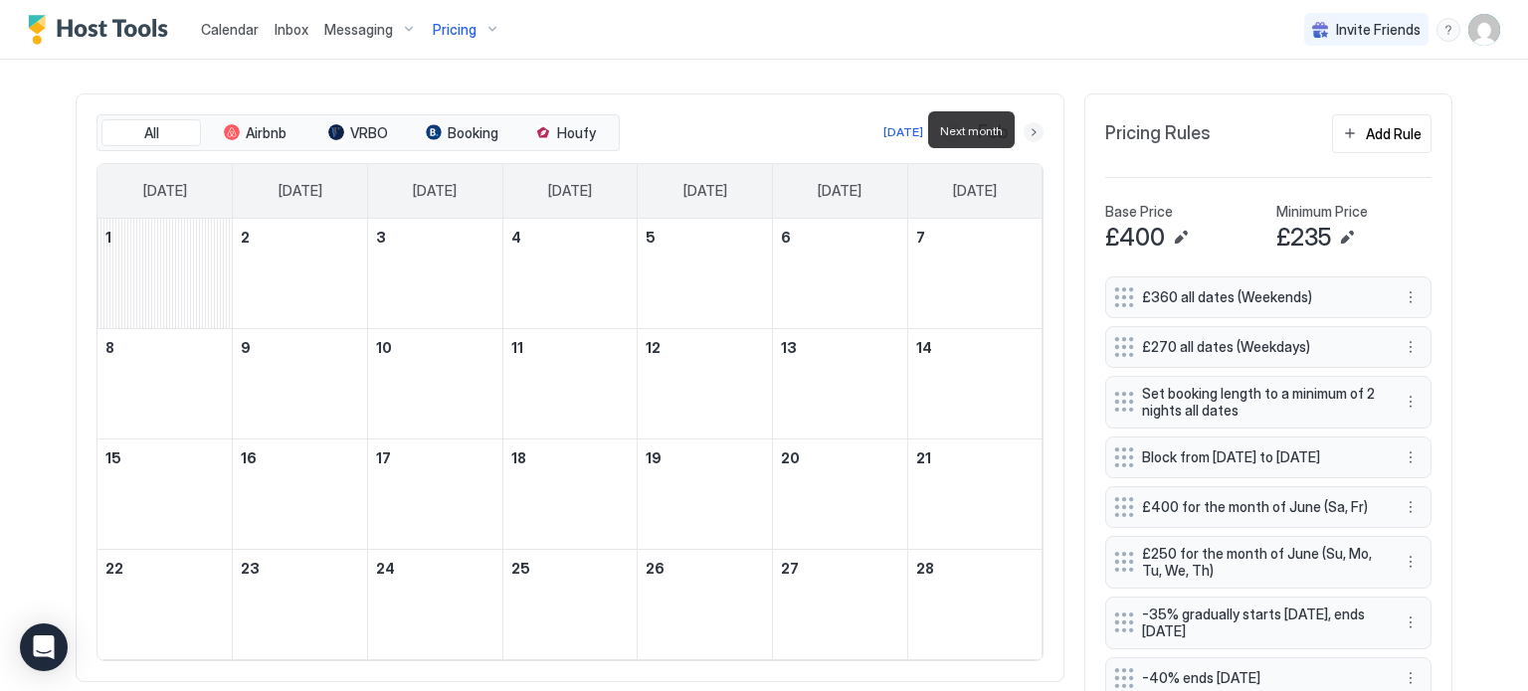
click at [1033, 129] on button "Next month" at bounding box center [1034, 132] width 20 height 20
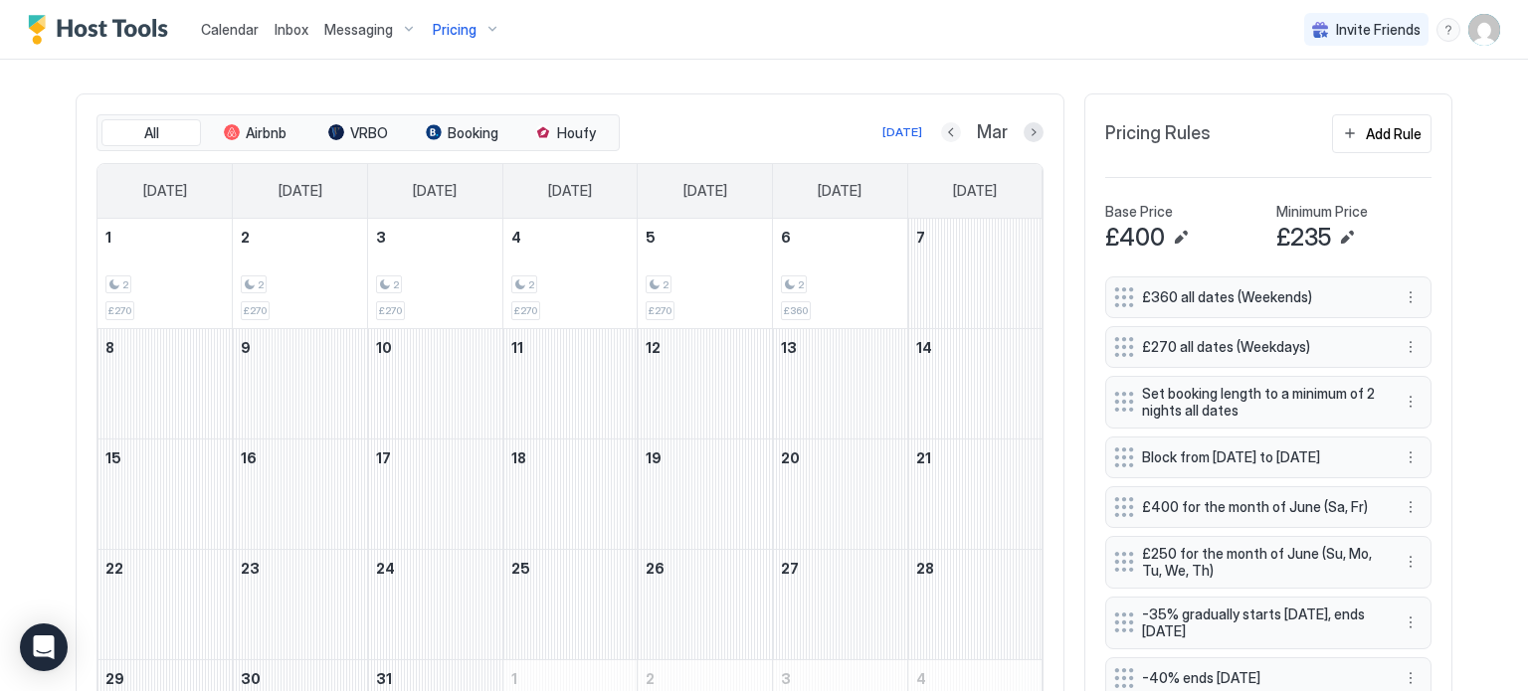
click at [950, 132] on button "Previous month" at bounding box center [951, 132] width 20 height 20
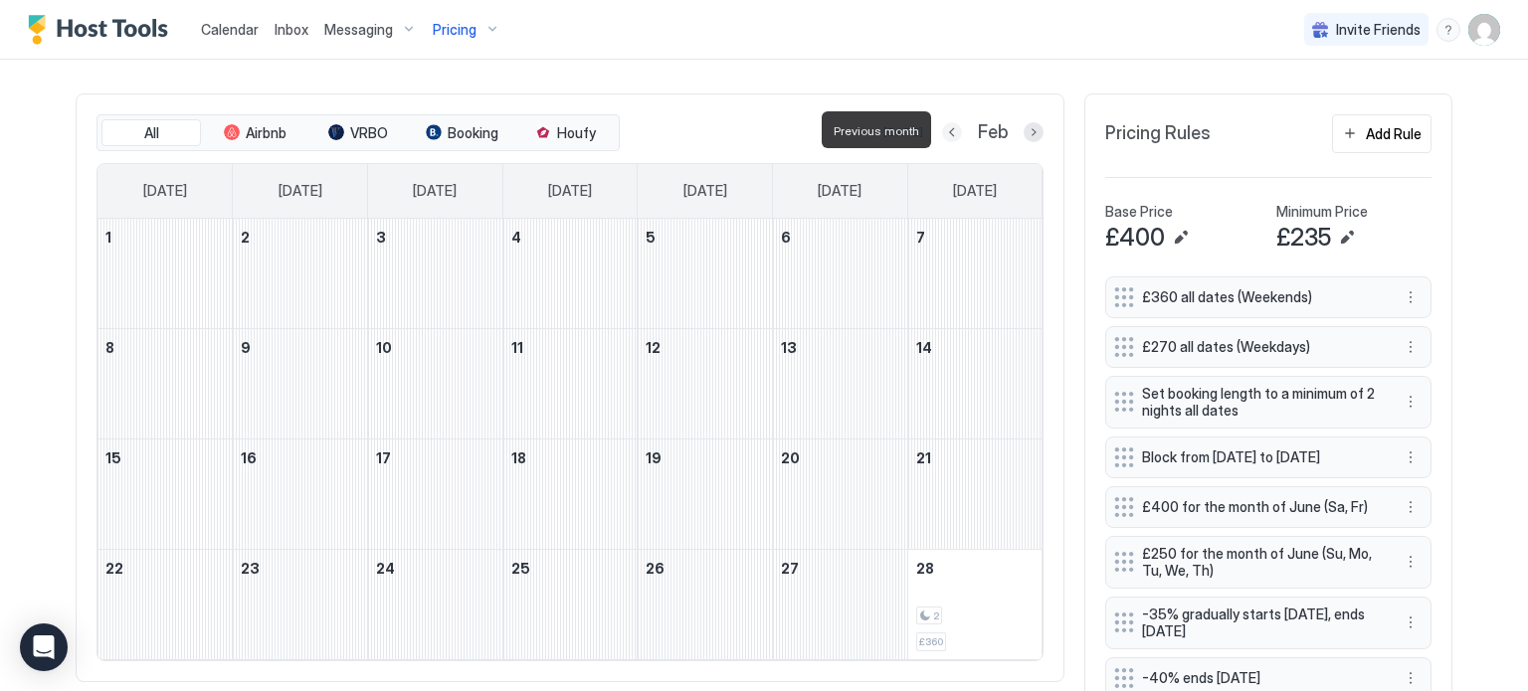
click at [950, 132] on button "Previous month" at bounding box center [952, 132] width 20 height 20
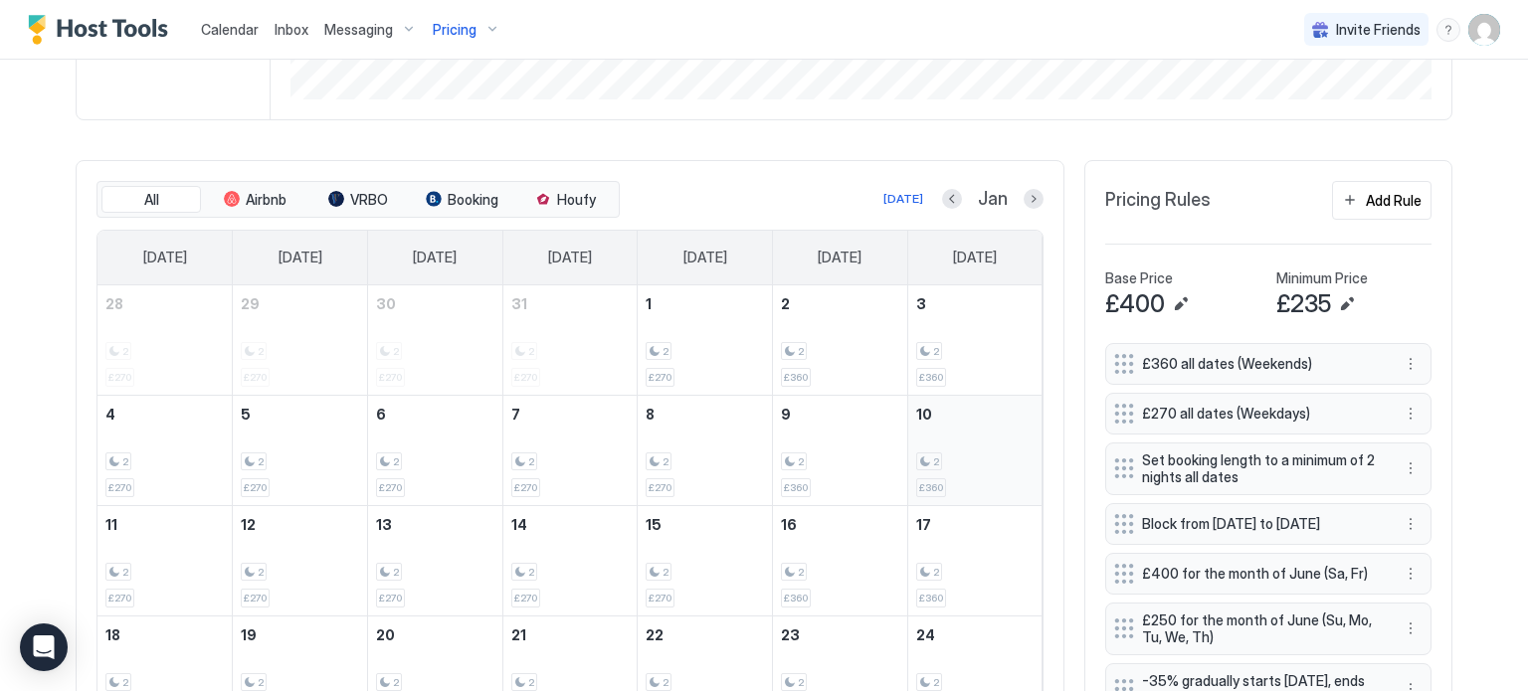
scroll to position [508, 0]
click at [1036, 198] on button "Next month" at bounding box center [1034, 198] width 20 height 20
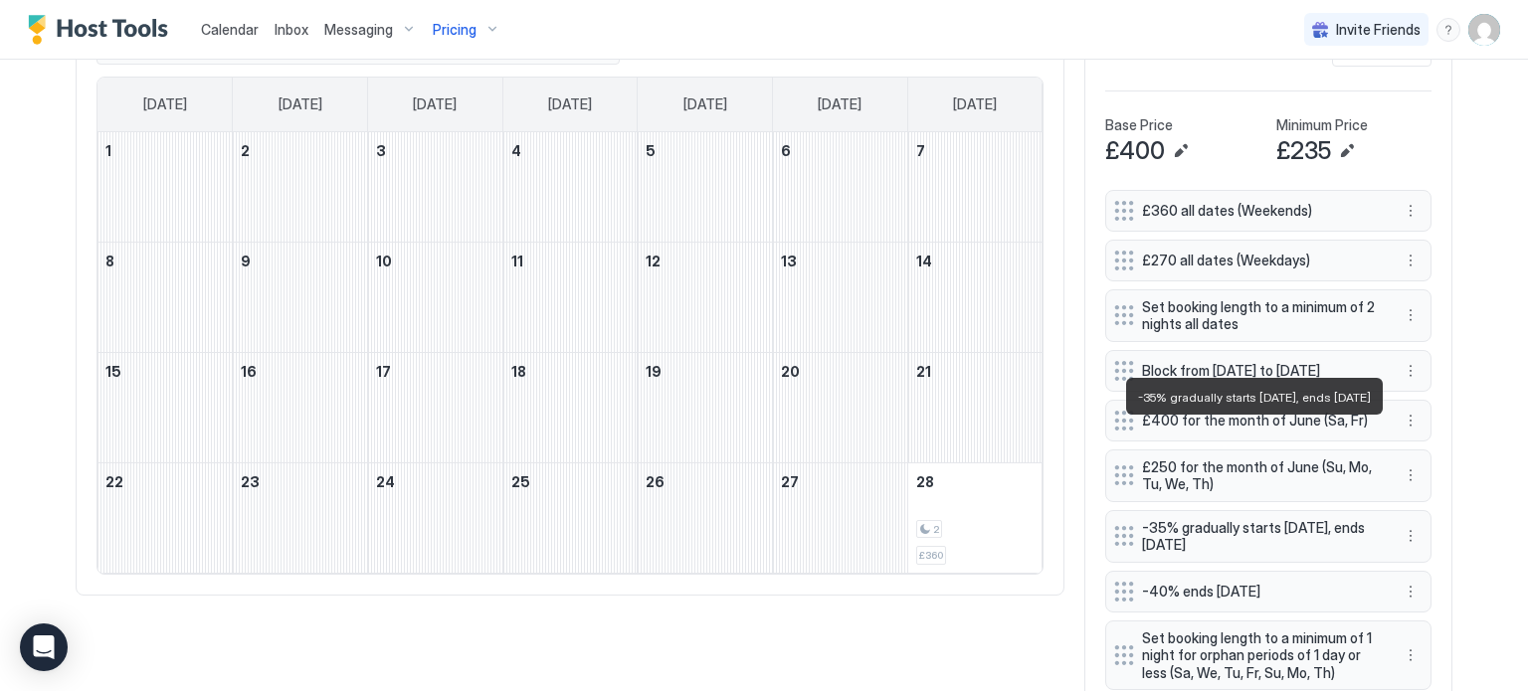
scroll to position [636, 0]
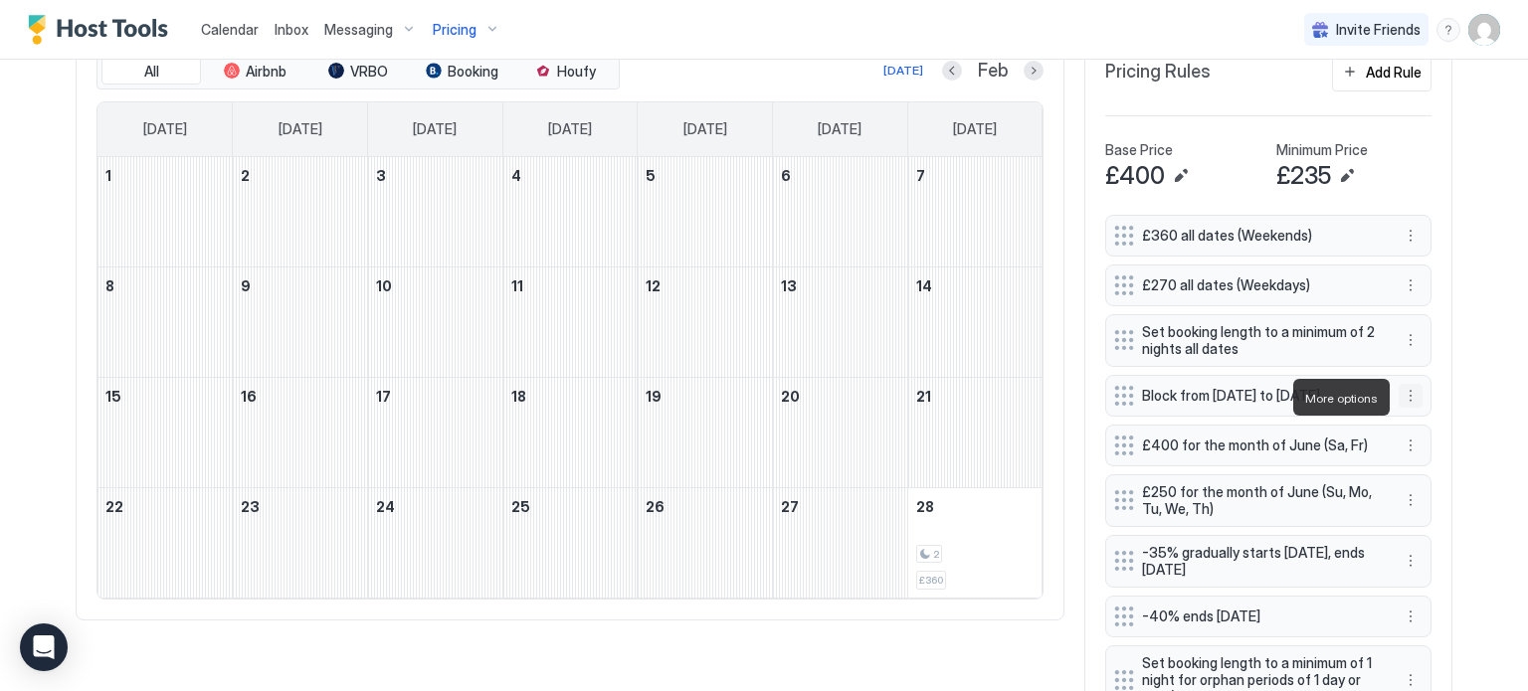
click at [1411, 401] on button "More options" at bounding box center [1411, 396] width 24 height 24
click at [1432, 424] on span "Edit" at bounding box center [1441, 425] width 22 height 15
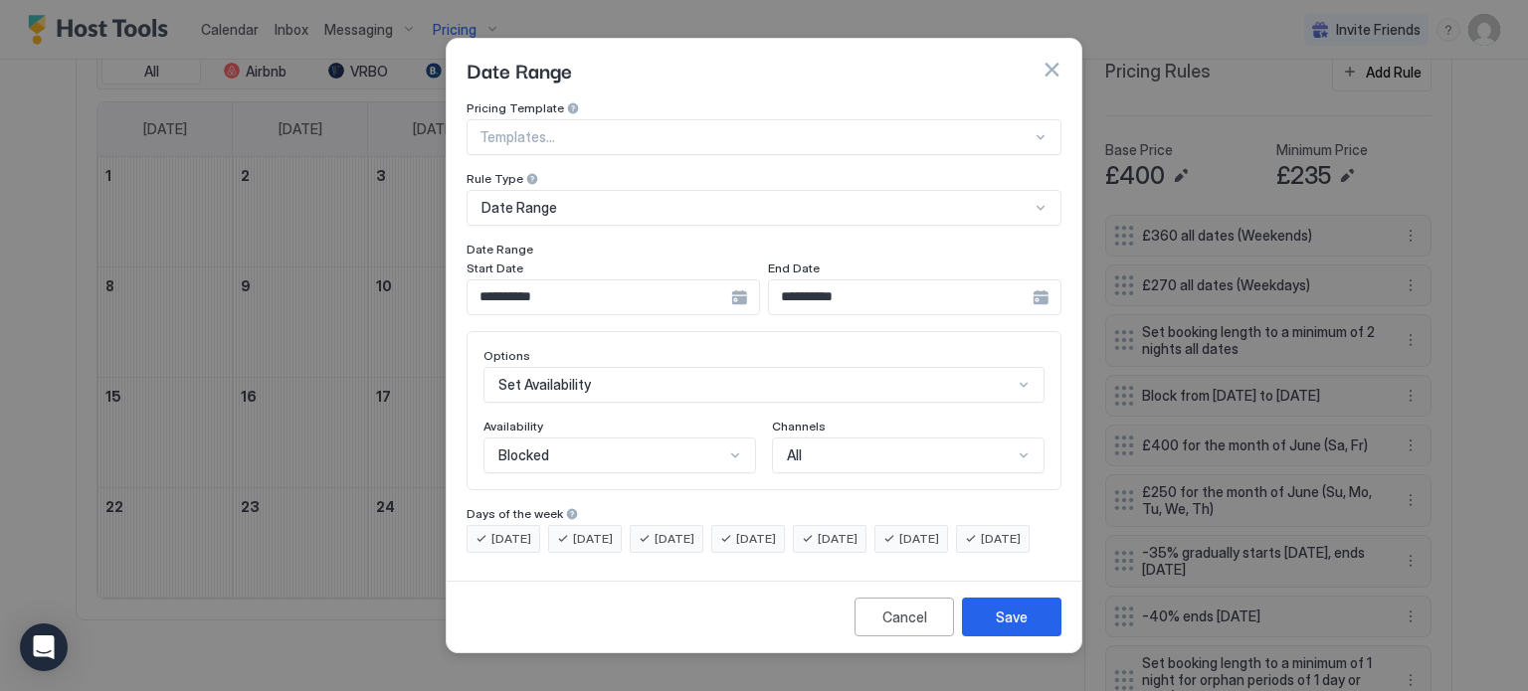
click at [872, 284] on input "**********" at bounding box center [901, 298] width 264 height 34
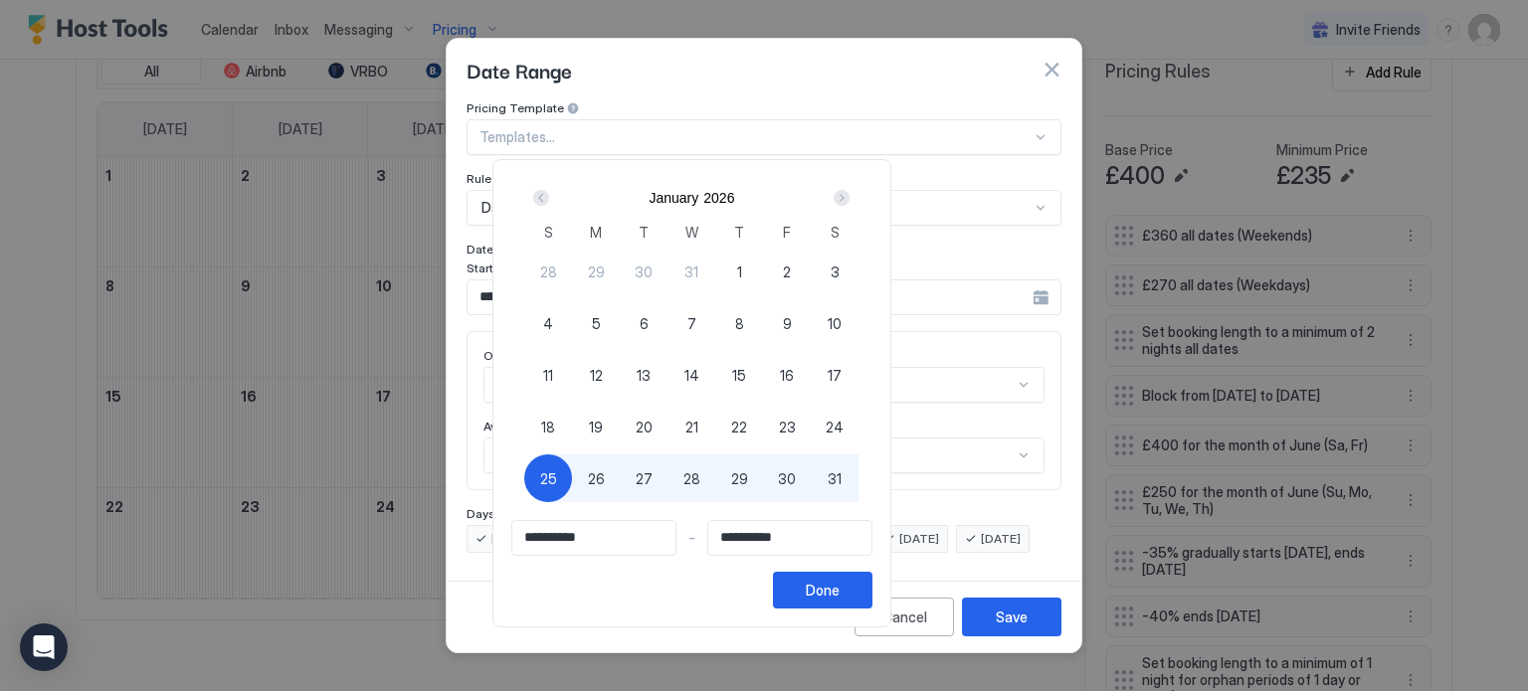
click at [872, 535] on input "**********" at bounding box center [789, 538] width 163 height 34
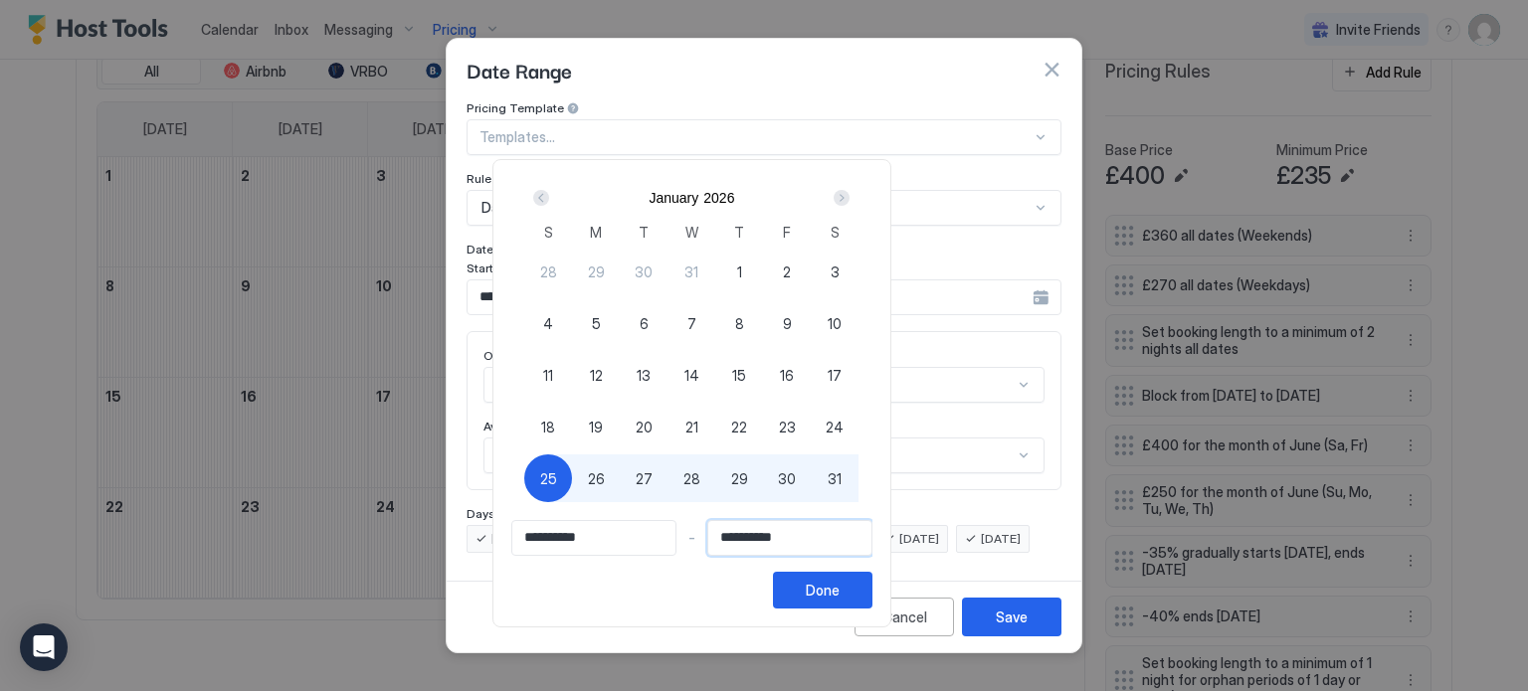
click at [862, 534] on input "**********" at bounding box center [789, 538] width 163 height 34
click at [872, 534] on input "**********" at bounding box center [789, 538] width 163 height 34
click at [850, 194] on div "Next" at bounding box center [842, 198] width 16 height 16
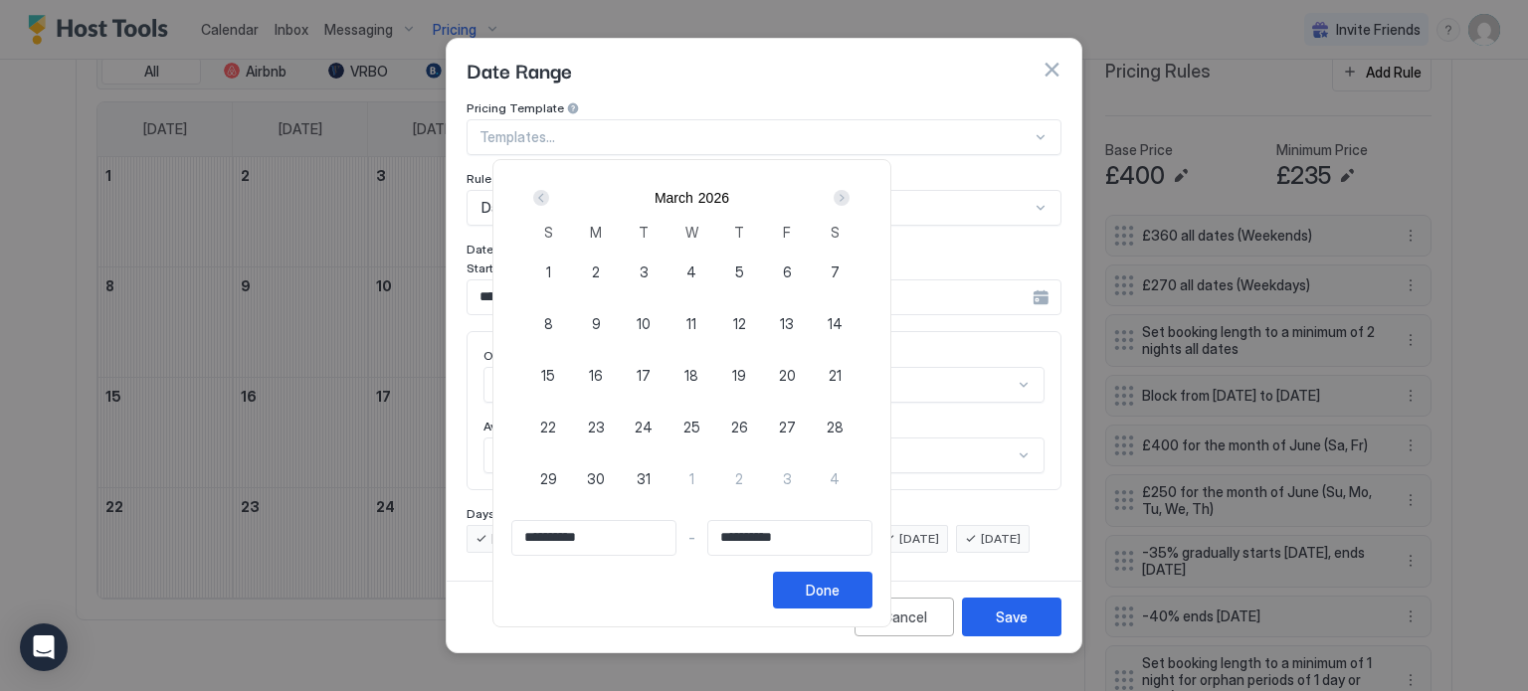
click at [850, 194] on div "Next" at bounding box center [842, 198] width 16 height 16
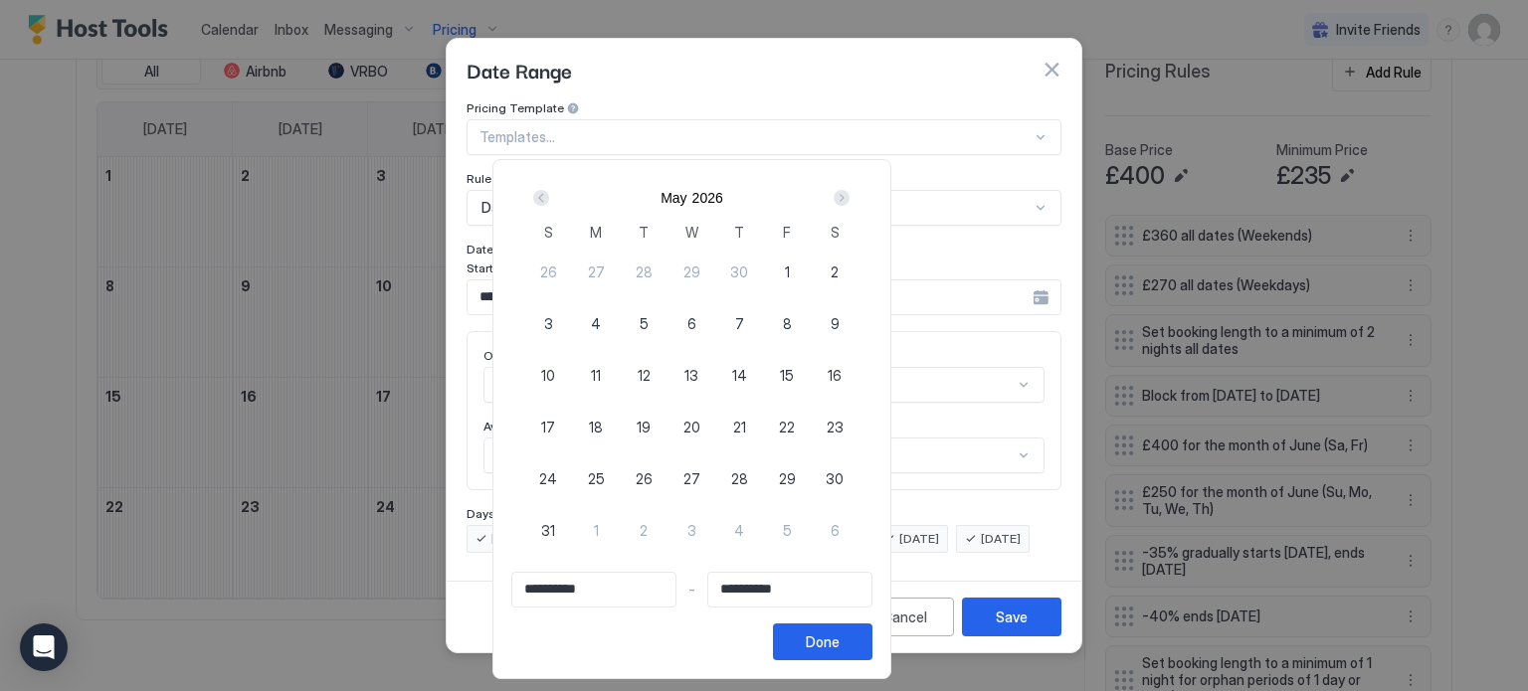
click at [850, 194] on div "Next" at bounding box center [842, 198] width 16 height 16
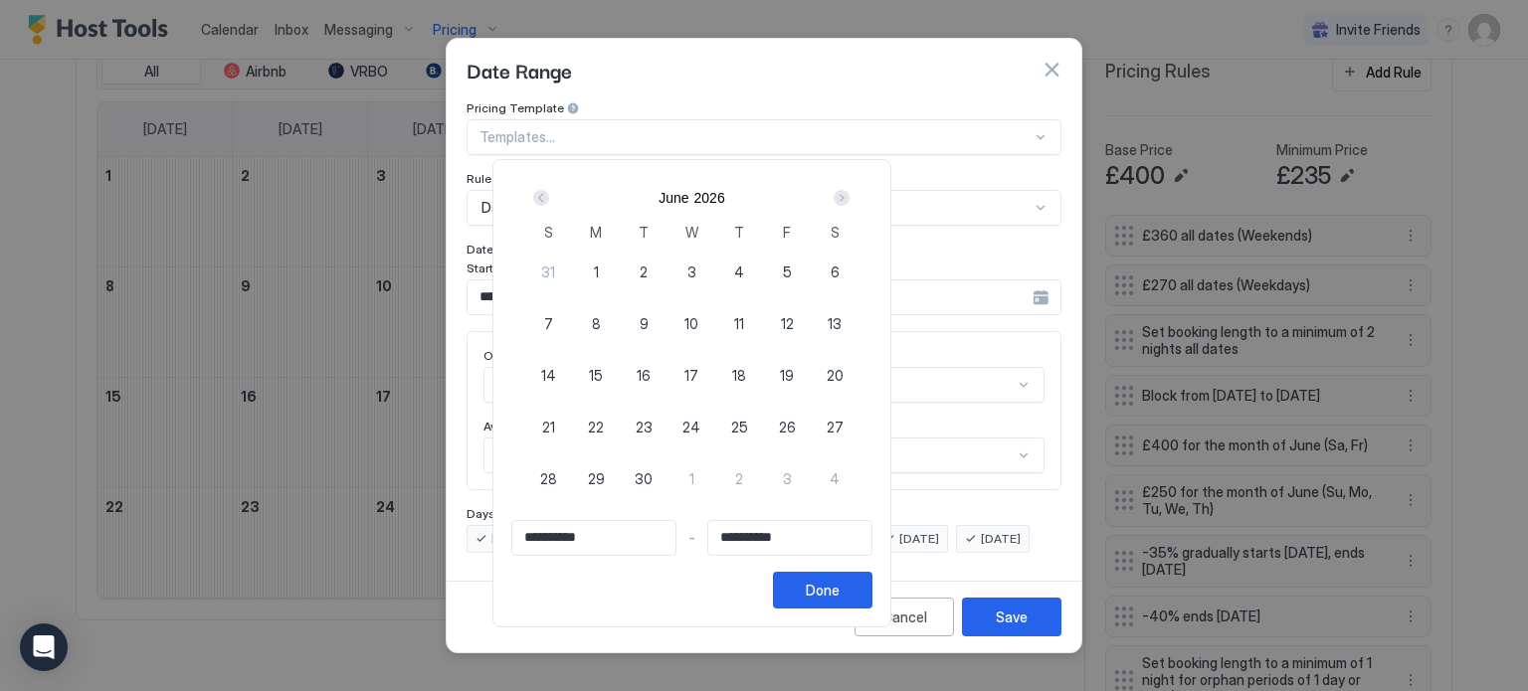
click at [850, 194] on div "Next" at bounding box center [842, 198] width 16 height 16
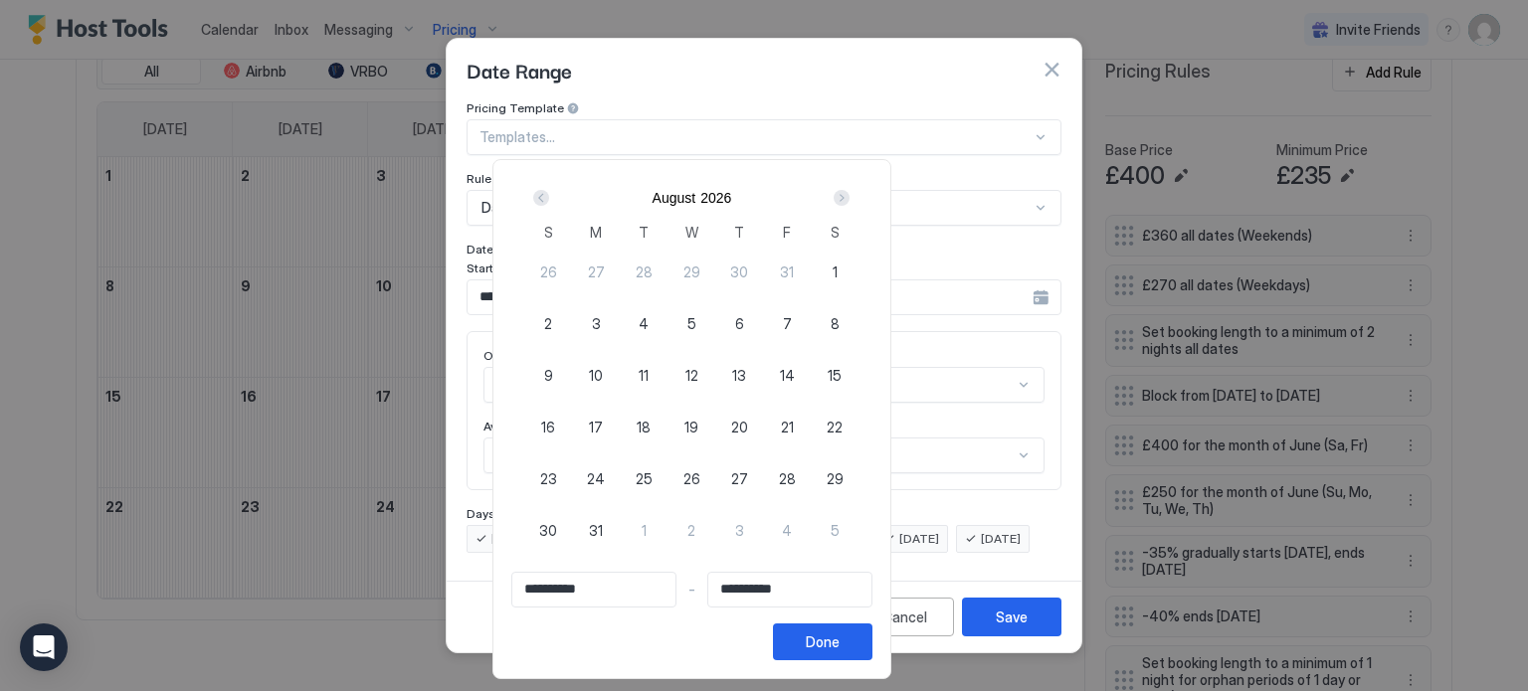
click at [850, 194] on div "Next" at bounding box center [842, 198] width 16 height 16
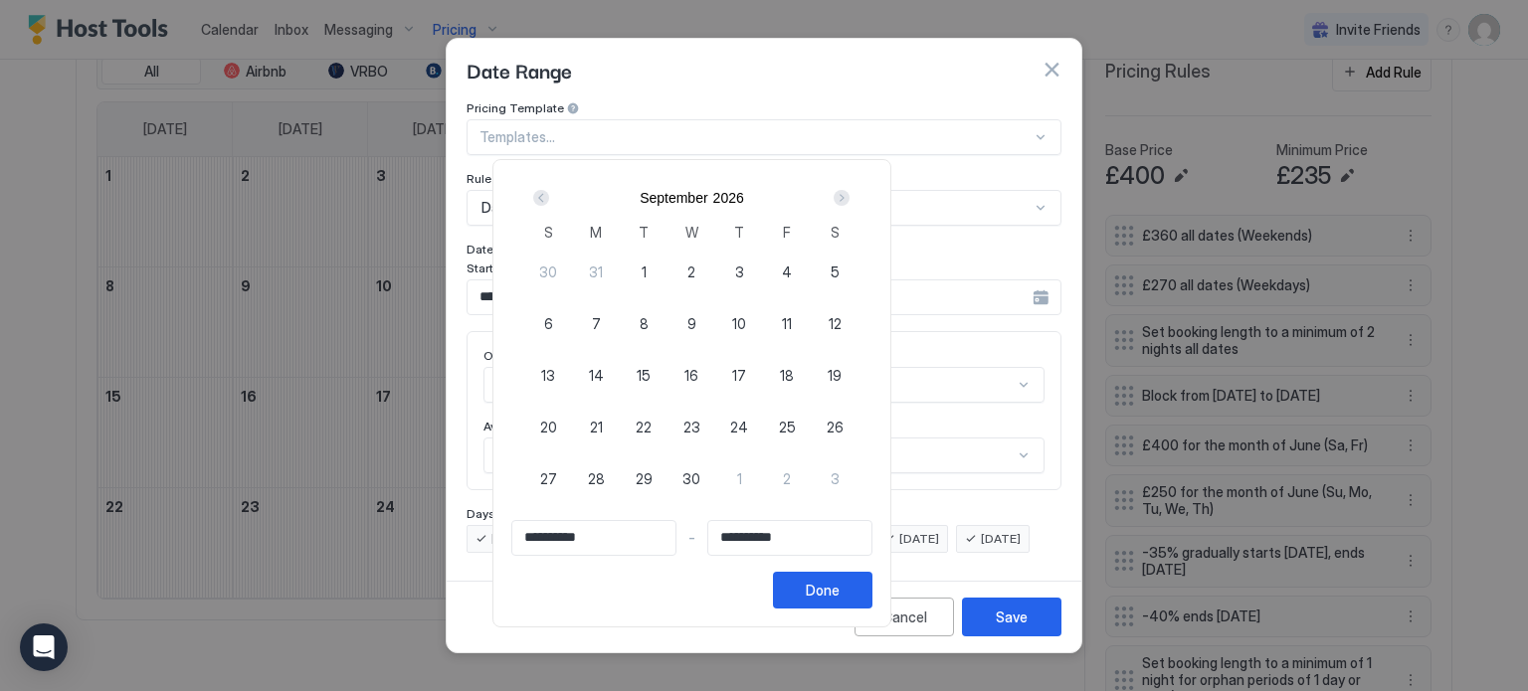
click at [850, 194] on div "Next" at bounding box center [842, 198] width 16 height 16
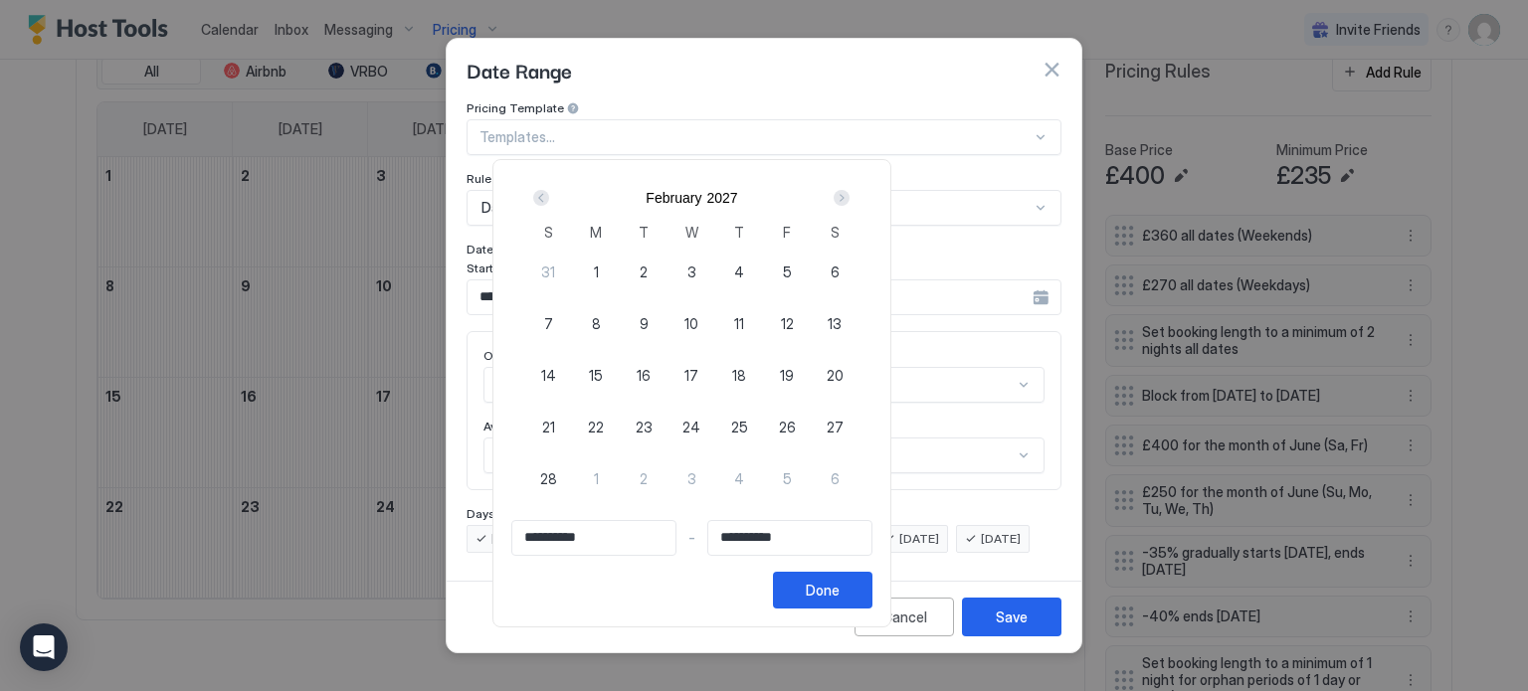
click at [850, 194] on div "Next" at bounding box center [842, 198] width 16 height 16
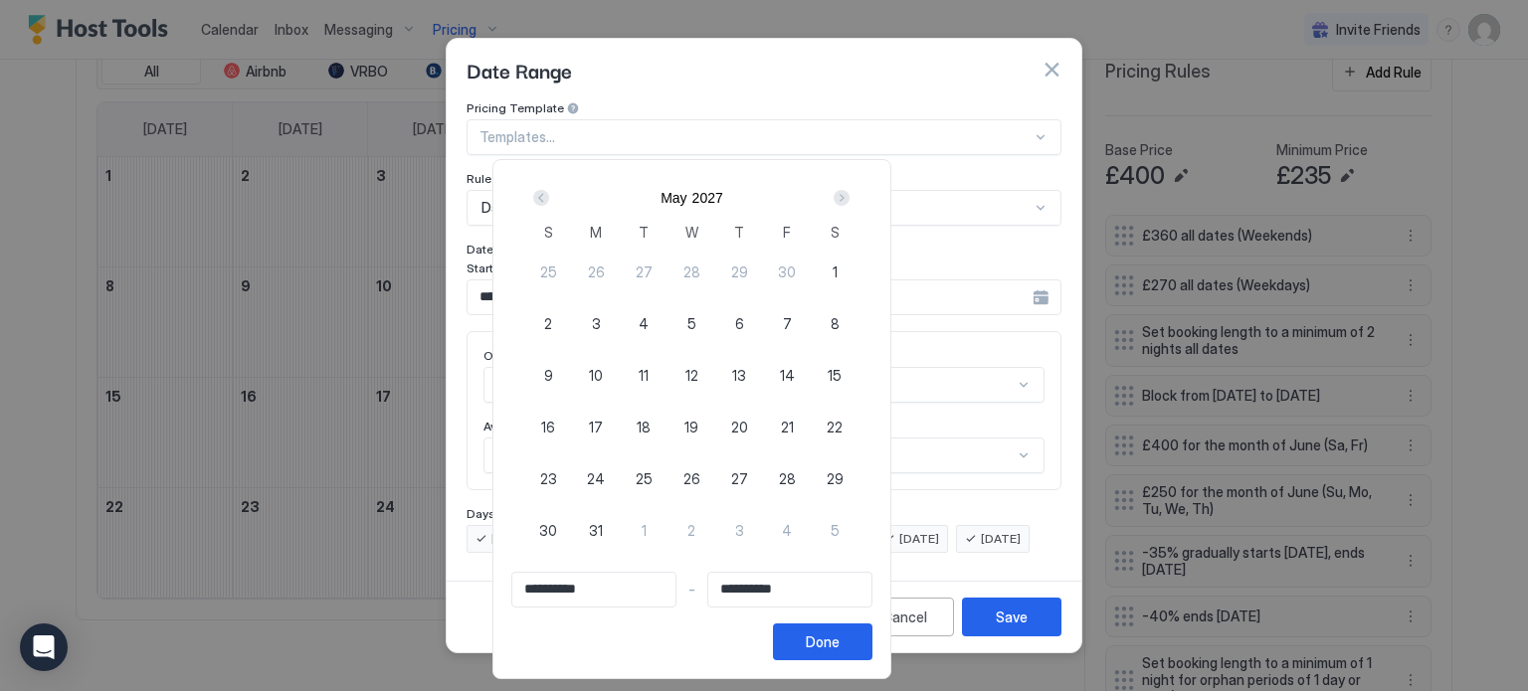
click at [850, 194] on div "Next" at bounding box center [842, 198] width 16 height 16
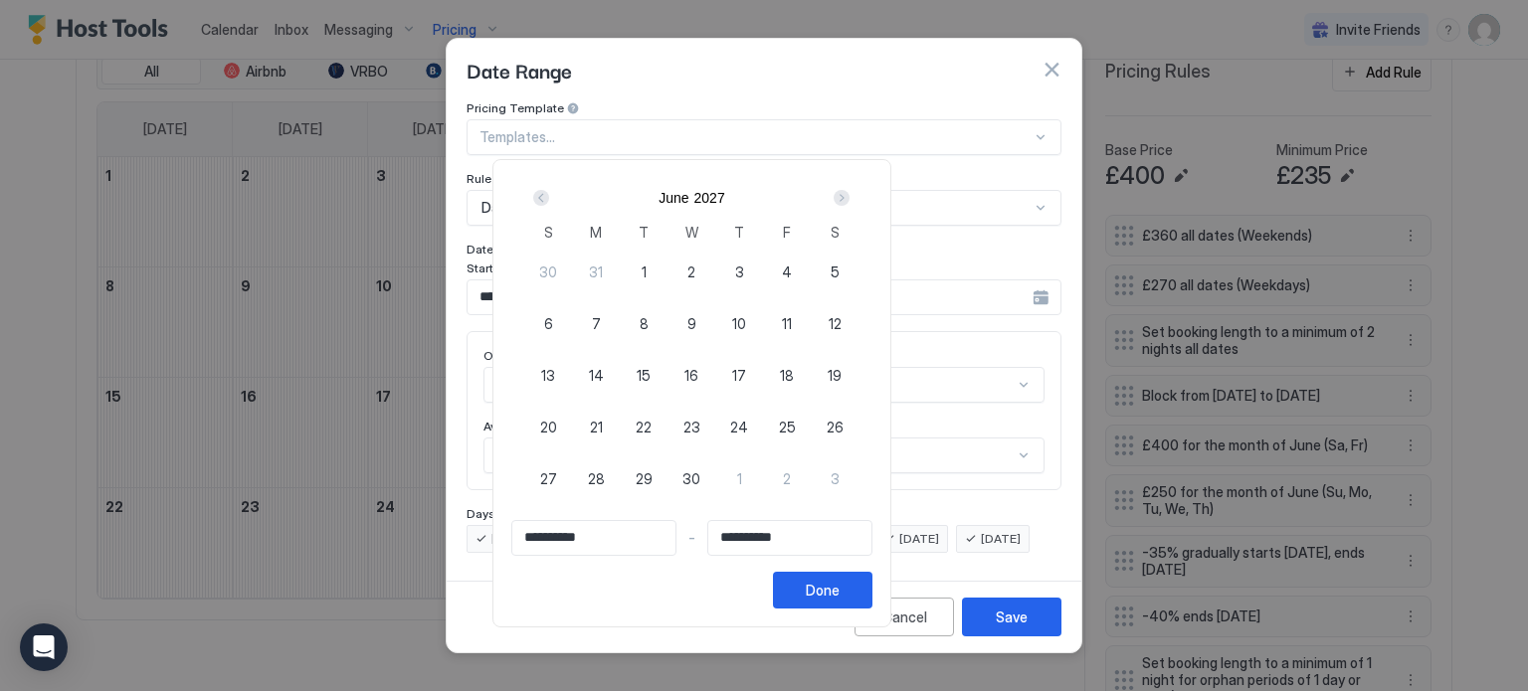
click at [850, 194] on div "Next" at bounding box center [842, 198] width 16 height 16
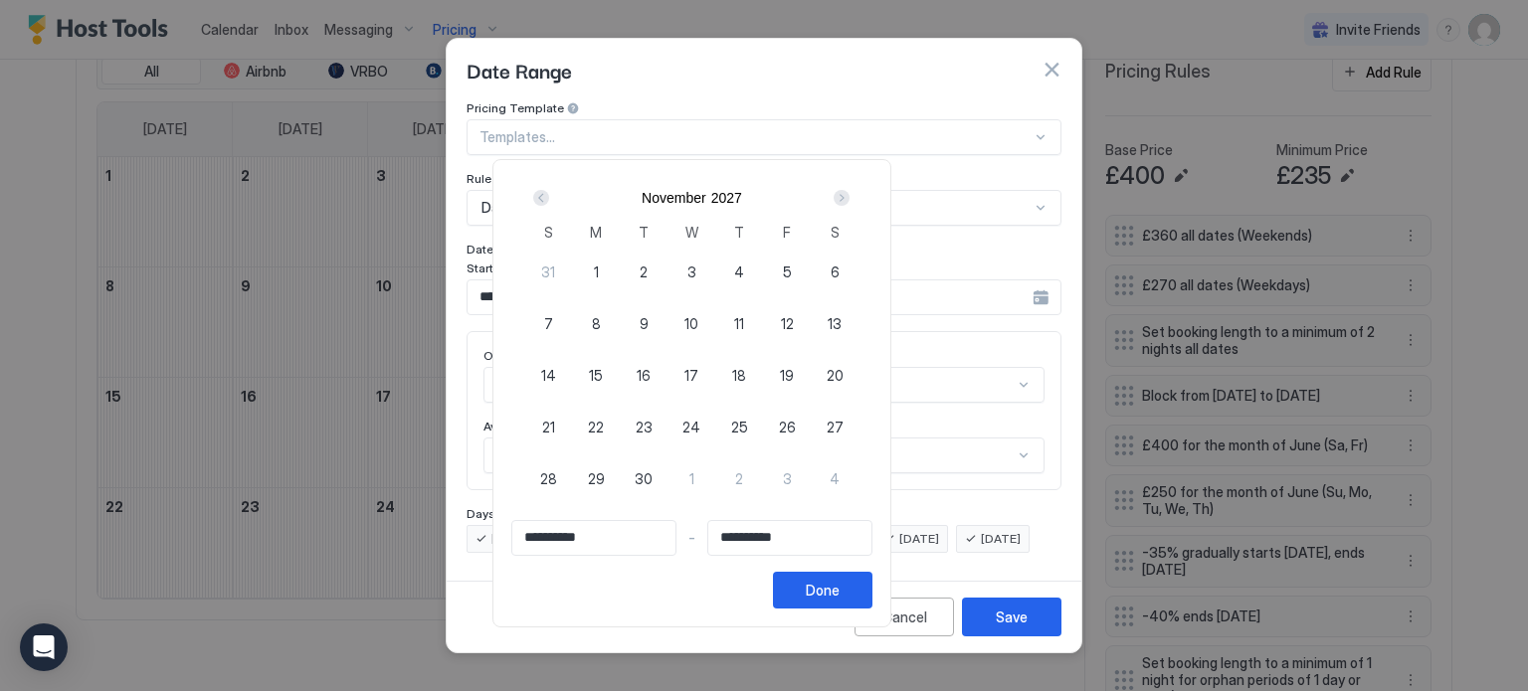
click at [653, 474] on span "30" at bounding box center [644, 479] width 18 height 21
type input "**********"
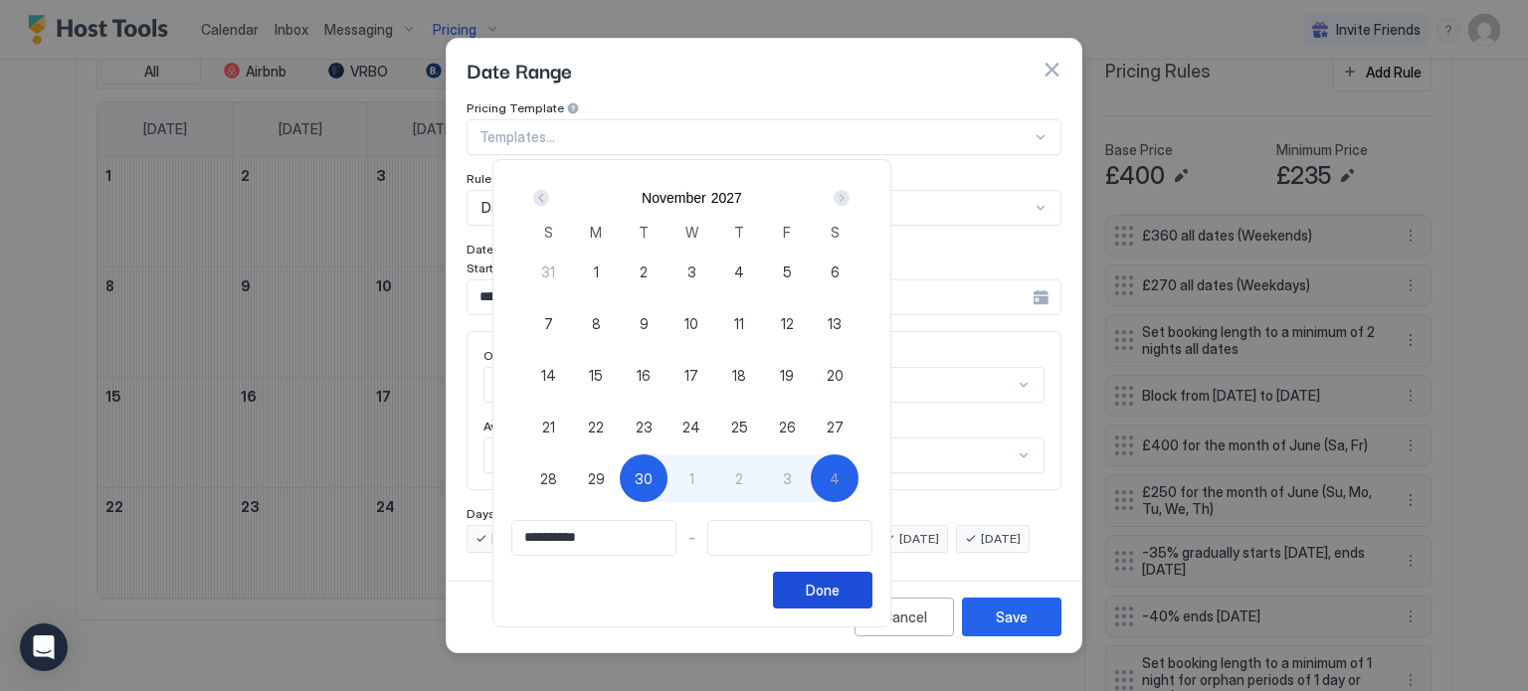
click at [840, 593] on div "Done" at bounding box center [823, 590] width 34 height 21
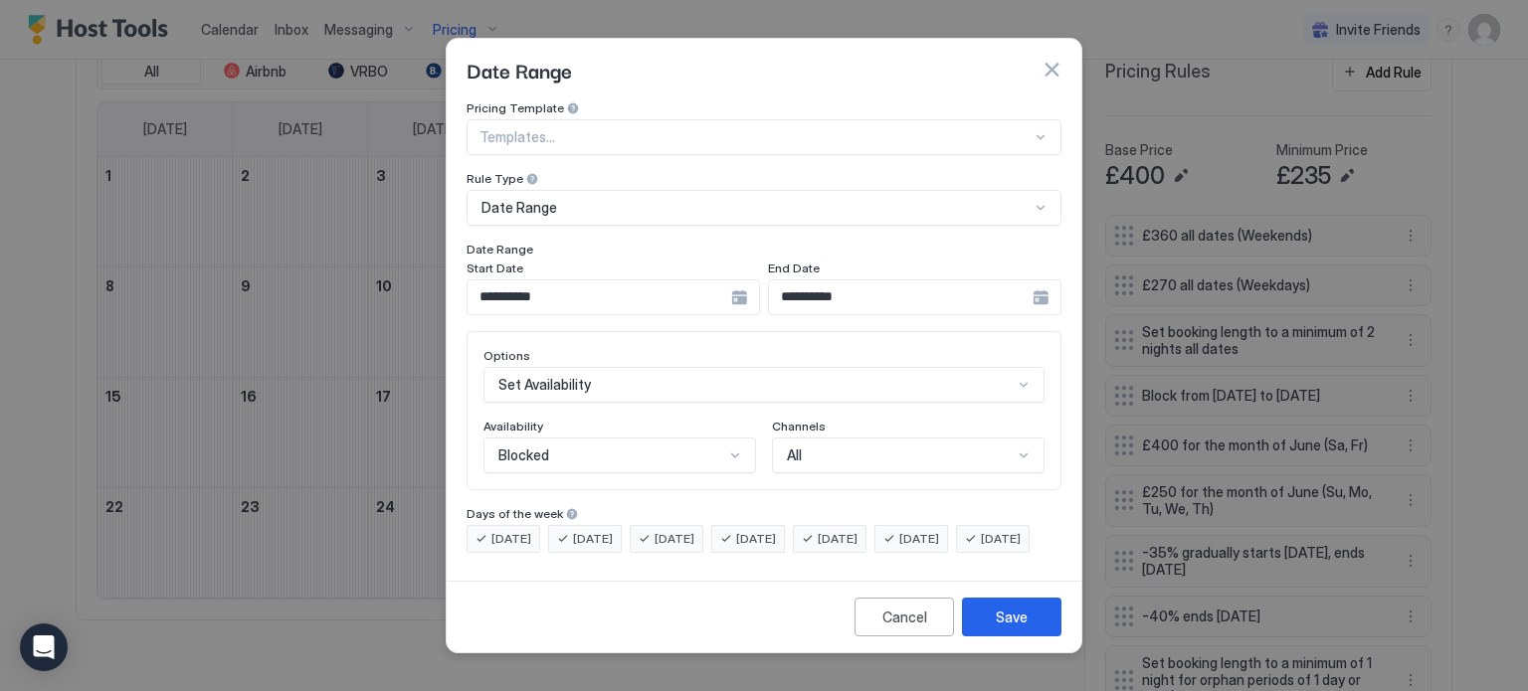
click at [739, 288] on div "**********" at bounding box center [614, 298] width 294 height 36
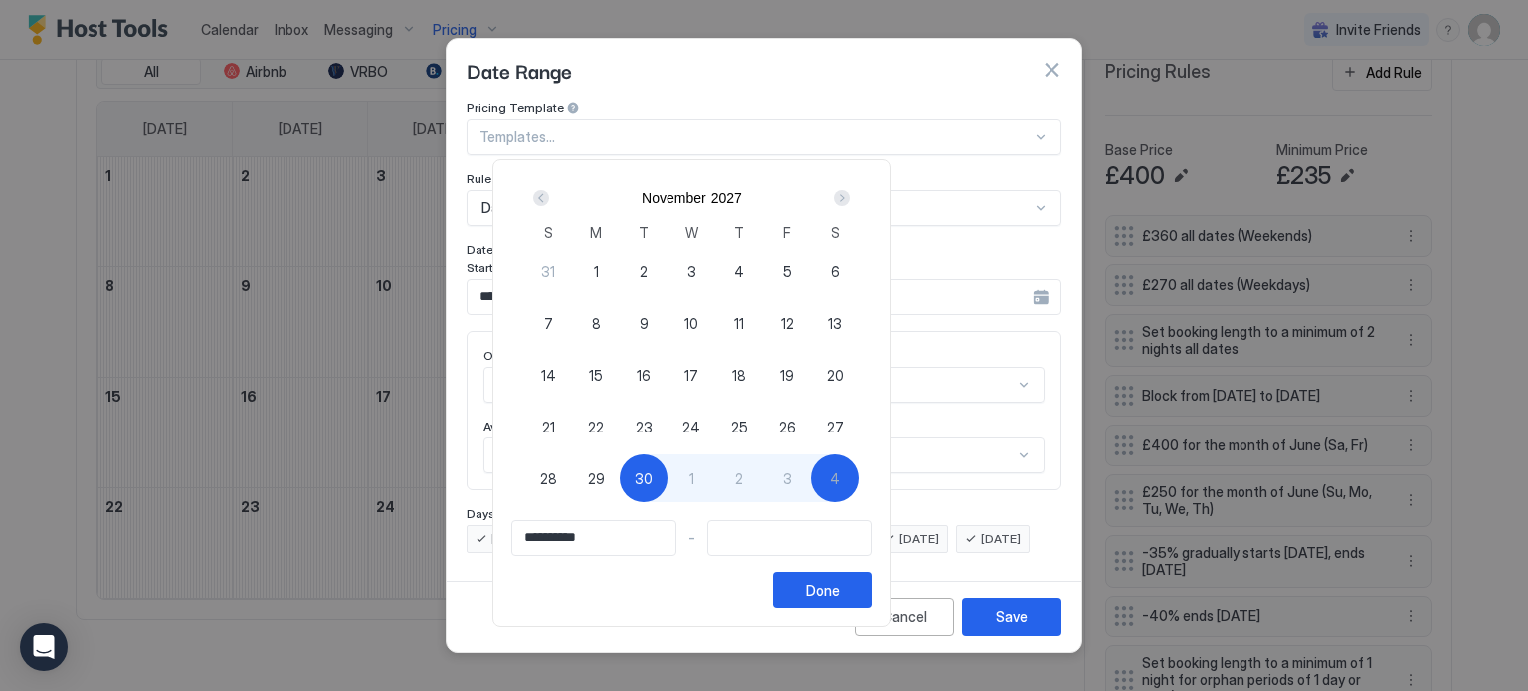
click at [549, 196] on div "Prev" at bounding box center [541, 198] width 16 height 16
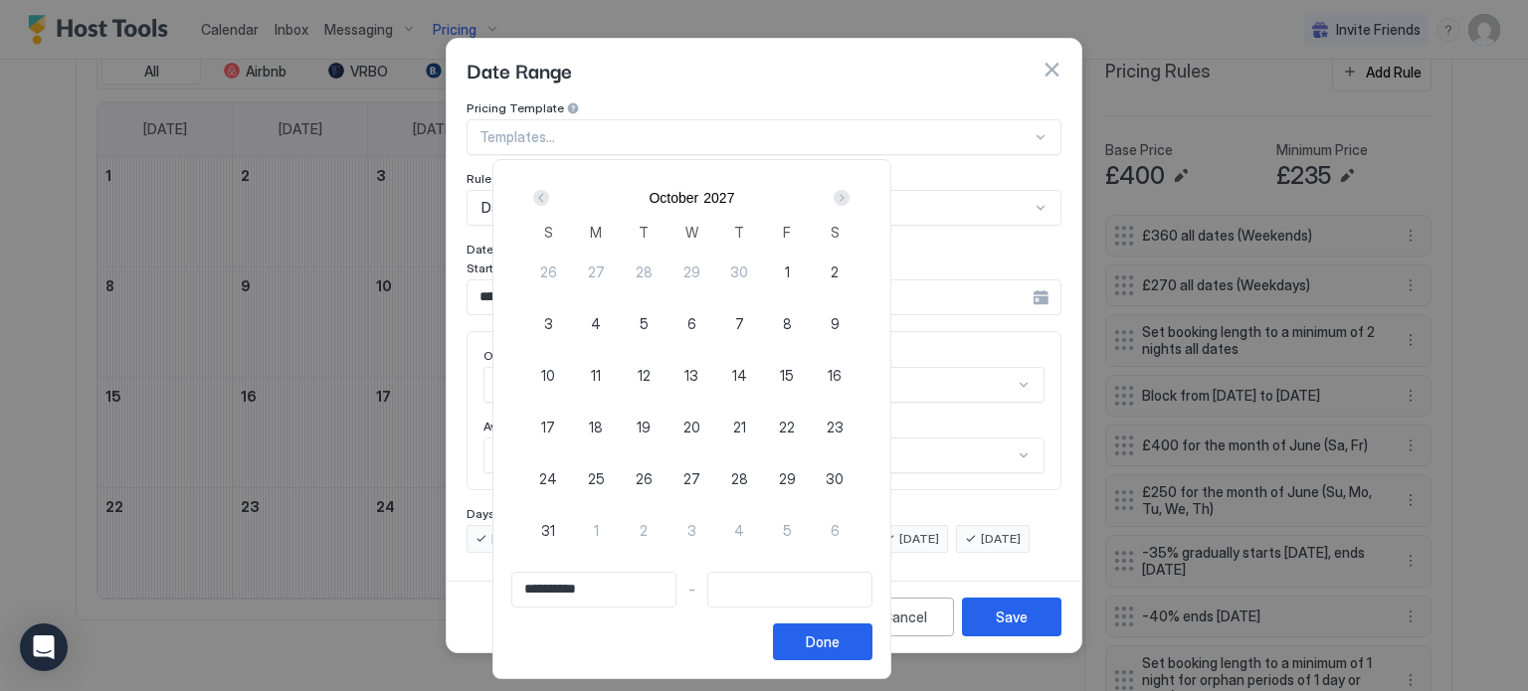
click at [549, 196] on div "Prev" at bounding box center [541, 198] width 16 height 16
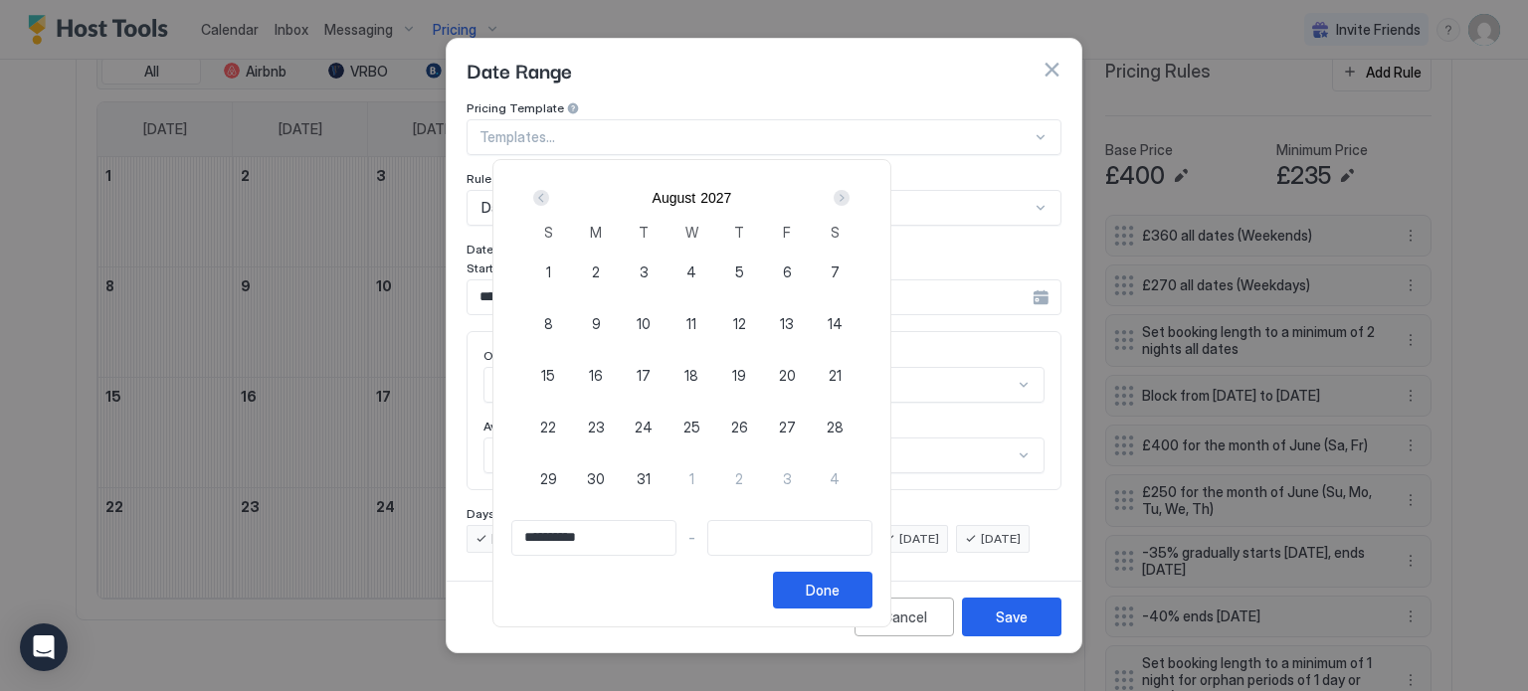
click at [549, 196] on div "Prev" at bounding box center [541, 198] width 16 height 16
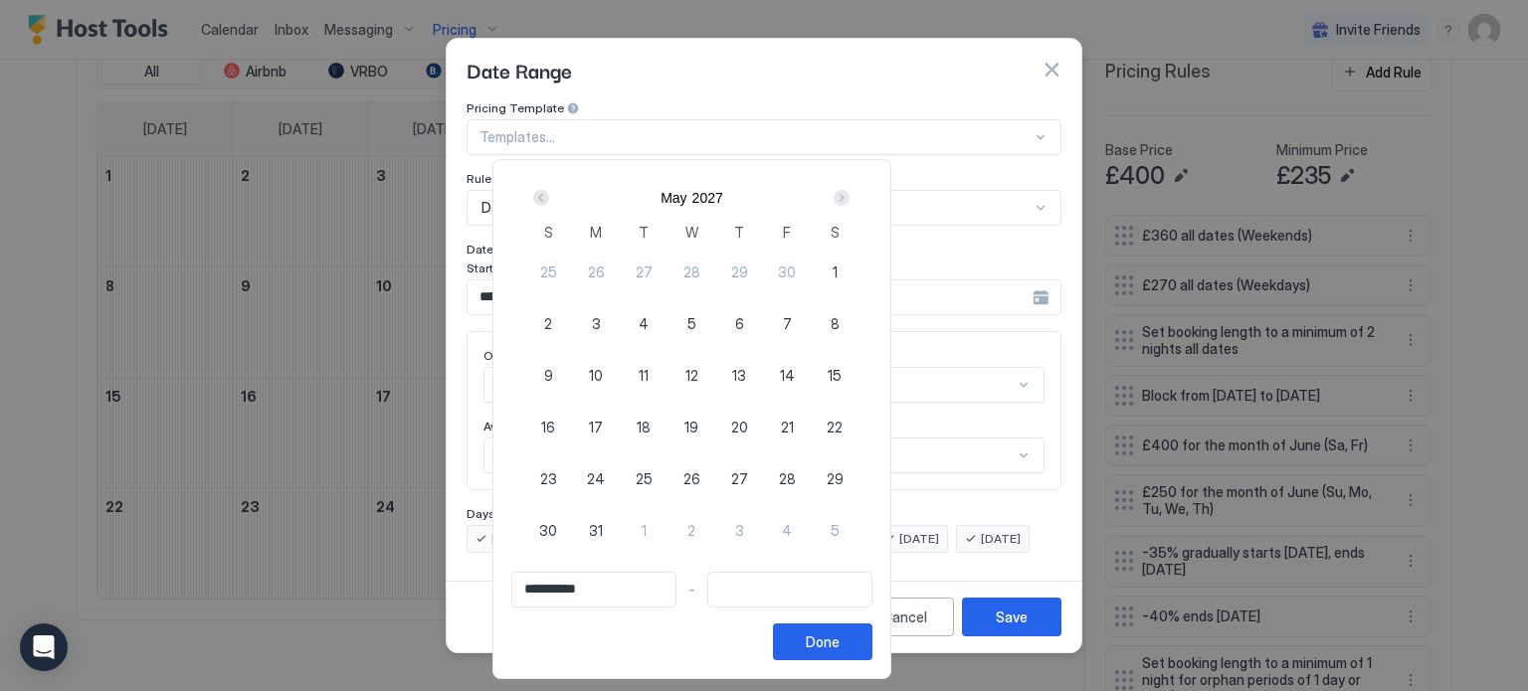
click at [549, 196] on div "Prev" at bounding box center [541, 198] width 16 height 16
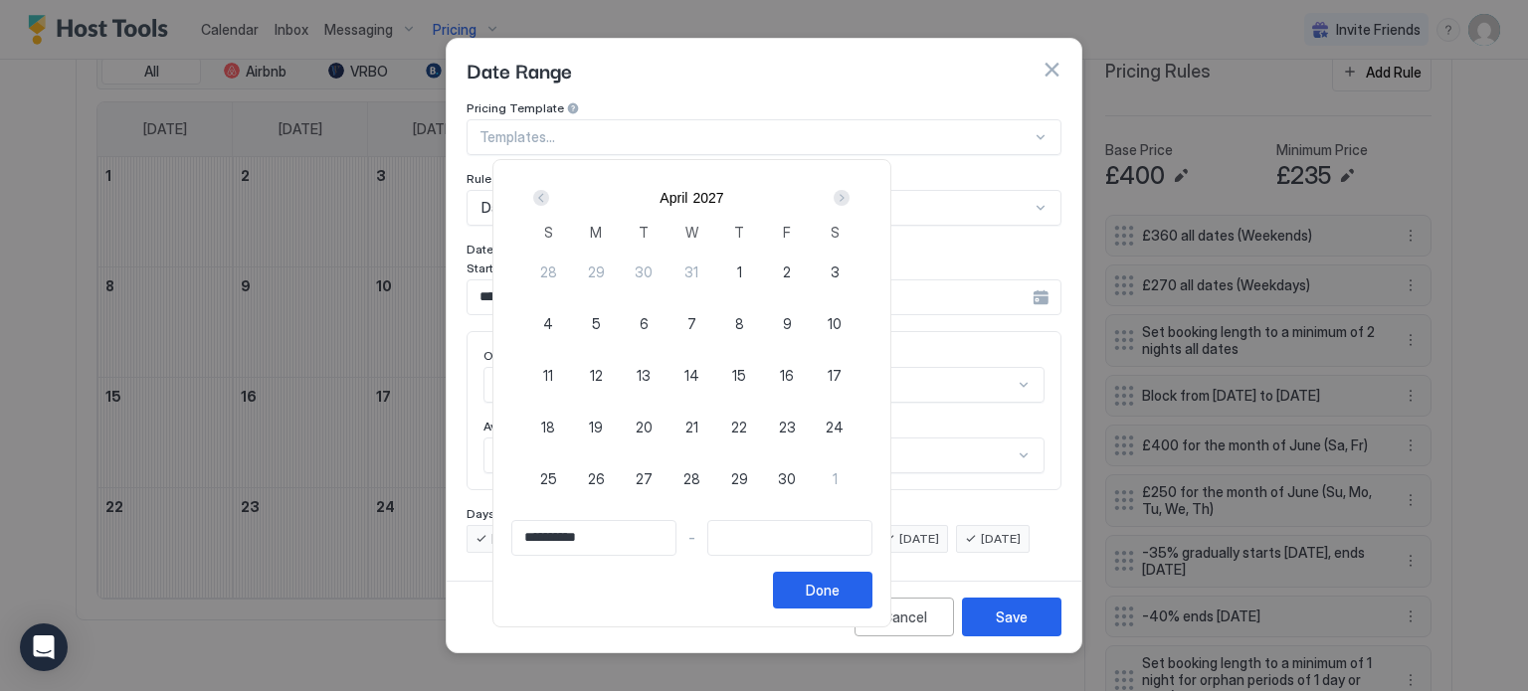
click at [549, 196] on div "Prev" at bounding box center [541, 198] width 16 height 16
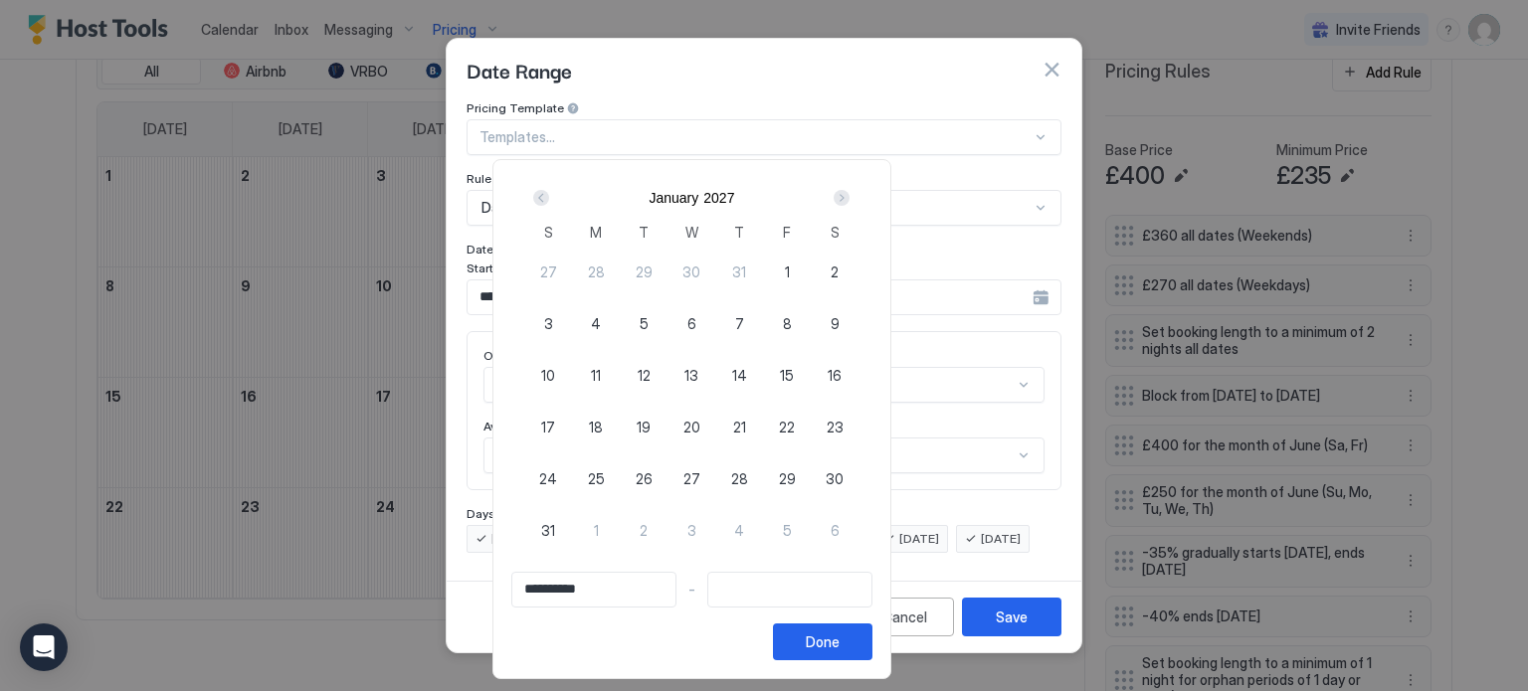
click at [549, 196] on div "Prev" at bounding box center [541, 198] width 16 height 16
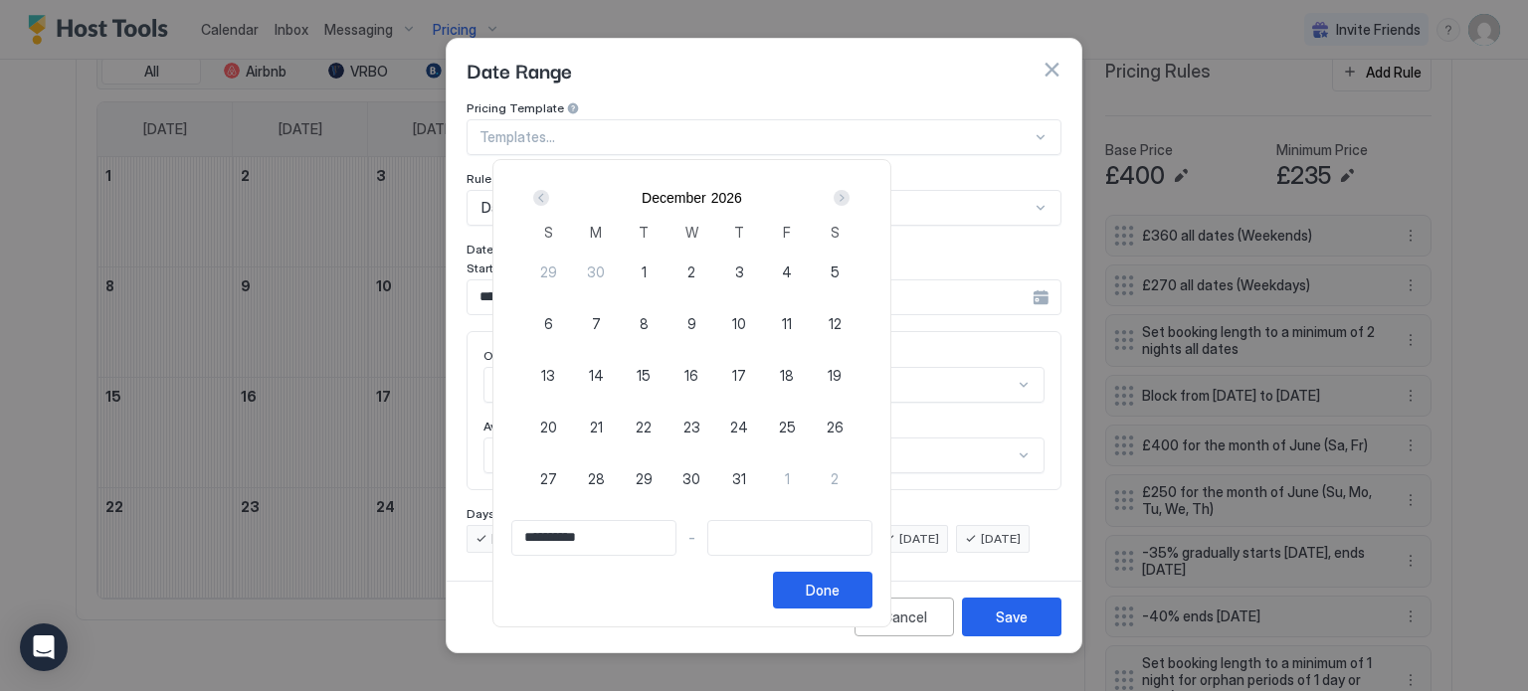
click at [549, 196] on div "Prev" at bounding box center [541, 198] width 16 height 16
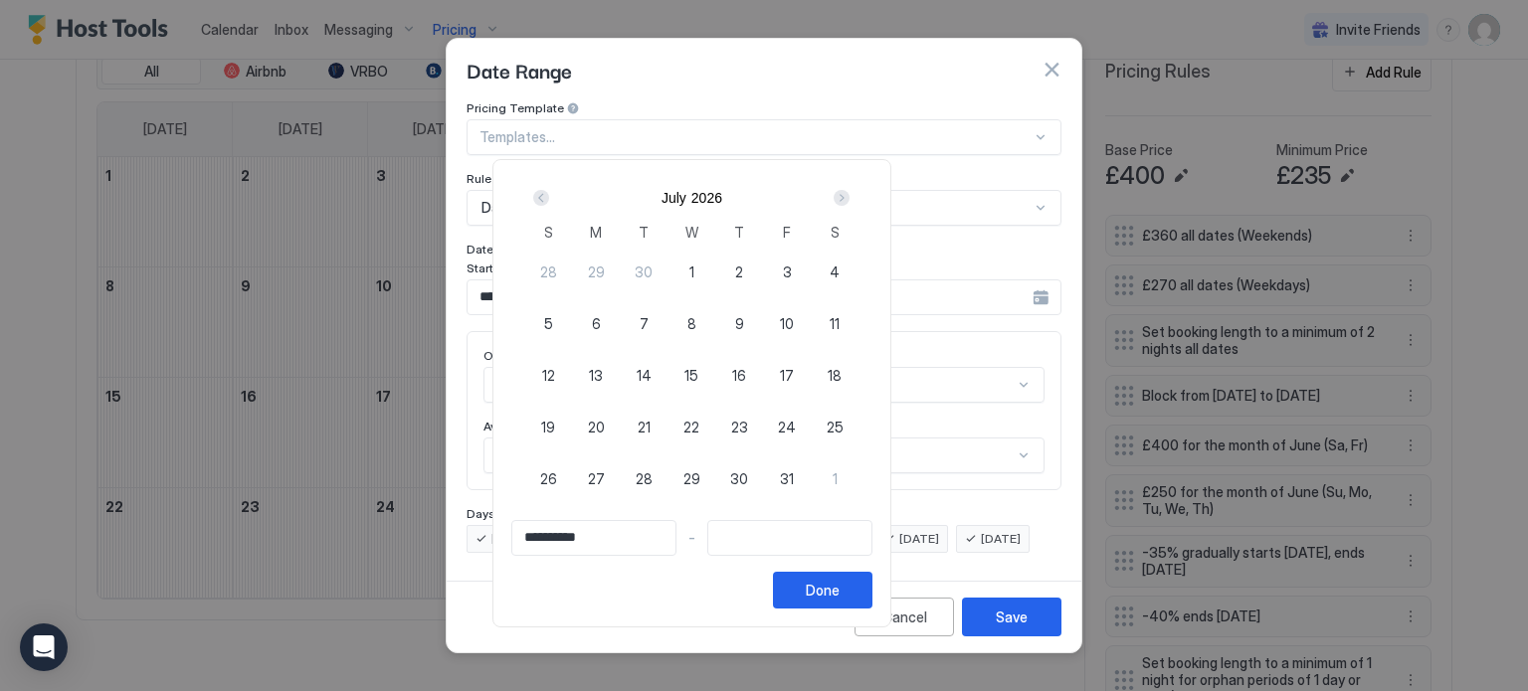
click at [549, 196] on div "Prev" at bounding box center [541, 198] width 16 height 16
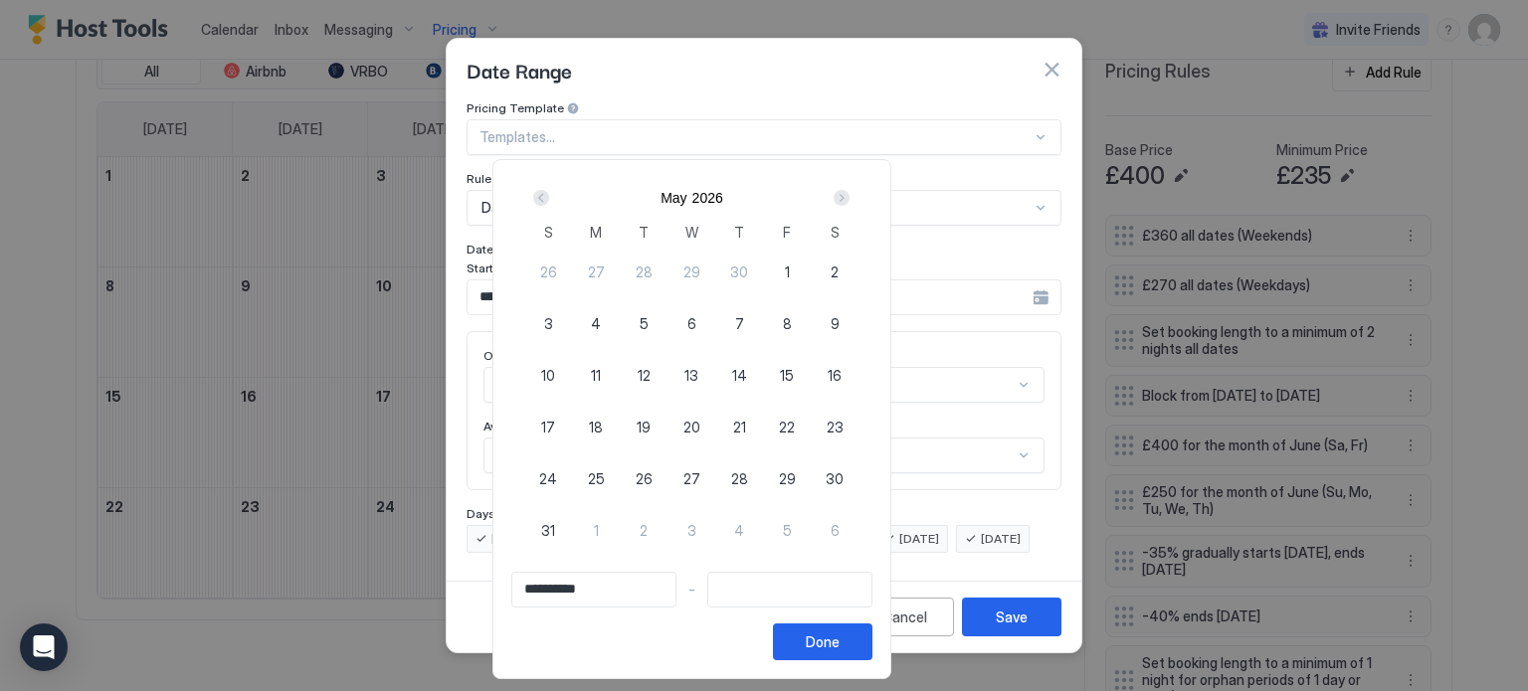
click at [549, 196] on div "Prev" at bounding box center [541, 198] width 16 height 16
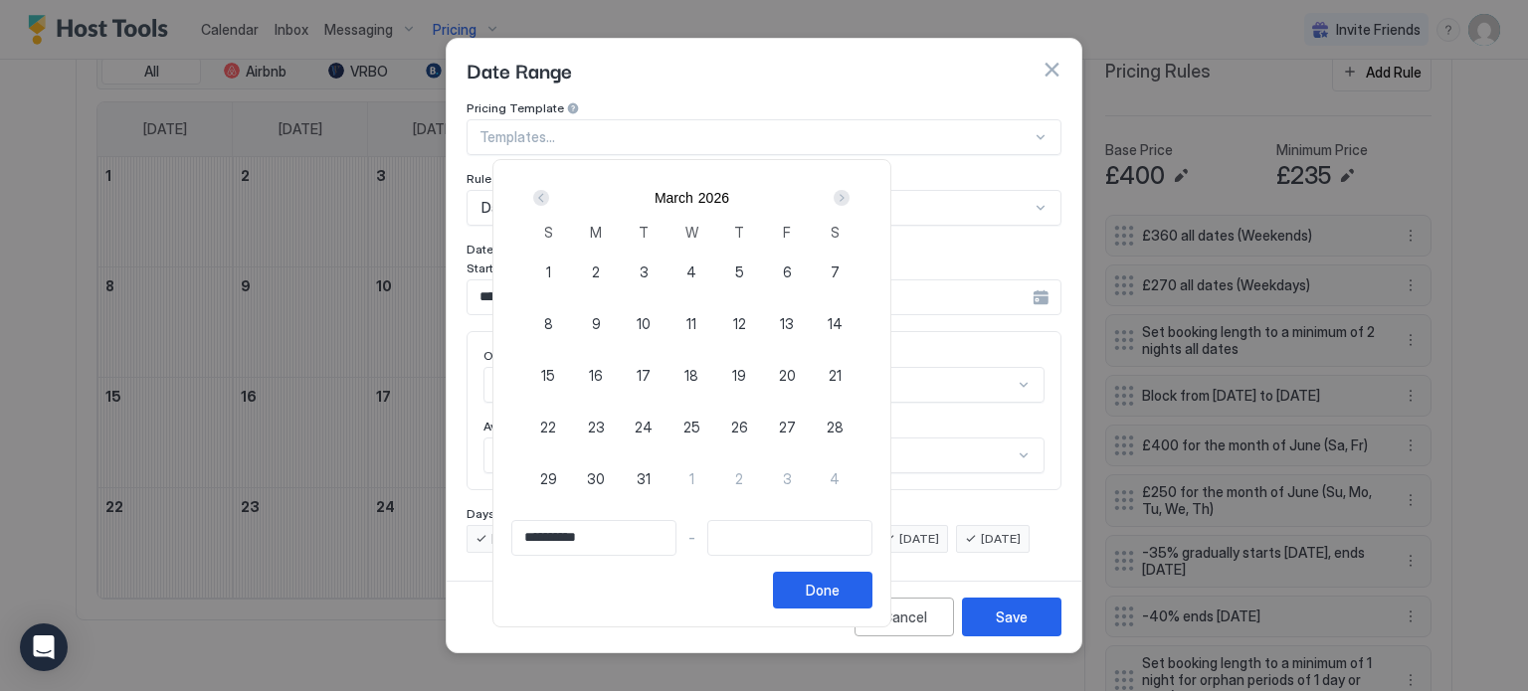
click at [549, 196] on div "Prev" at bounding box center [541, 198] width 16 height 16
click at [557, 482] on span "25" at bounding box center [548, 479] width 17 height 21
type input "**********"
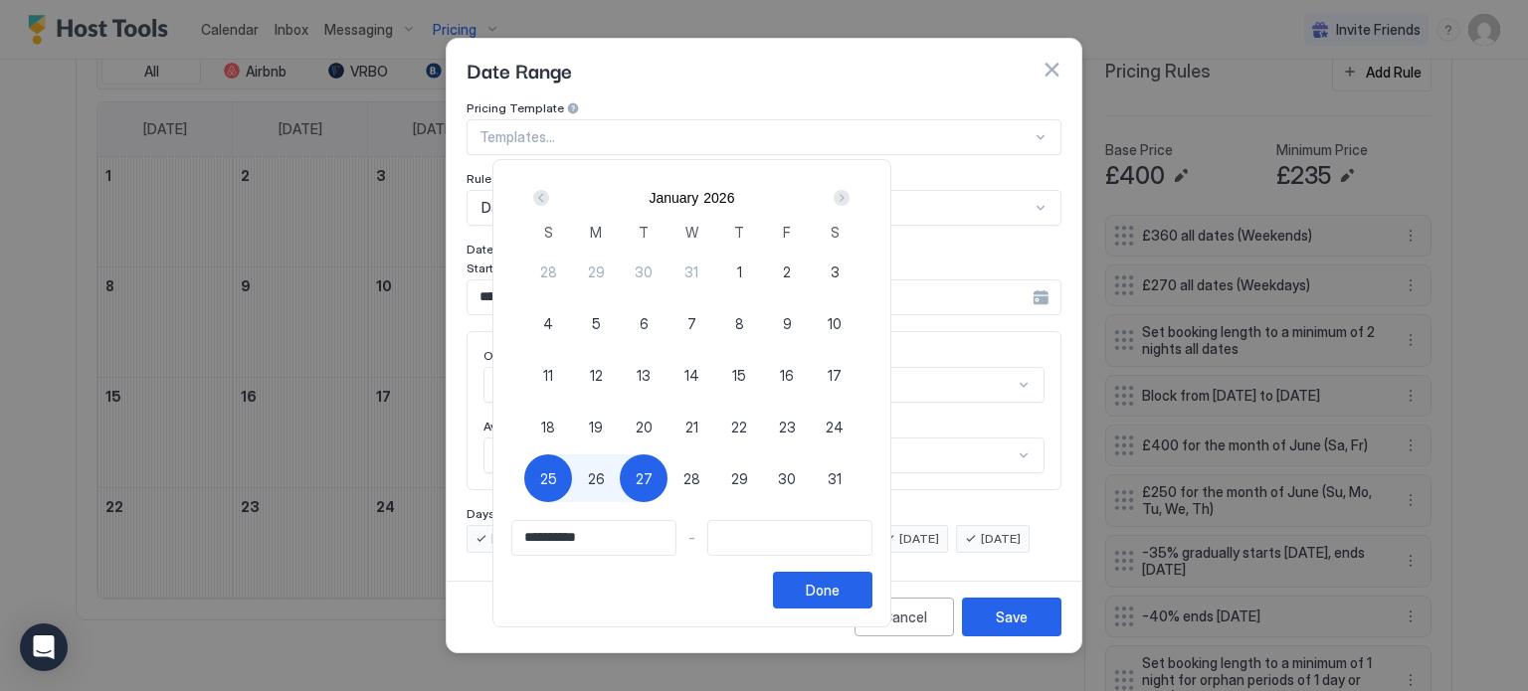
click at [850, 202] on div "Next" at bounding box center [842, 198] width 16 height 16
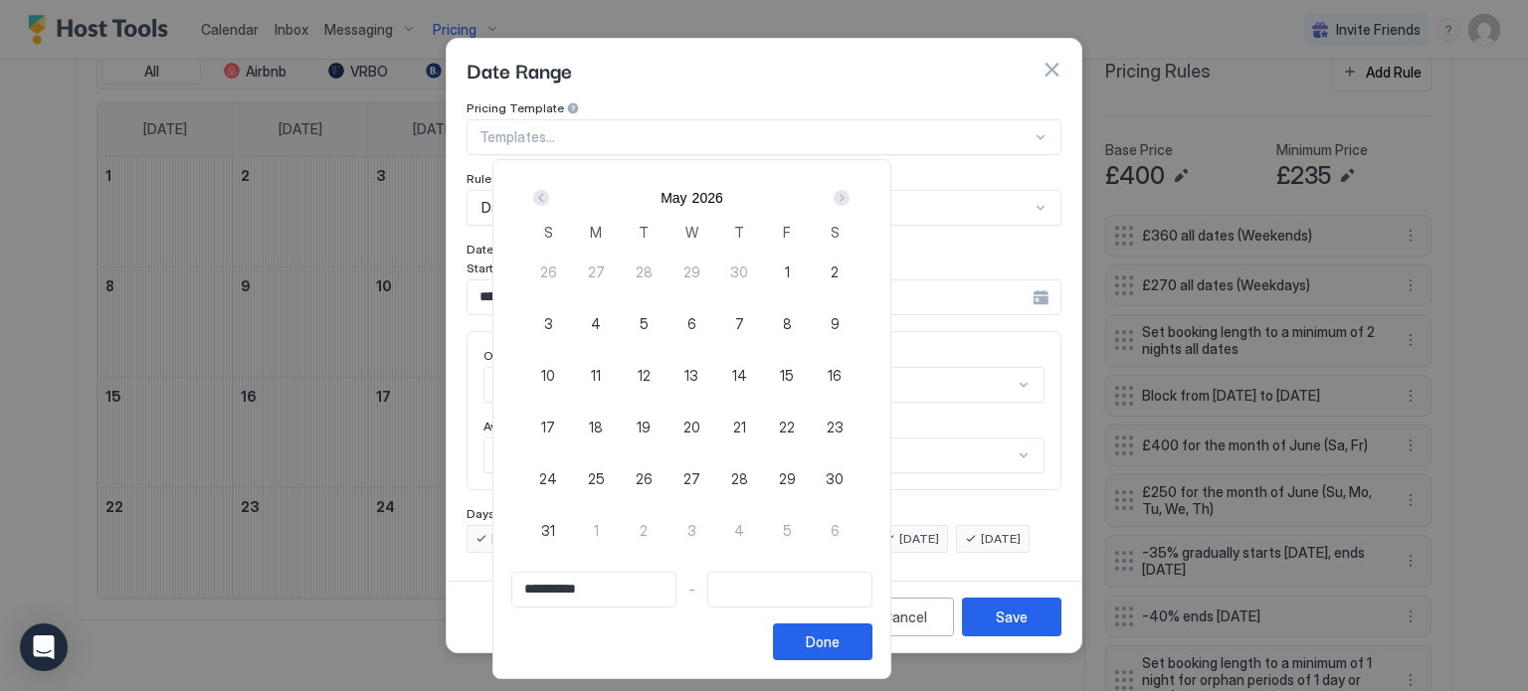
click at [850, 202] on div "Next" at bounding box center [842, 198] width 16 height 16
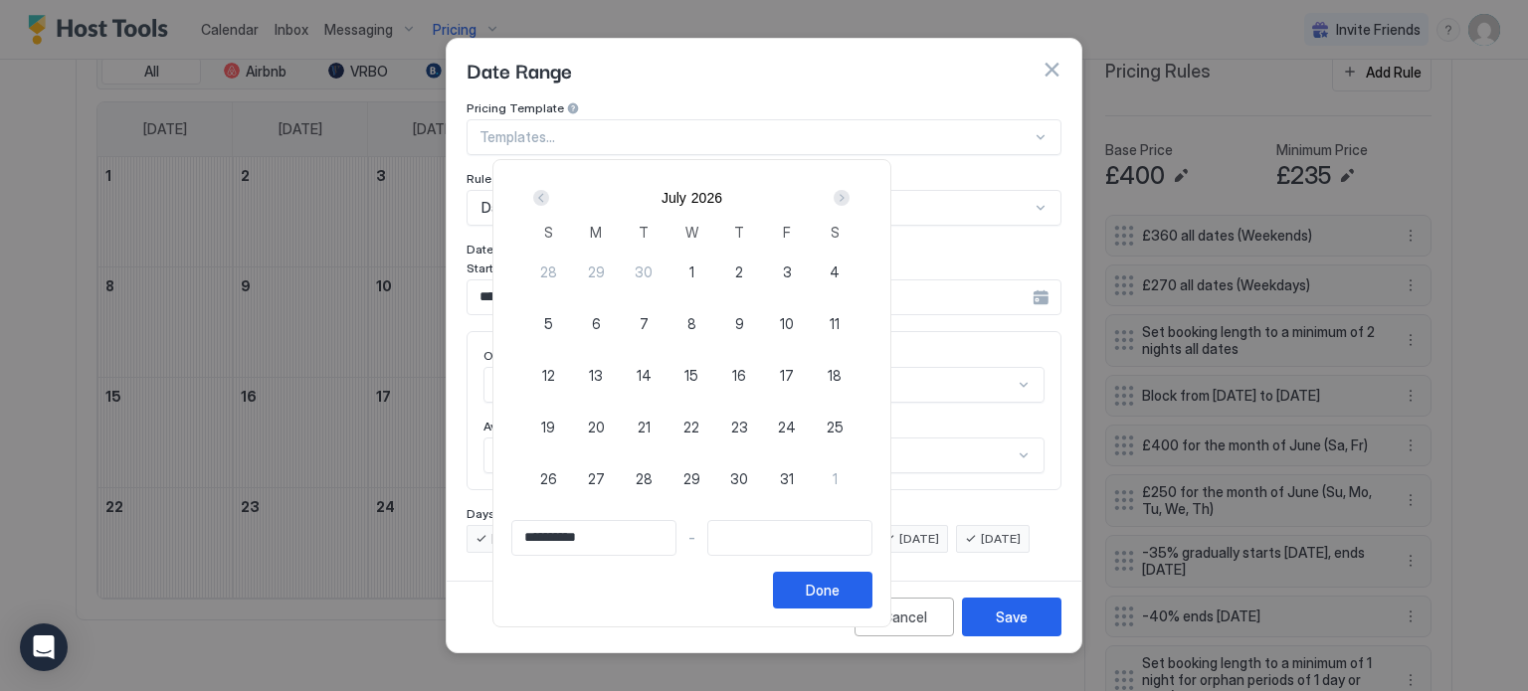
click at [850, 202] on div "Next" at bounding box center [842, 198] width 16 height 16
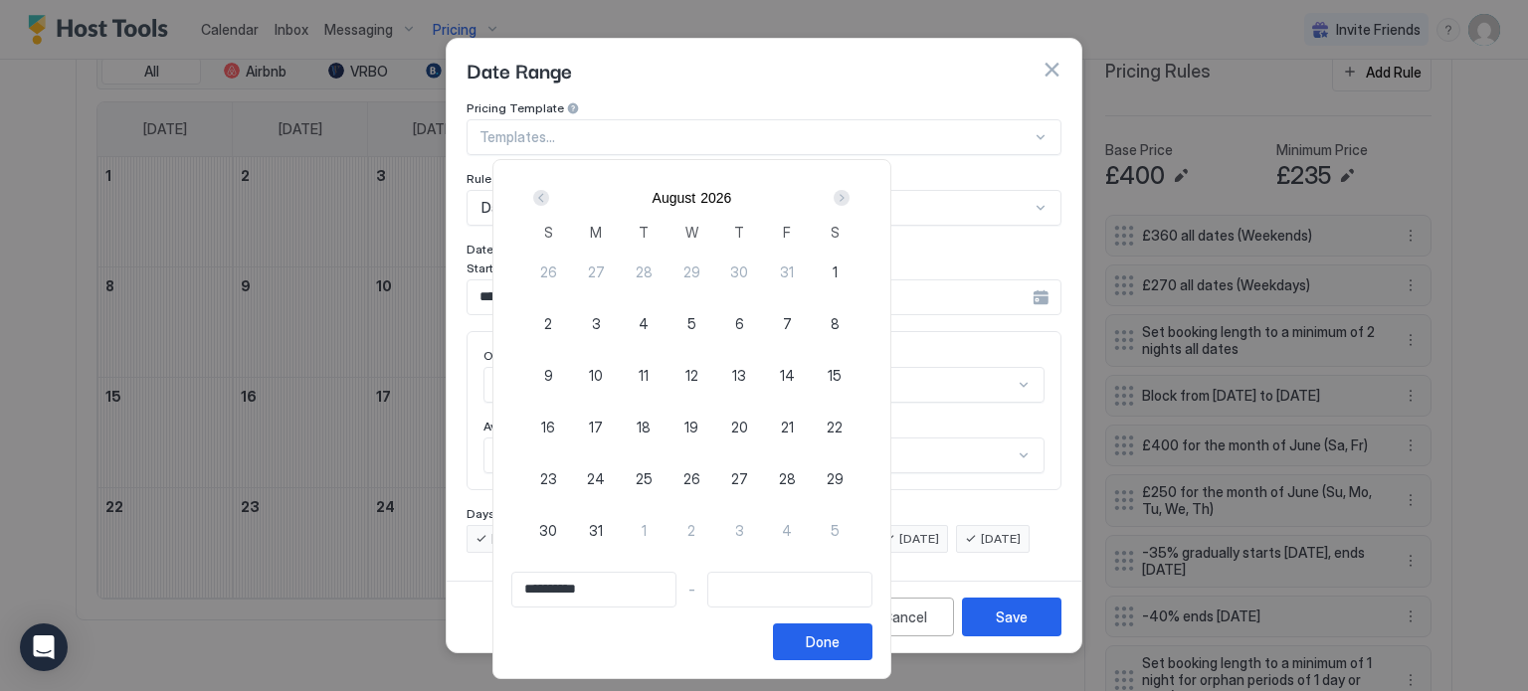
click at [850, 202] on div "Next" at bounding box center [842, 198] width 16 height 16
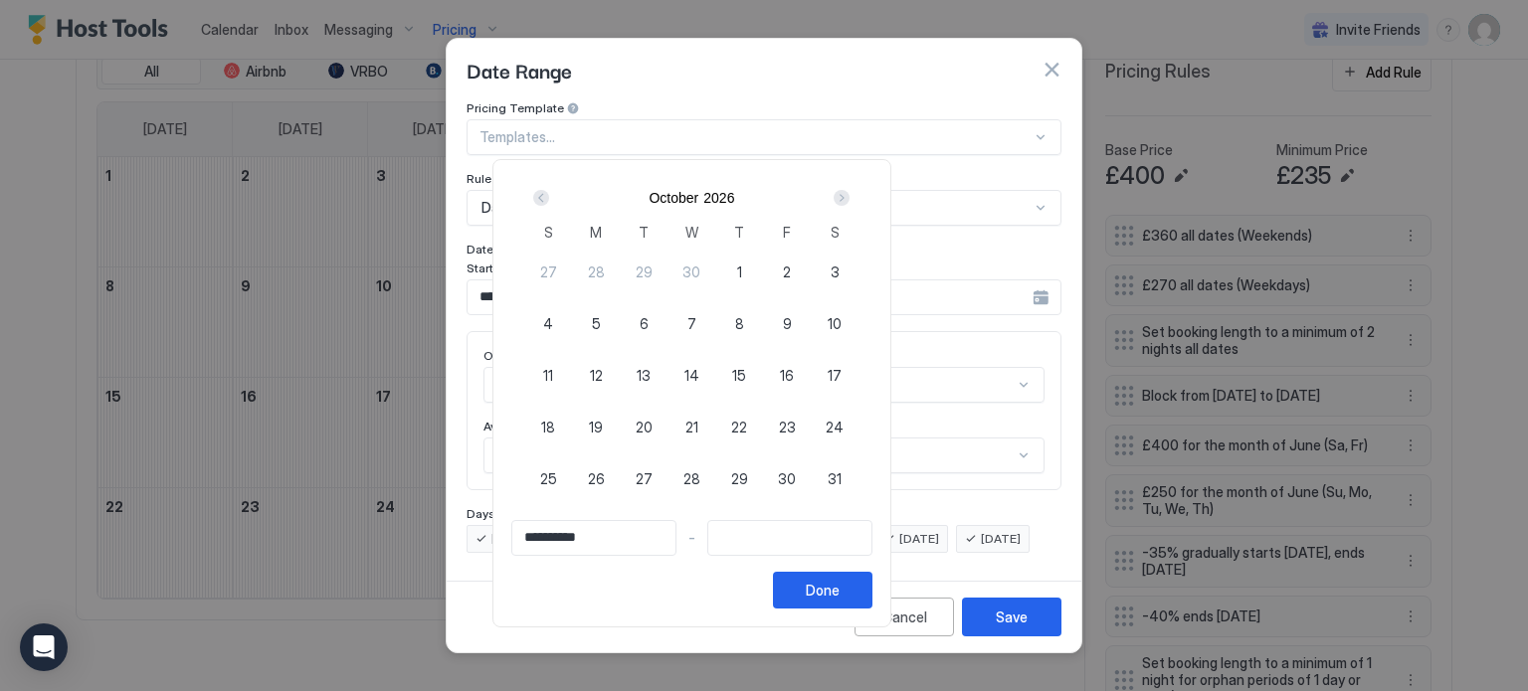
click at [850, 202] on div "Next" at bounding box center [842, 198] width 16 height 16
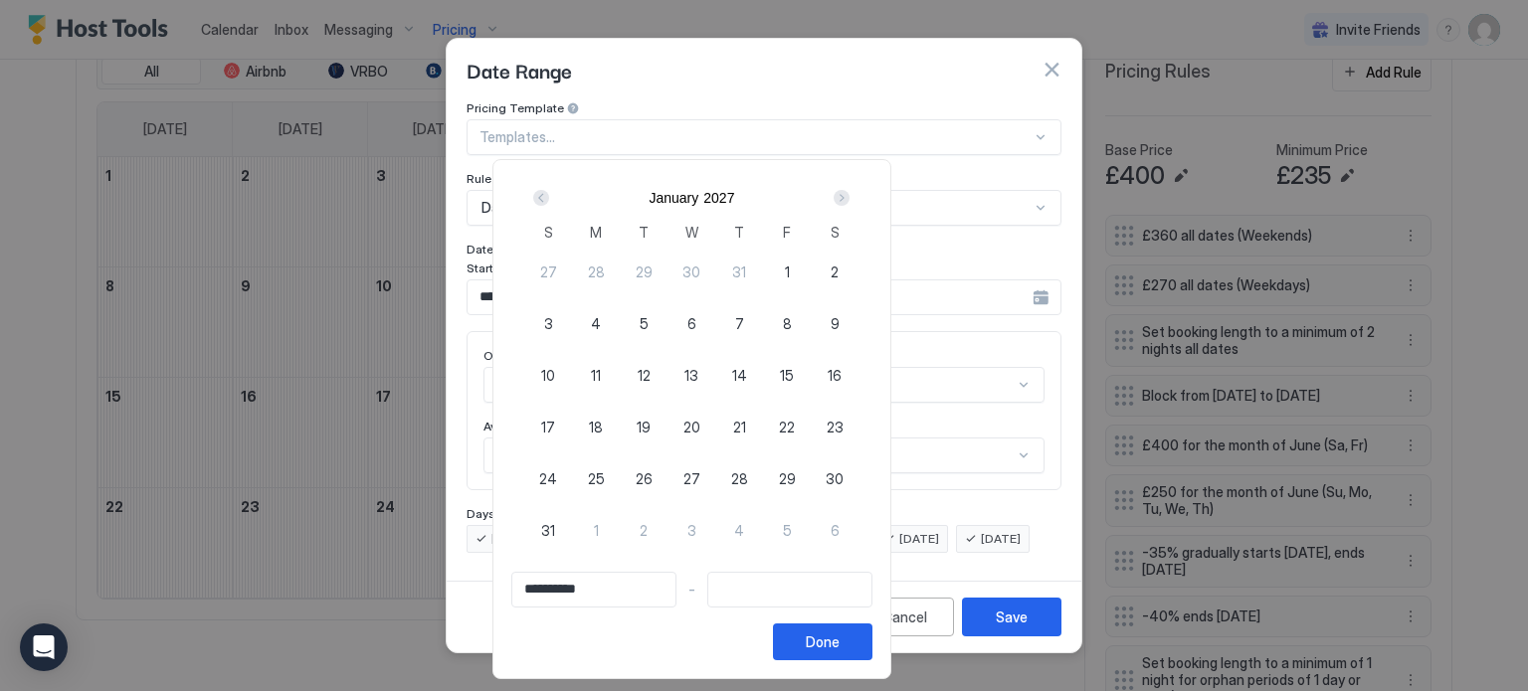
click at [850, 202] on div "Next" at bounding box center [842, 198] width 16 height 16
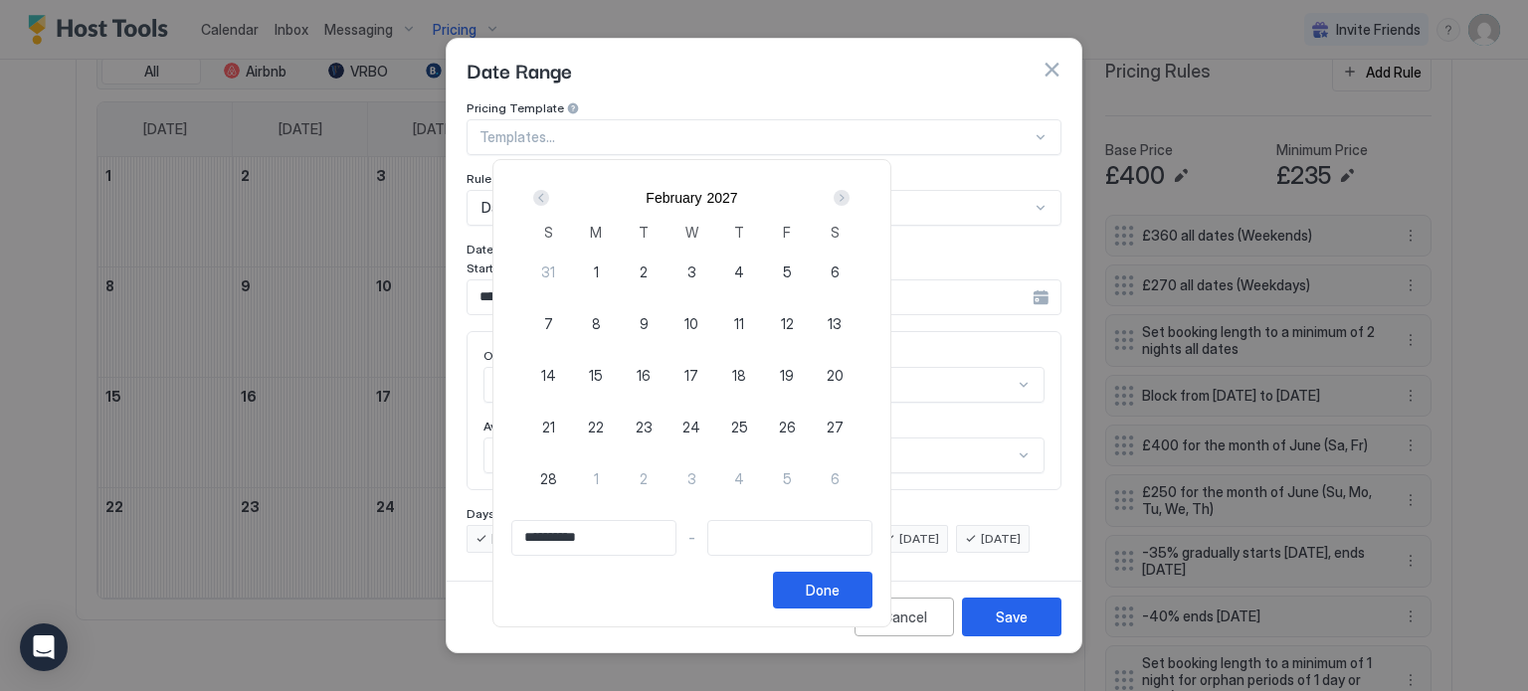
click at [850, 202] on div "Next" at bounding box center [842, 198] width 16 height 16
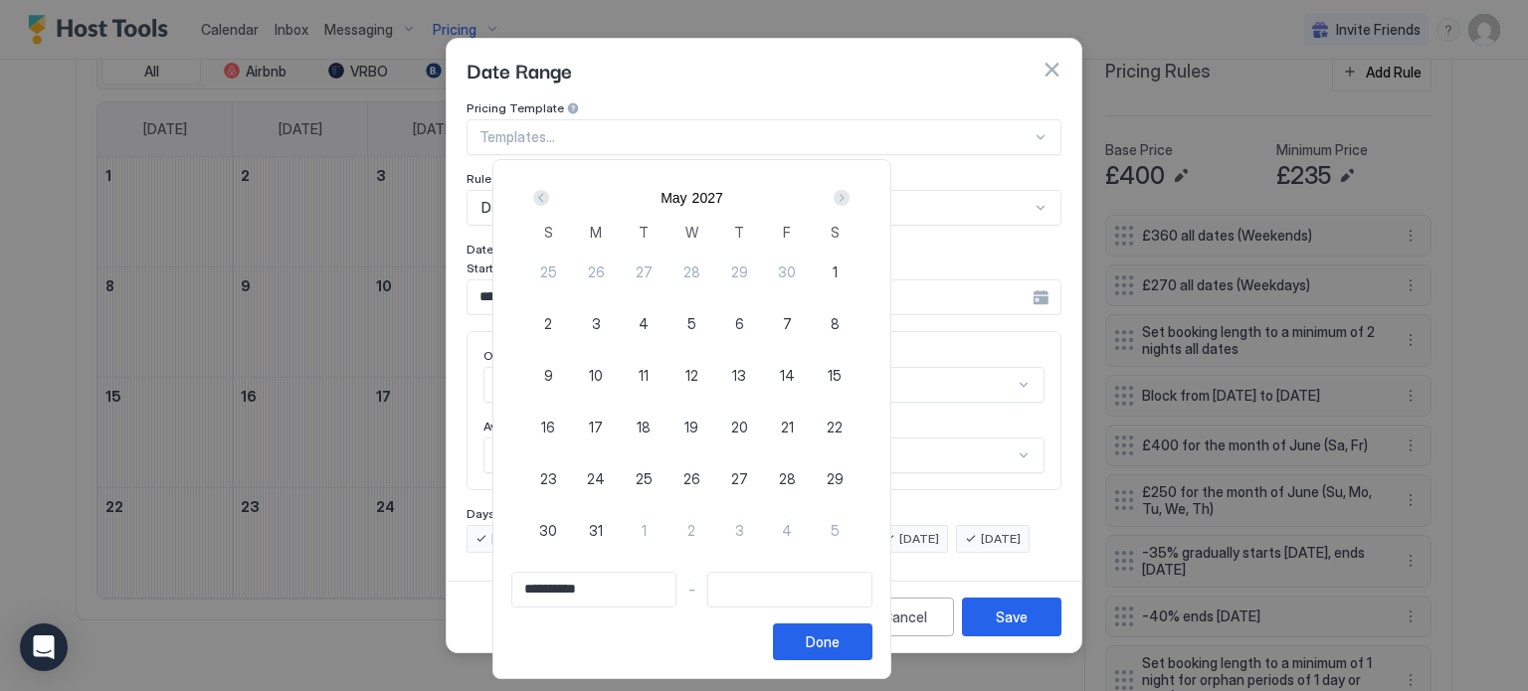
click at [850, 202] on div "Next" at bounding box center [842, 198] width 16 height 16
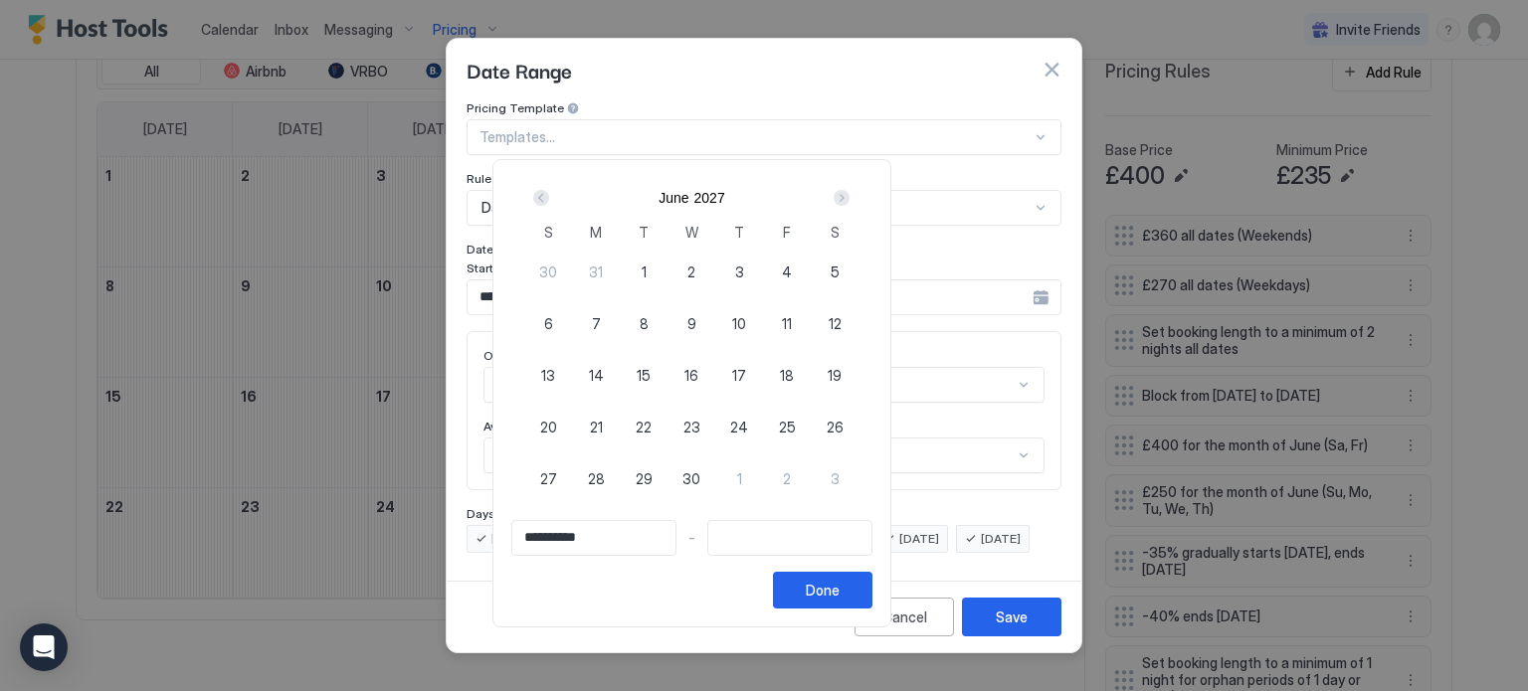
click at [850, 202] on div "Next" at bounding box center [842, 198] width 16 height 16
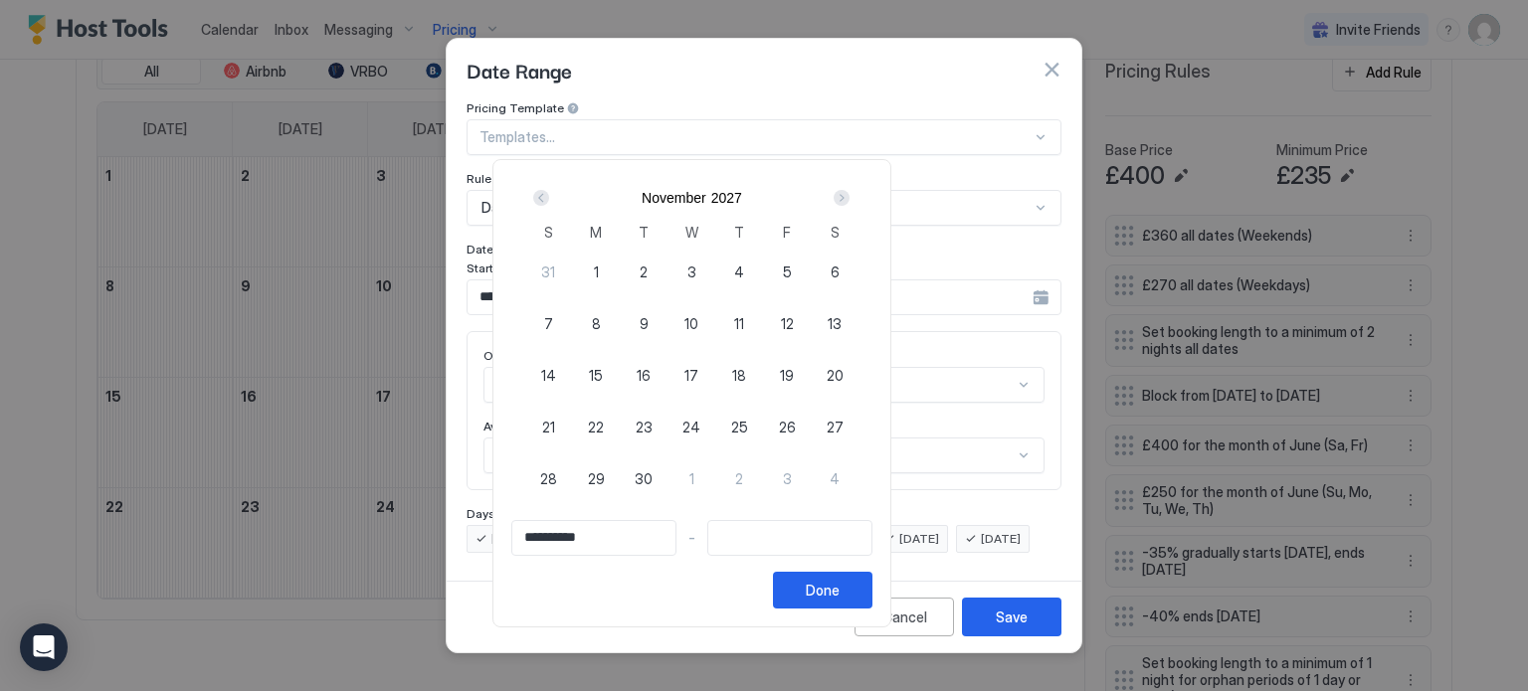
click at [850, 202] on div "Next" at bounding box center [842, 198] width 16 height 16
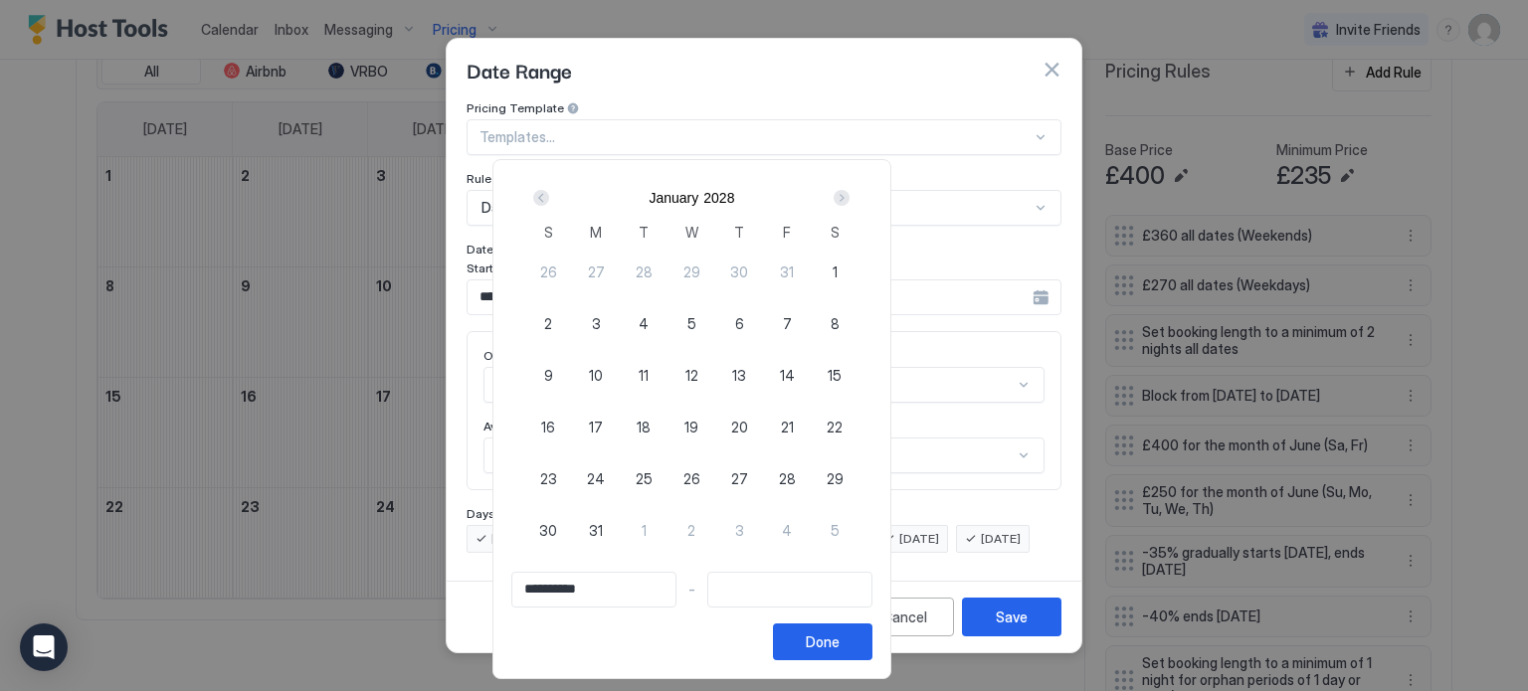
click at [850, 202] on div "Next" at bounding box center [842, 198] width 16 height 16
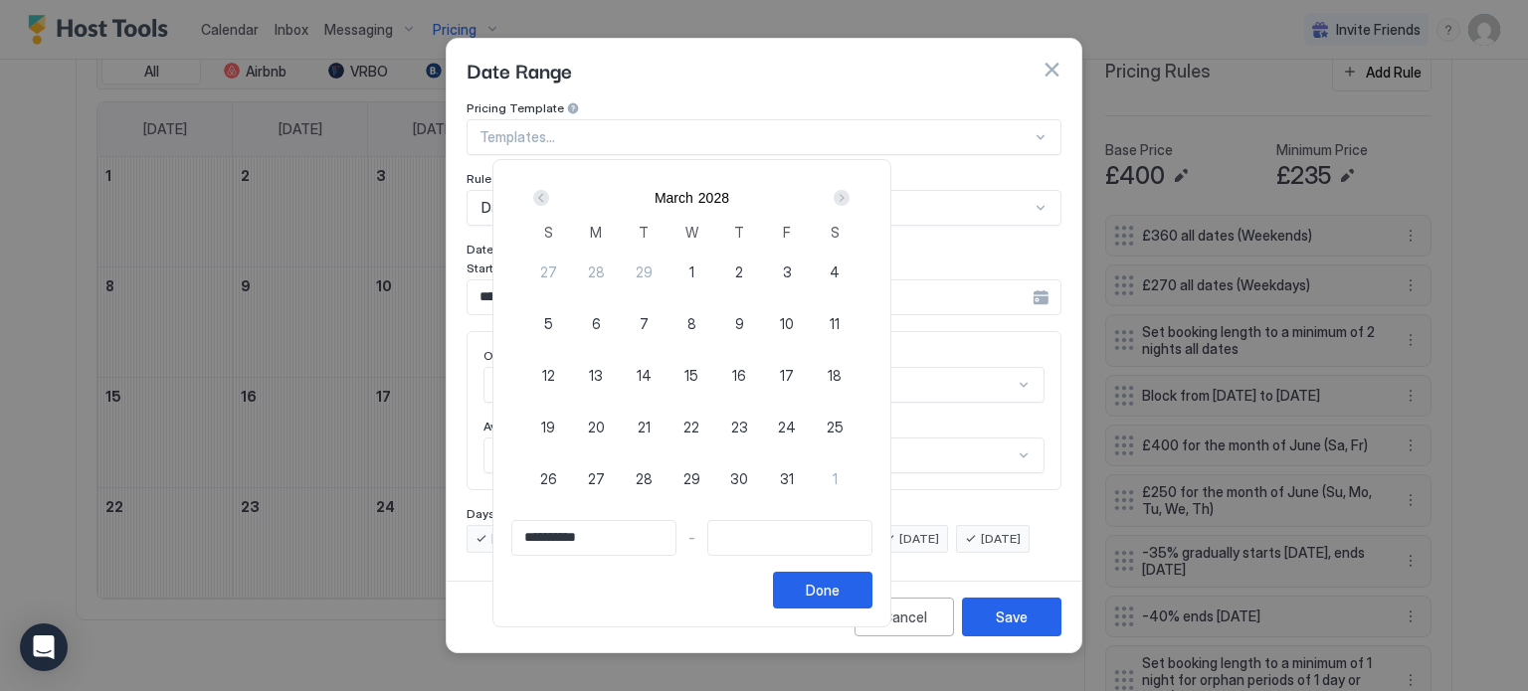
click at [850, 202] on div "Next" at bounding box center [842, 198] width 16 height 16
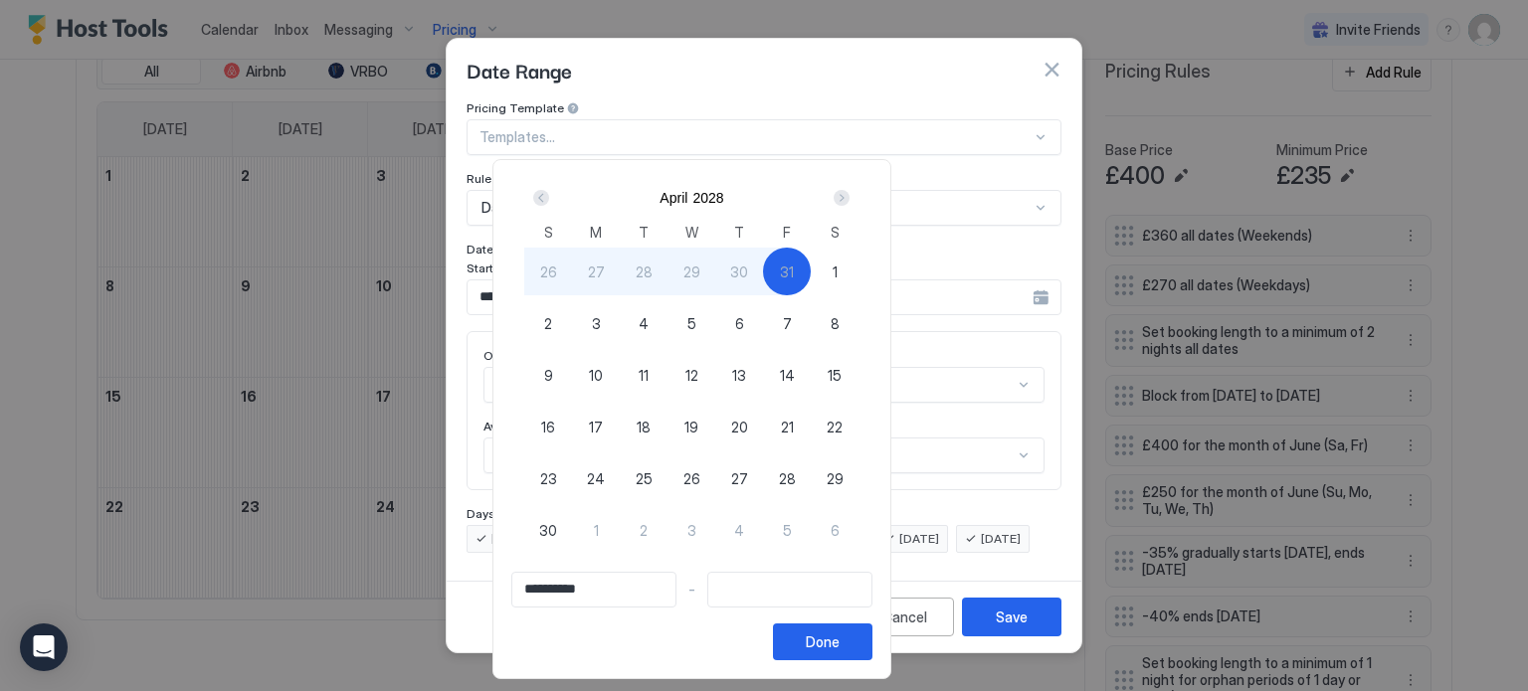
type input "**********"
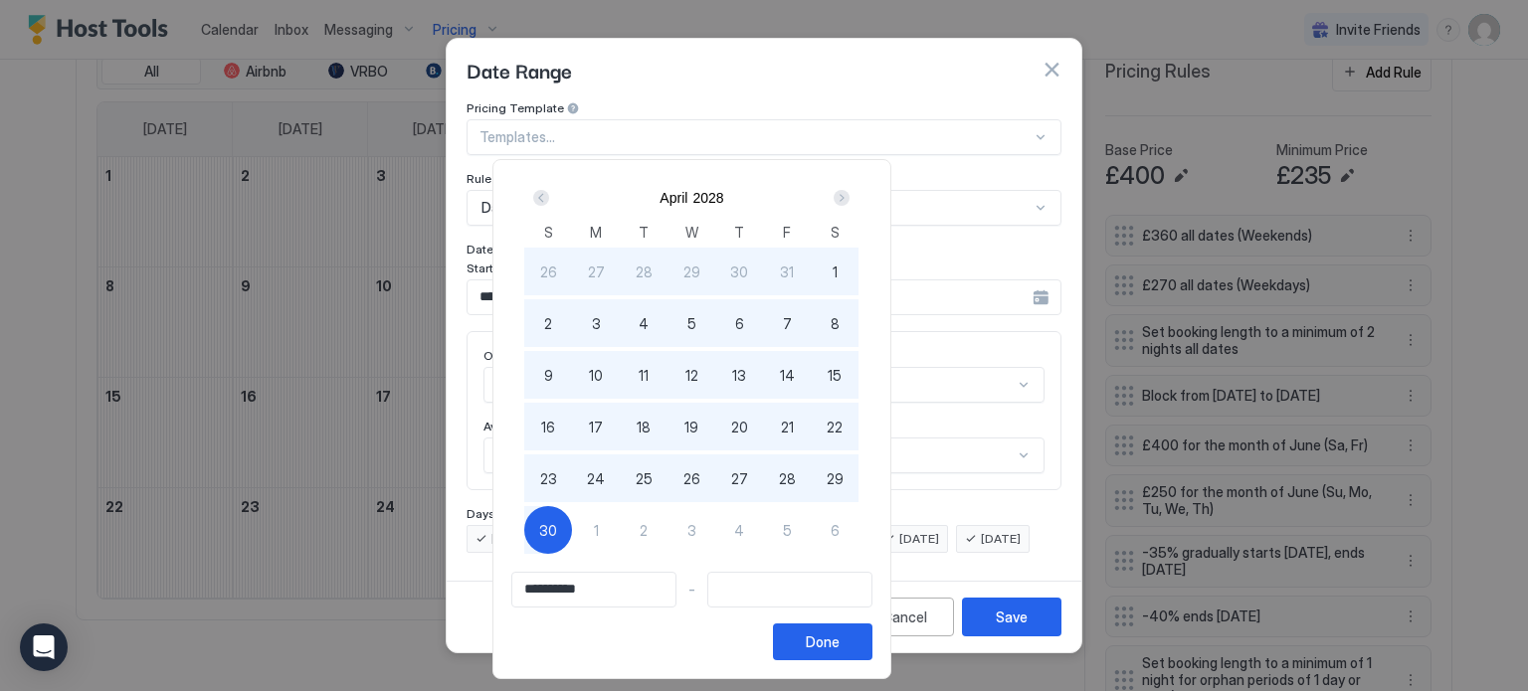
click at [557, 527] on span "30" at bounding box center [548, 530] width 18 height 21
type input "**********"
click at [840, 635] on div "Done" at bounding box center [823, 642] width 34 height 21
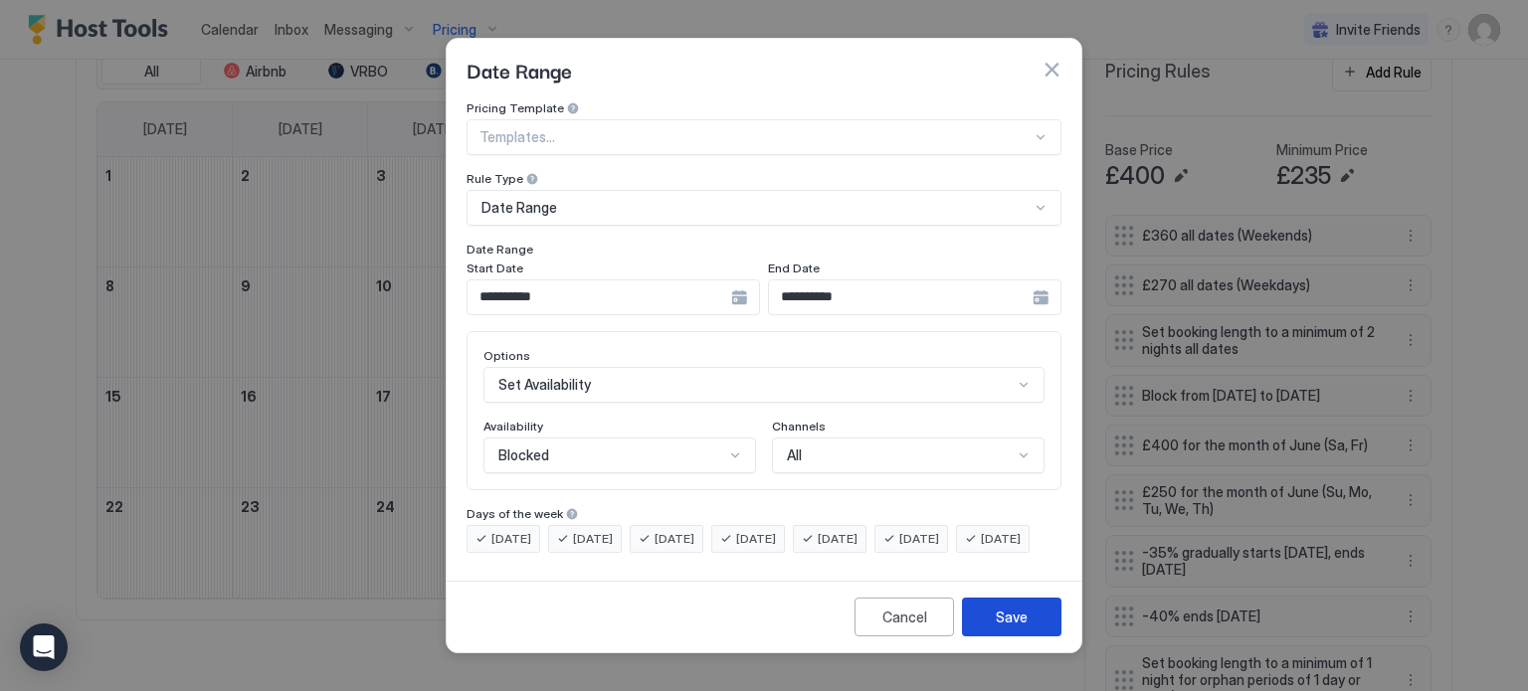
click at [1020, 628] on div "Save" at bounding box center [1012, 617] width 32 height 21
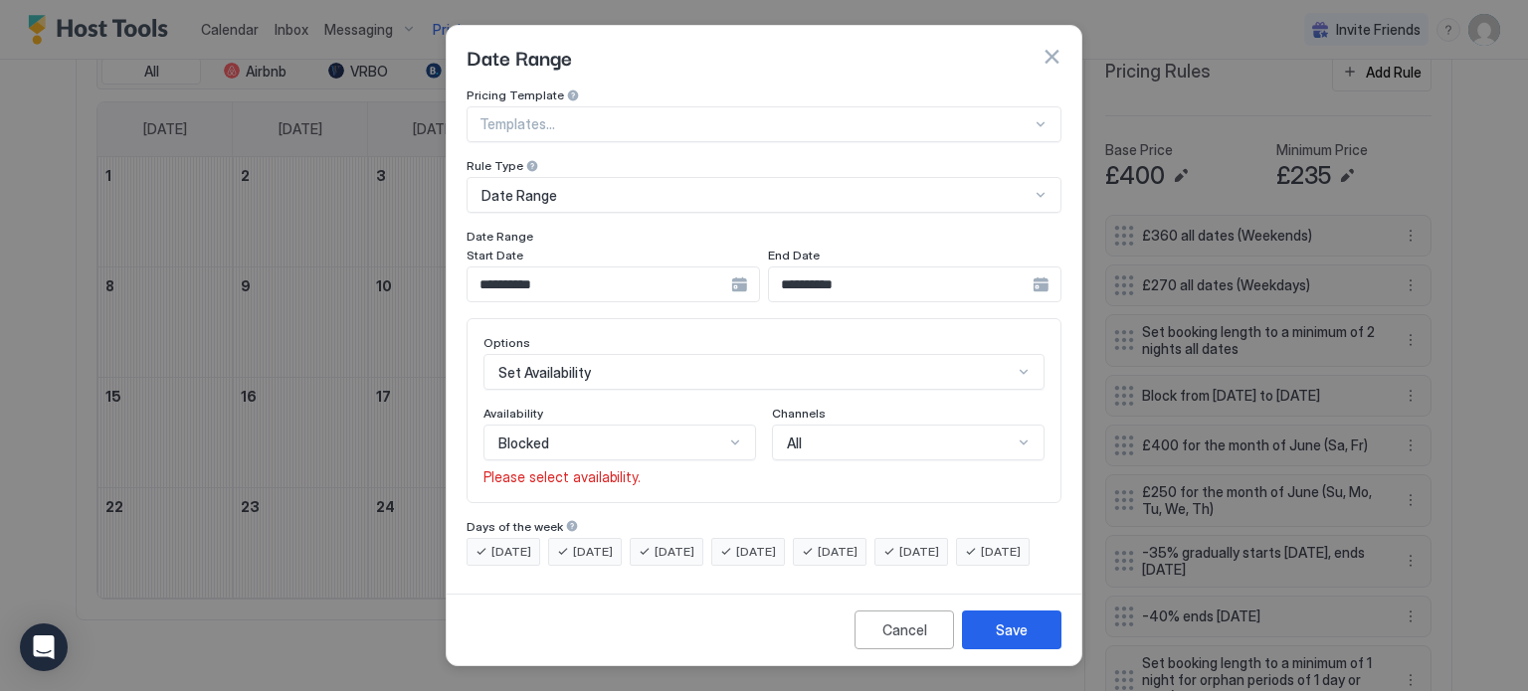
click at [719, 437] on div "Availability Blocked Please select availability." at bounding box center [620, 446] width 273 height 81
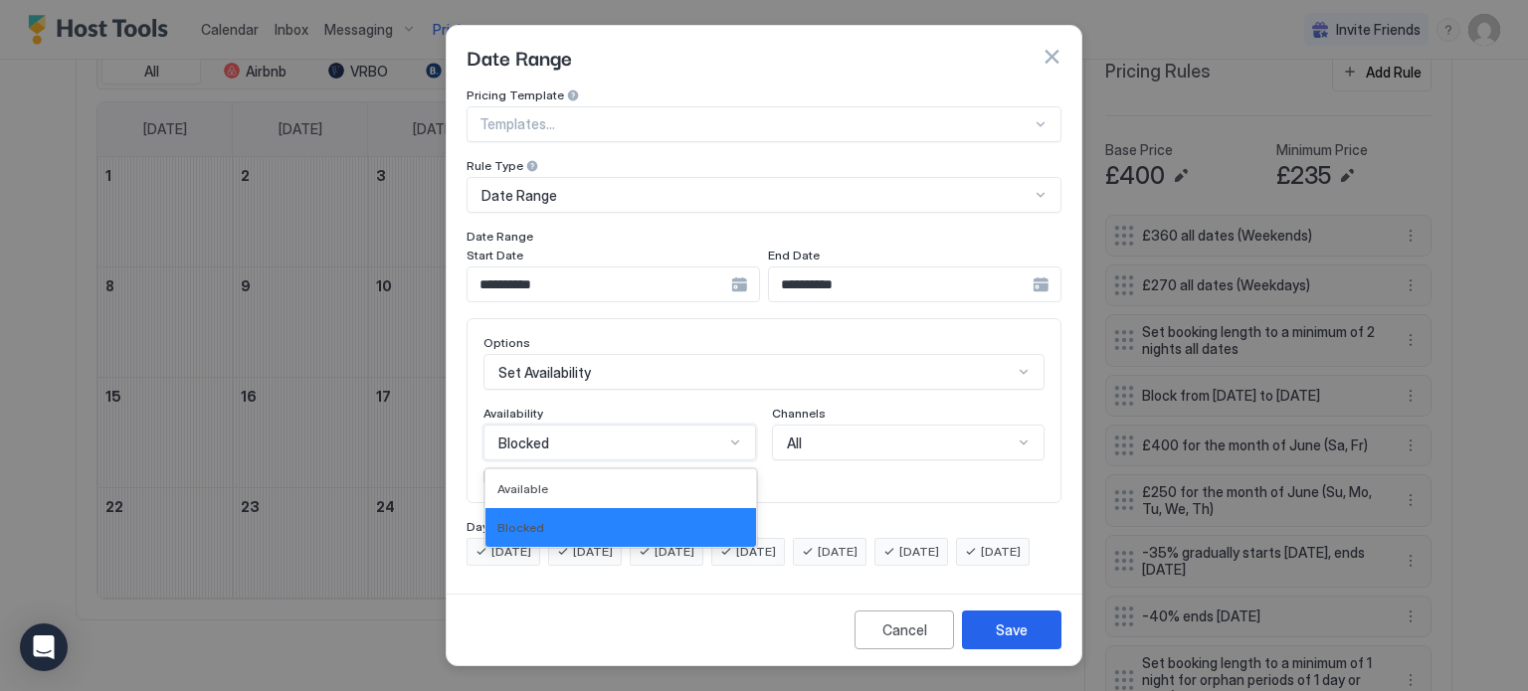
scroll to position [16, 0]
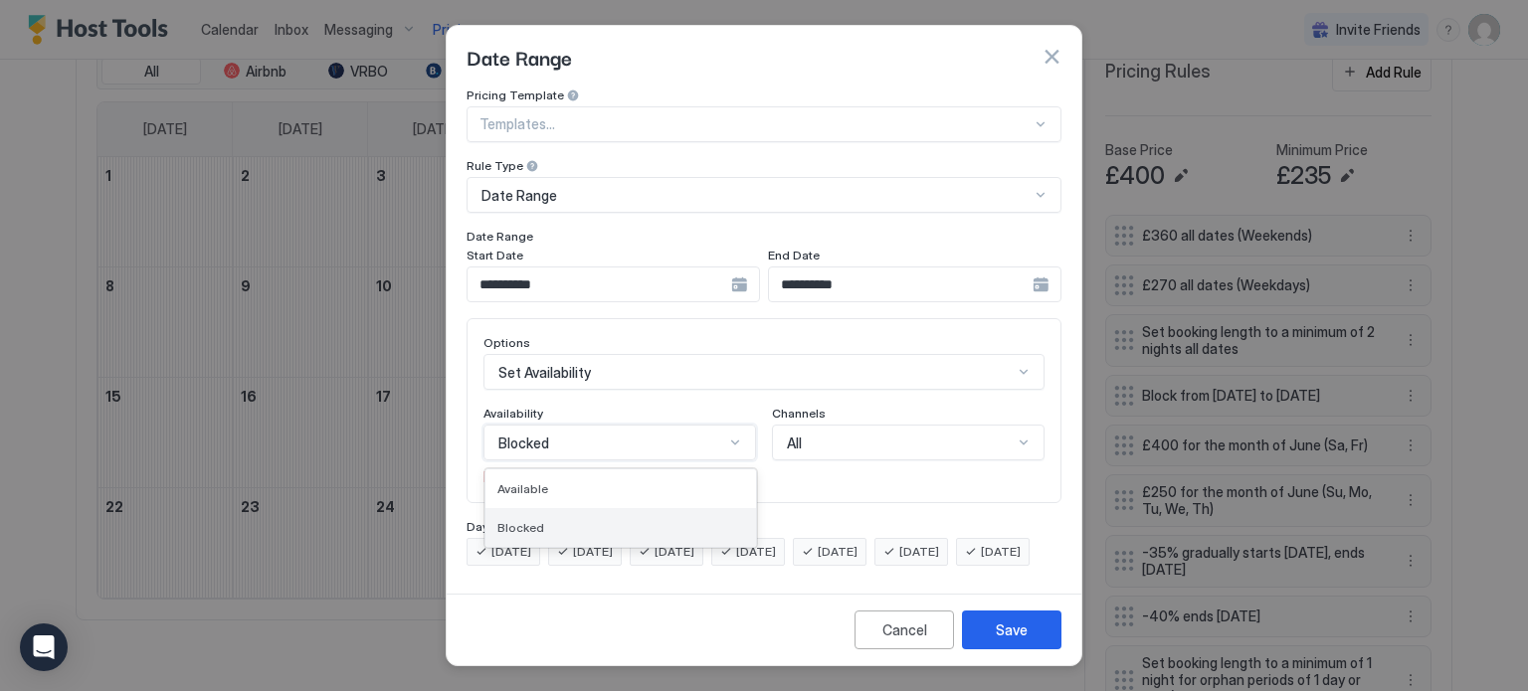
click at [678, 520] on div "Blocked" at bounding box center [620, 527] width 247 height 15
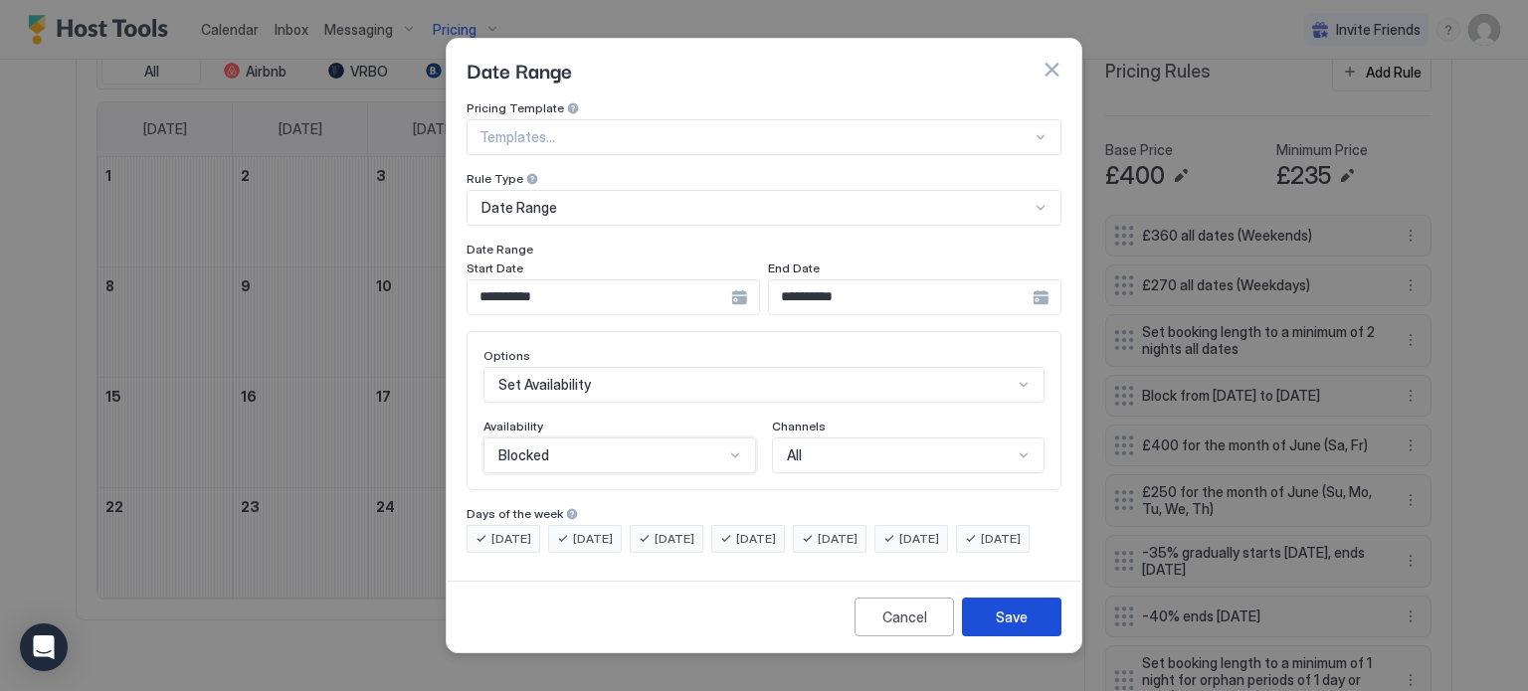
click at [1012, 628] on div "Save" at bounding box center [1012, 617] width 32 height 21
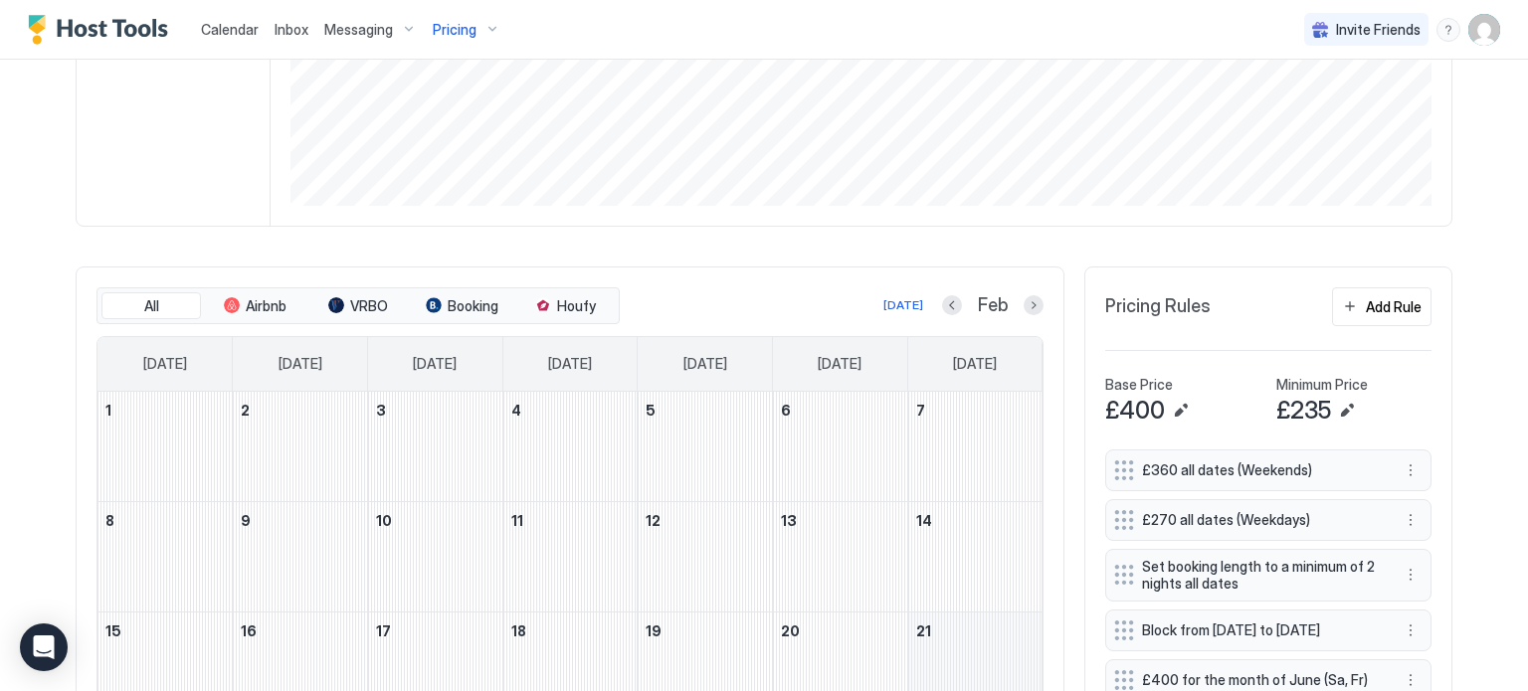
scroll to position [402, 0]
click at [1029, 302] on button "Next month" at bounding box center [1034, 305] width 20 height 20
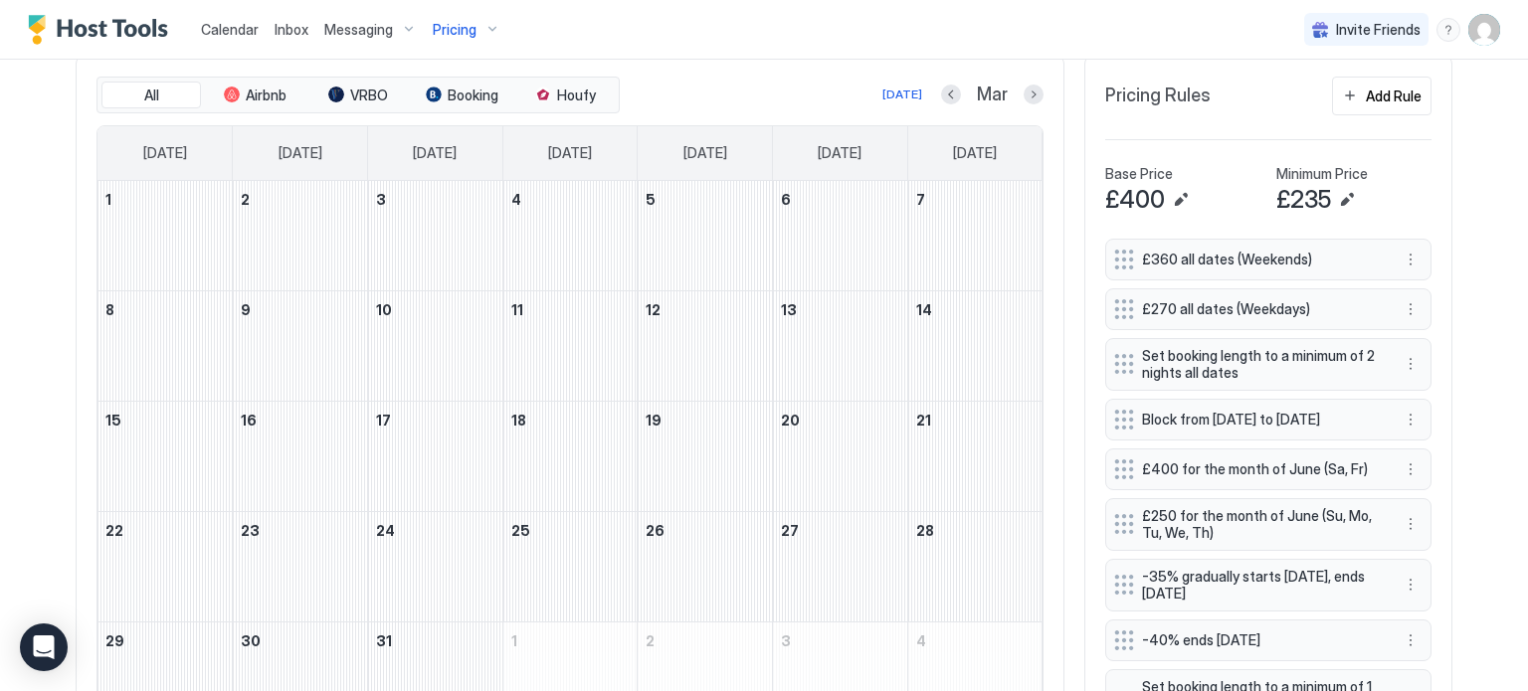
scroll to position [588, 0]
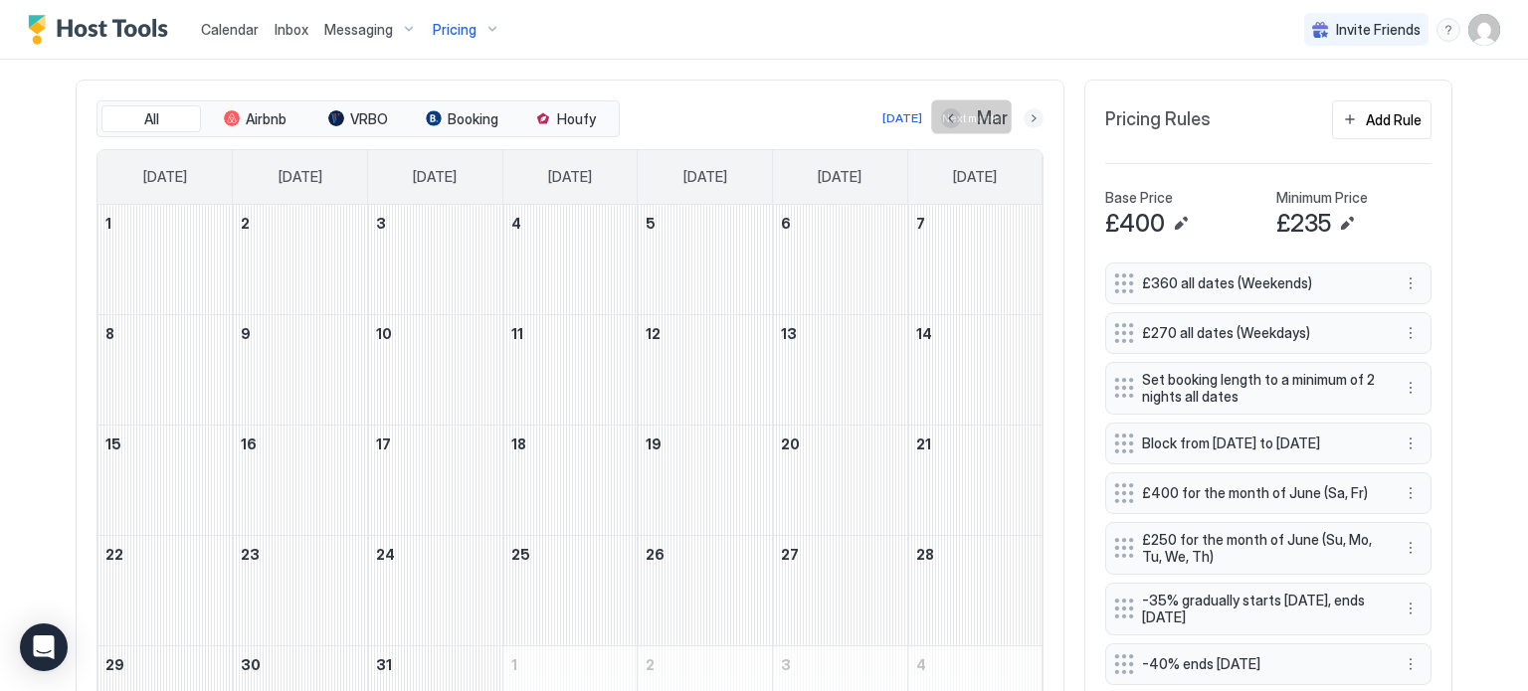
click at [1033, 117] on button "Next month" at bounding box center [1034, 118] width 20 height 20
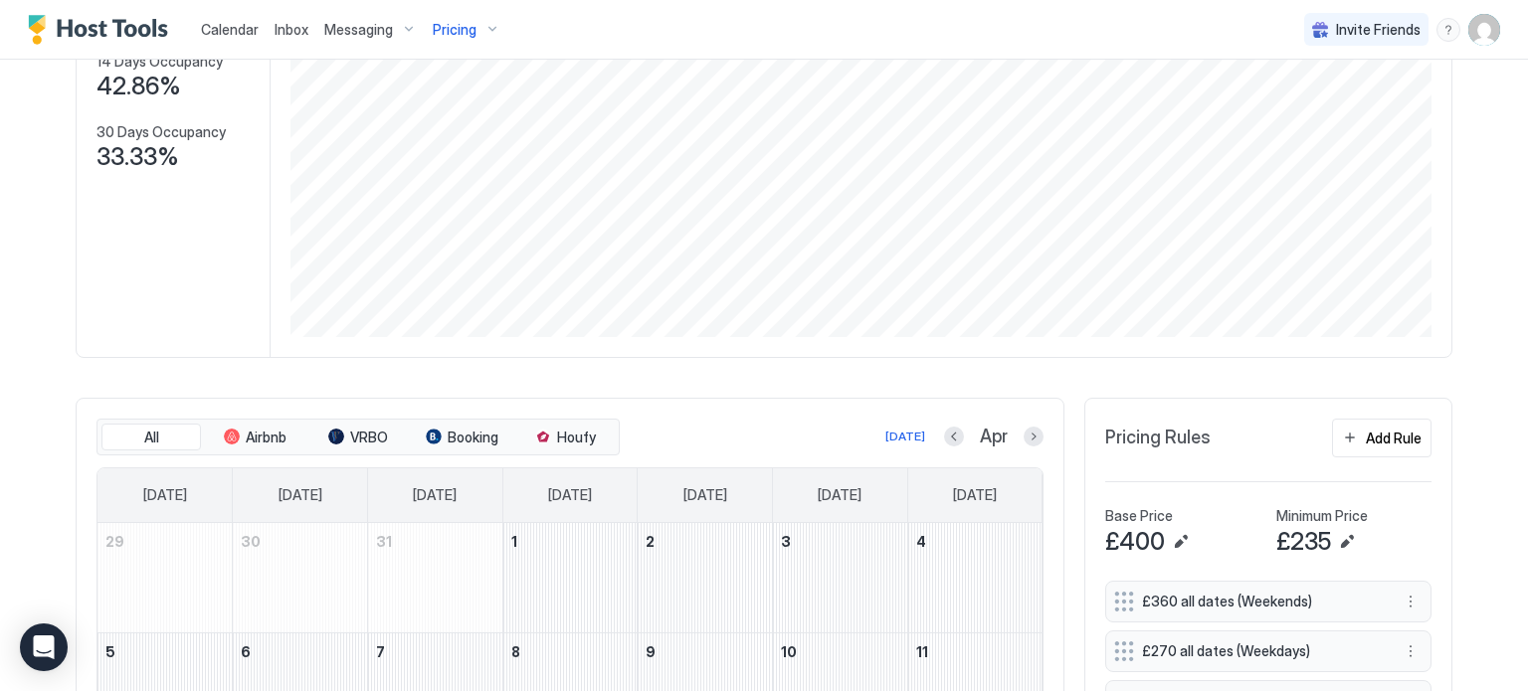
scroll to position [267, 0]
click at [1035, 440] on button "Next month" at bounding box center [1034, 440] width 20 height 20
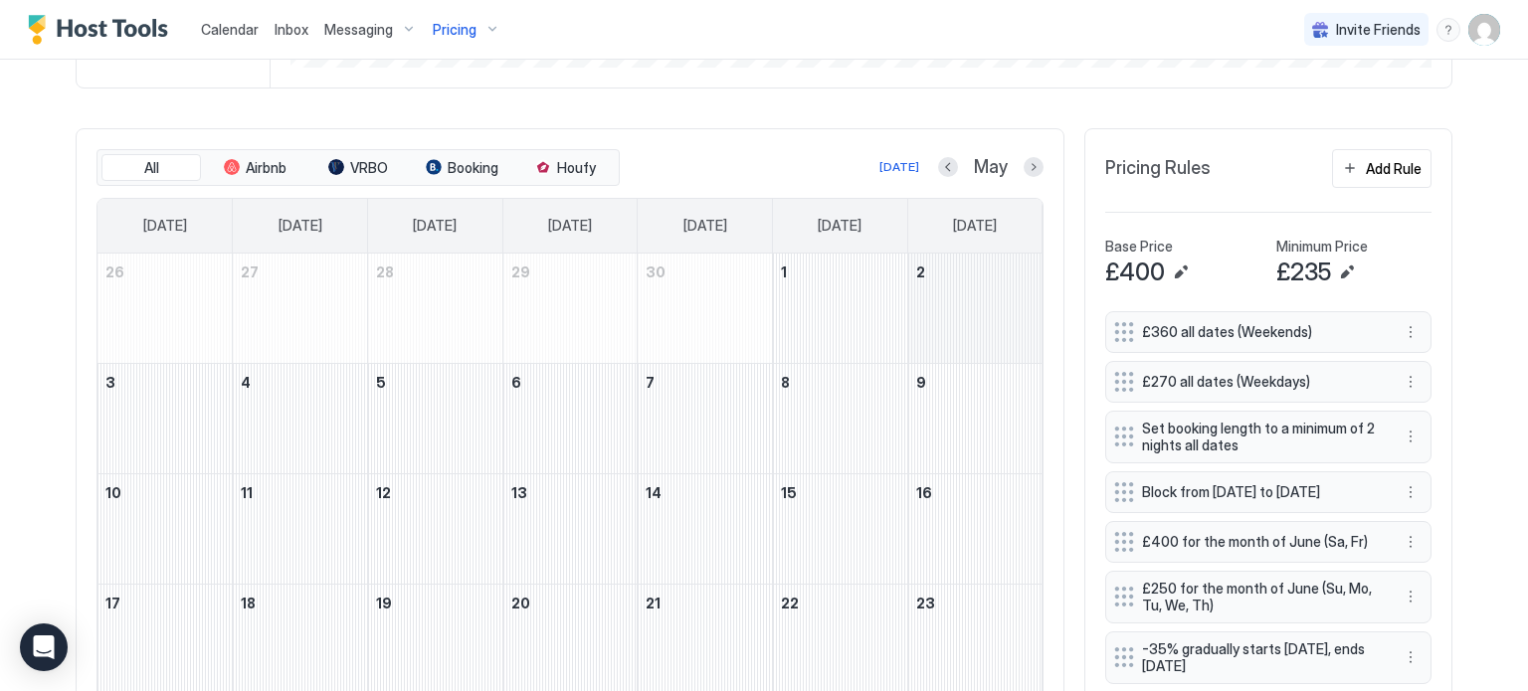
scroll to position [537, 0]
click at [1035, 173] on button "Next month" at bounding box center [1034, 169] width 20 height 20
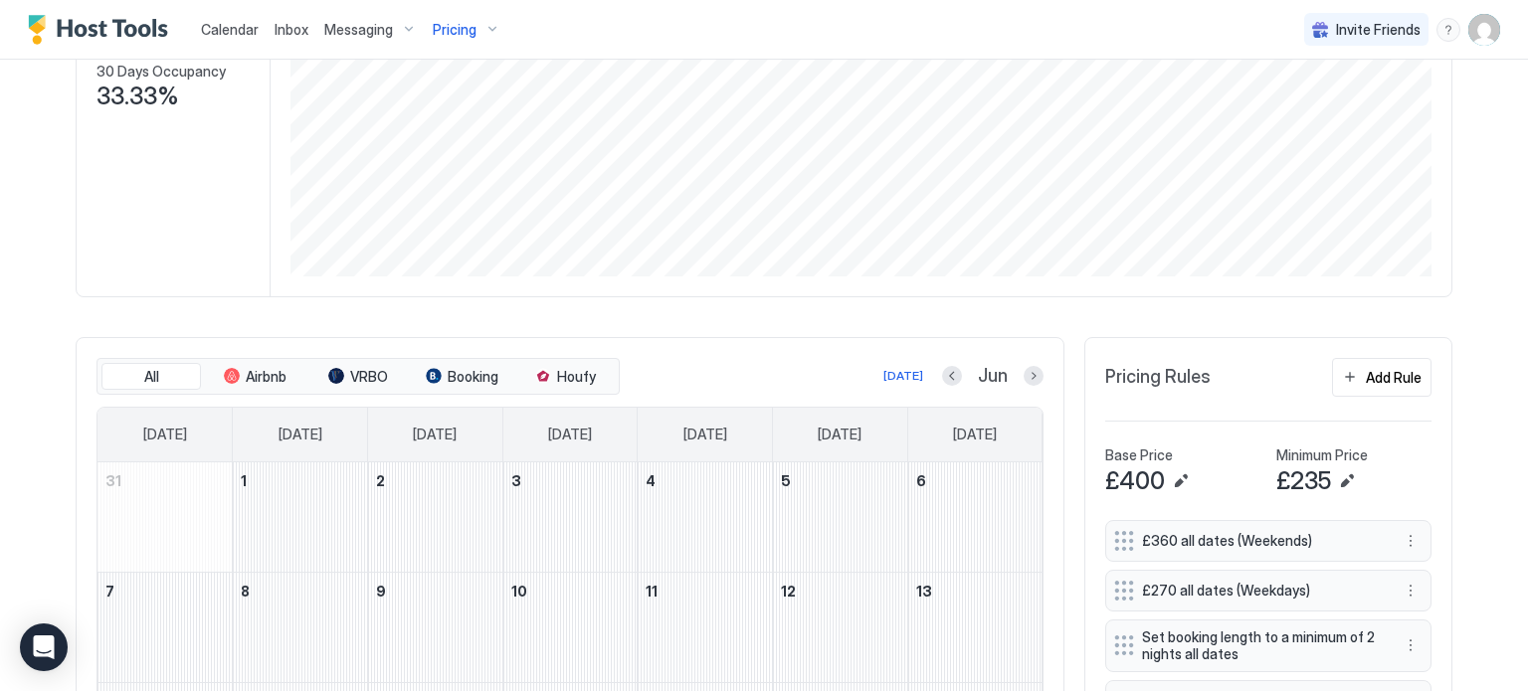
scroll to position [0, 0]
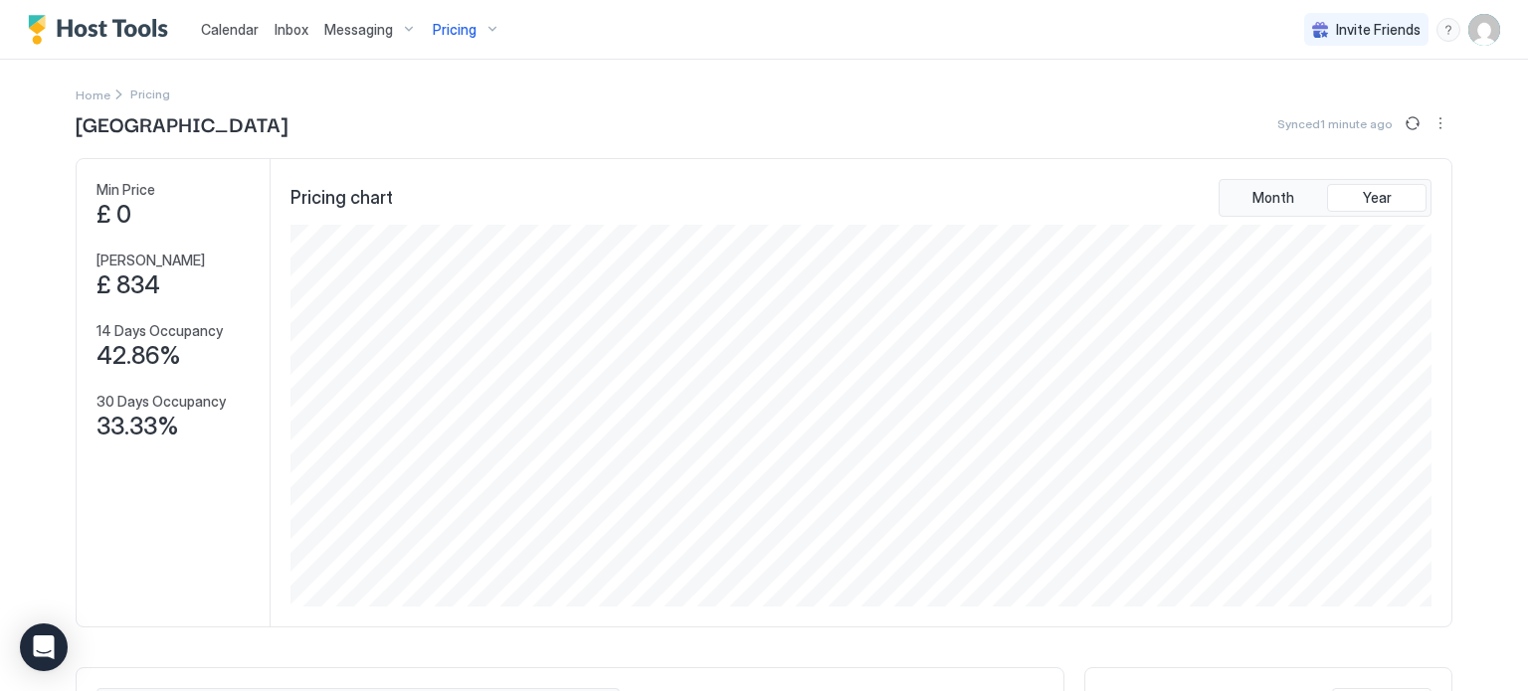
click at [249, 23] on span "Calendar" at bounding box center [230, 29] width 58 height 17
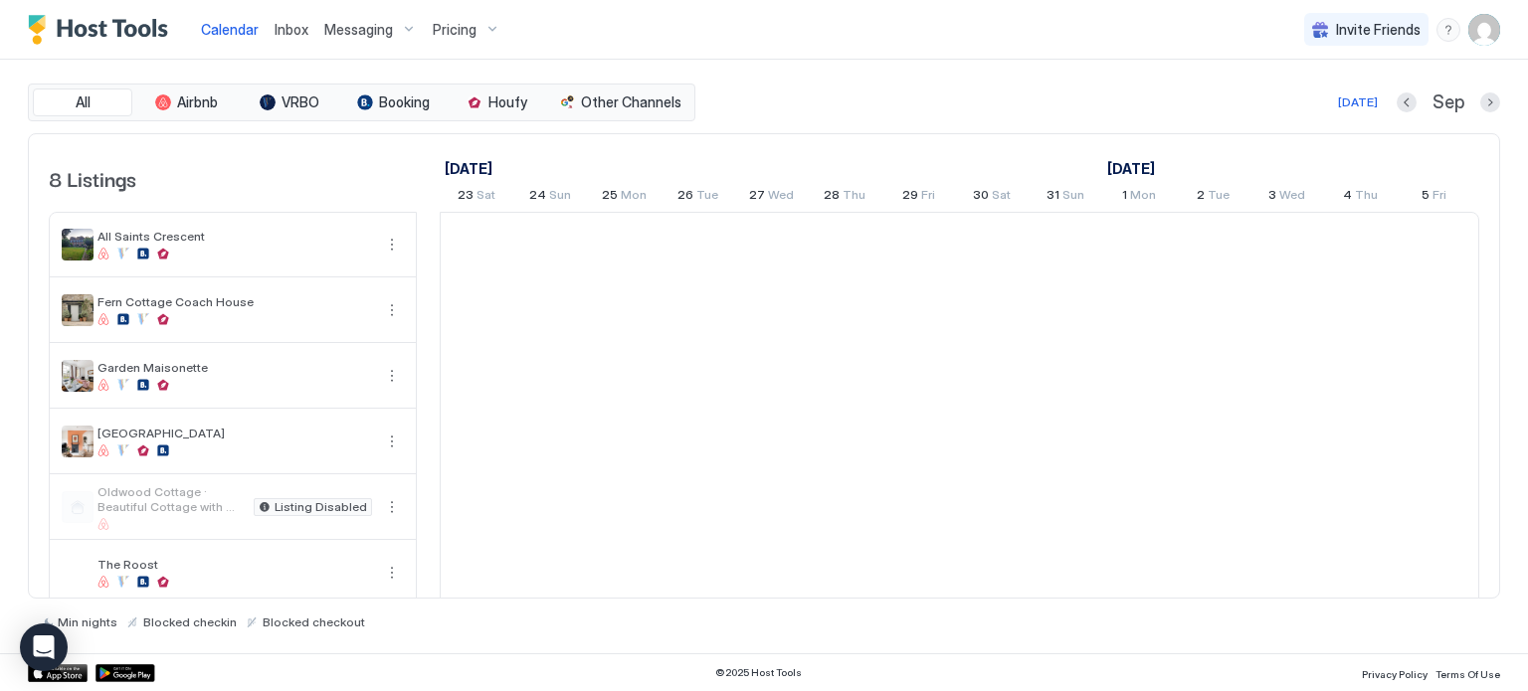
scroll to position [0, 1105]
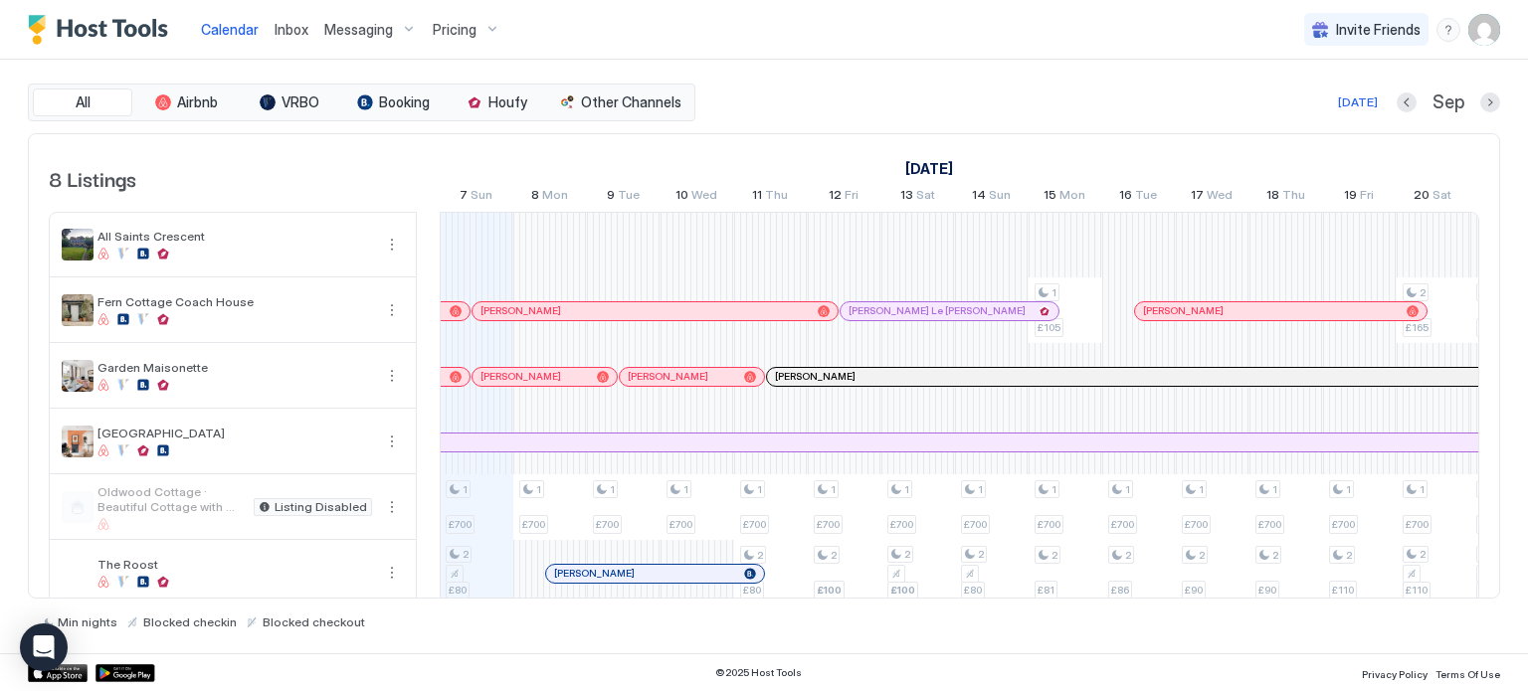
click at [473, 32] on div "Pricing" at bounding box center [467, 30] width 84 height 34
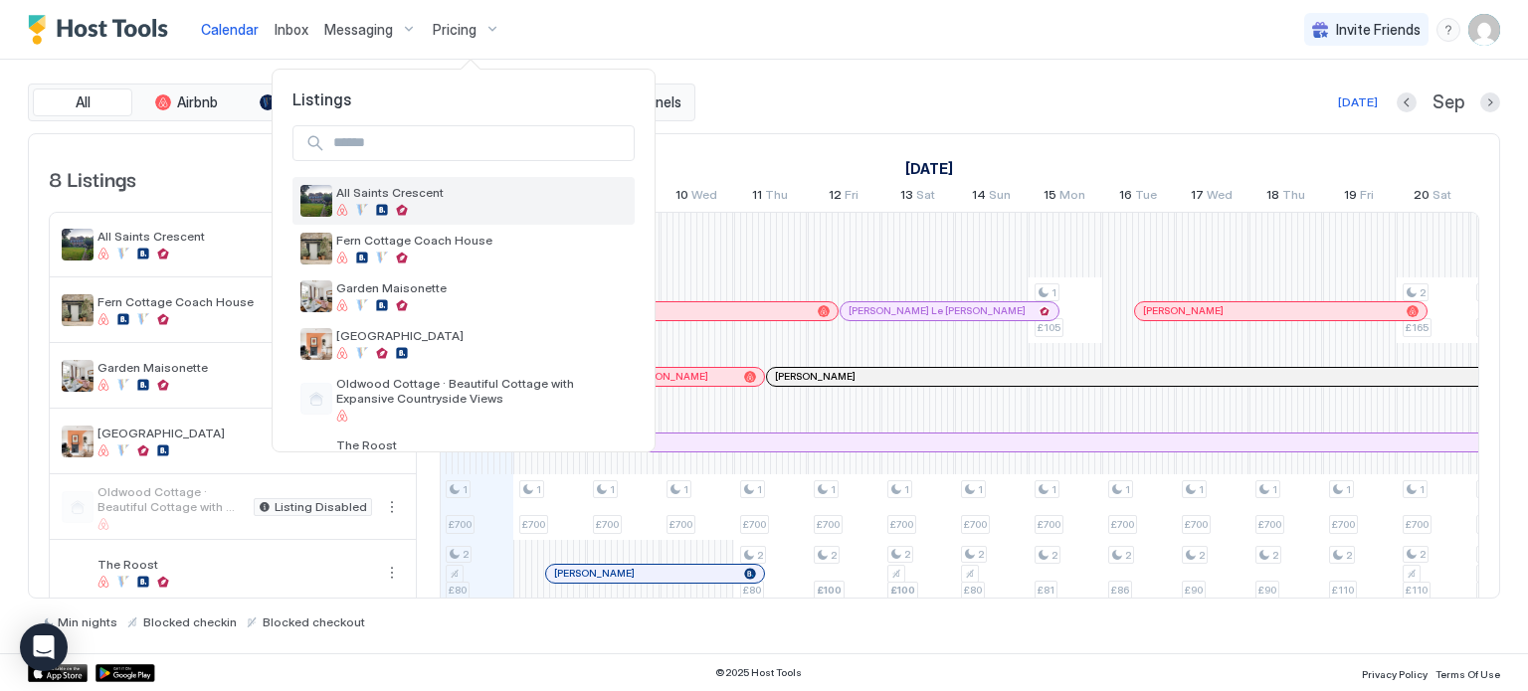
click at [418, 197] on span "All Saints Crescent" at bounding box center [481, 192] width 291 height 15
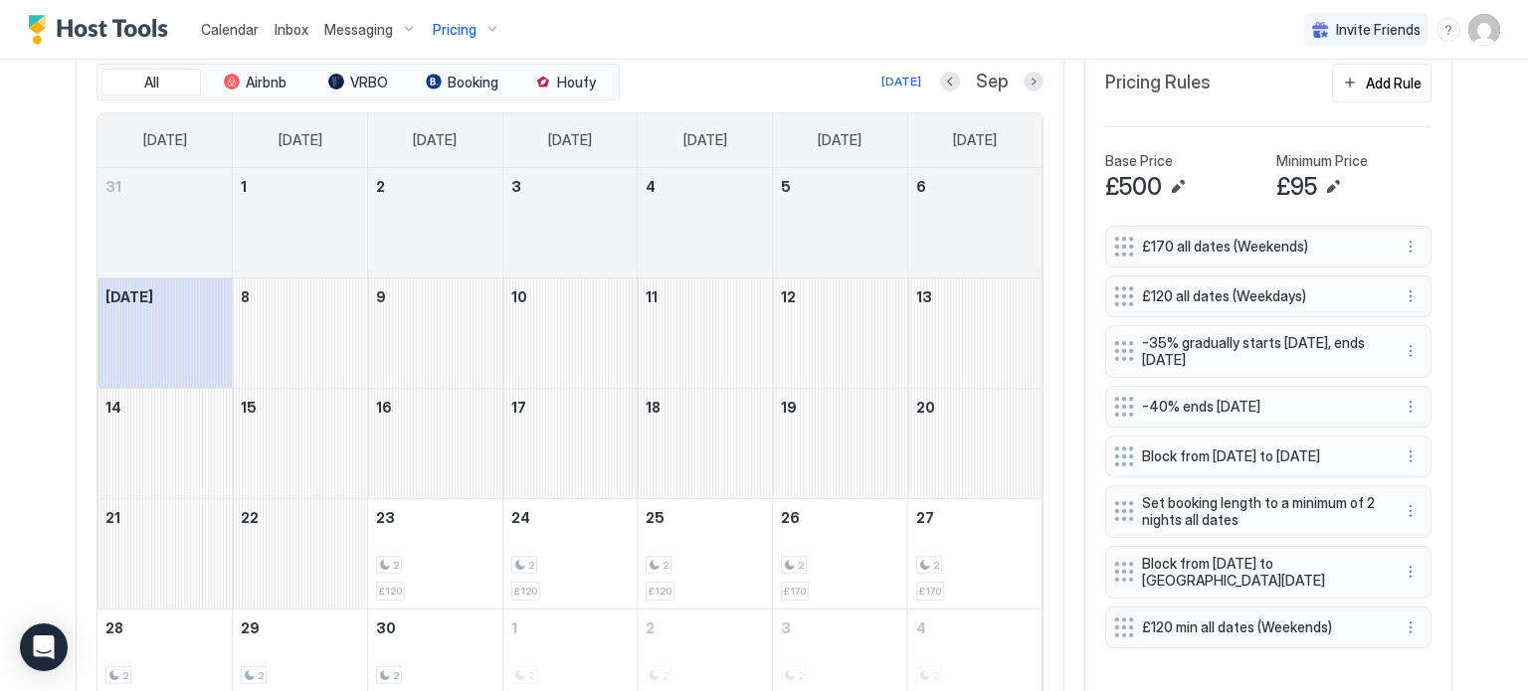
scroll to position [612, 0]
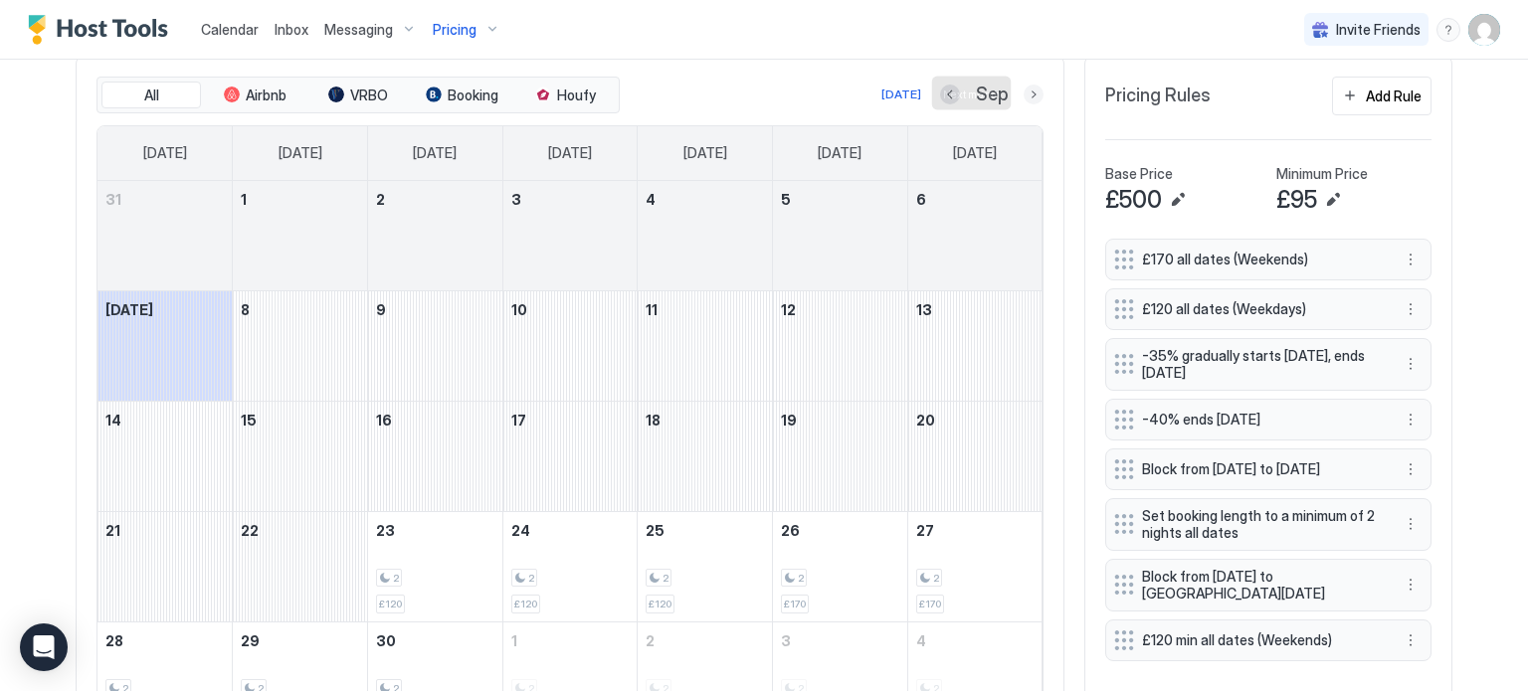
click at [1034, 91] on button "Next month" at bounding box center [1034, 95] width 20 height 20
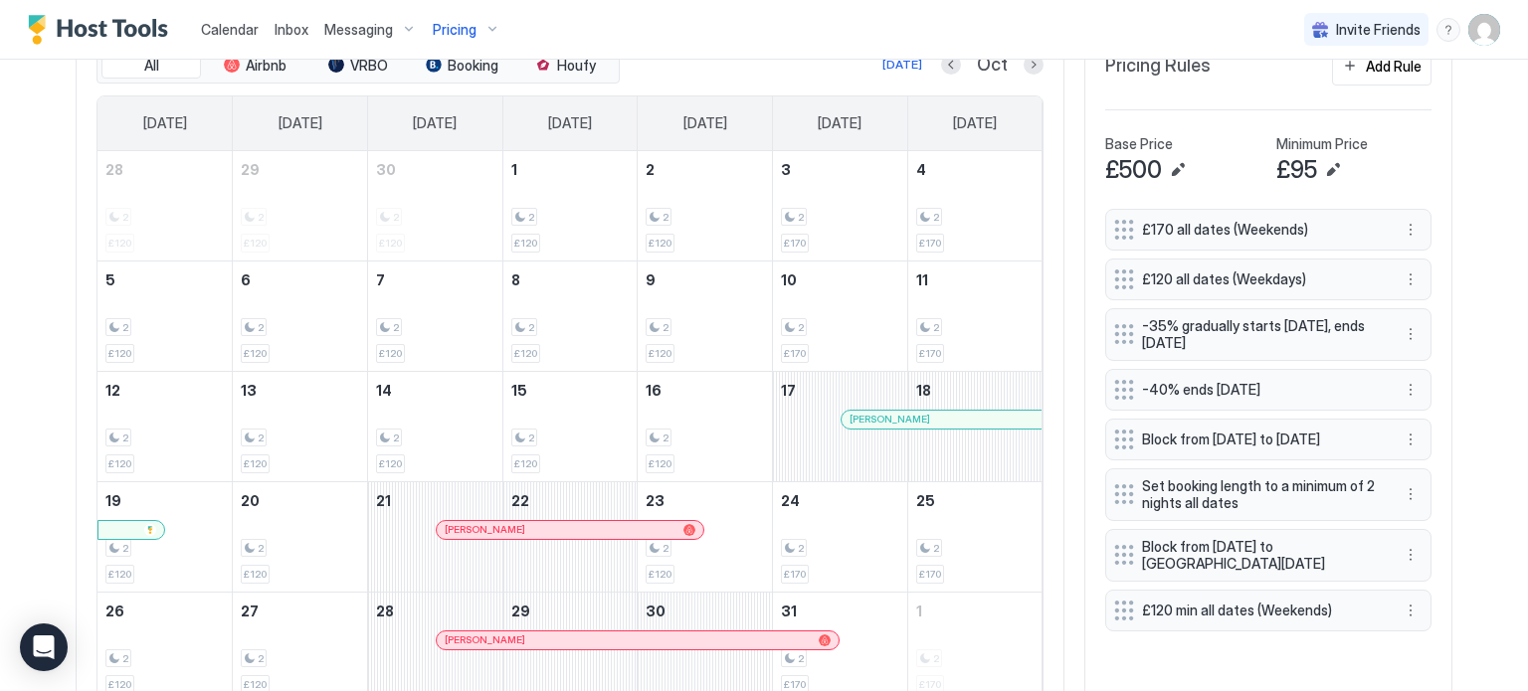
scroll to position [644, 0]
